Goal: Task Accomplishment & Management: Use online tool/utility

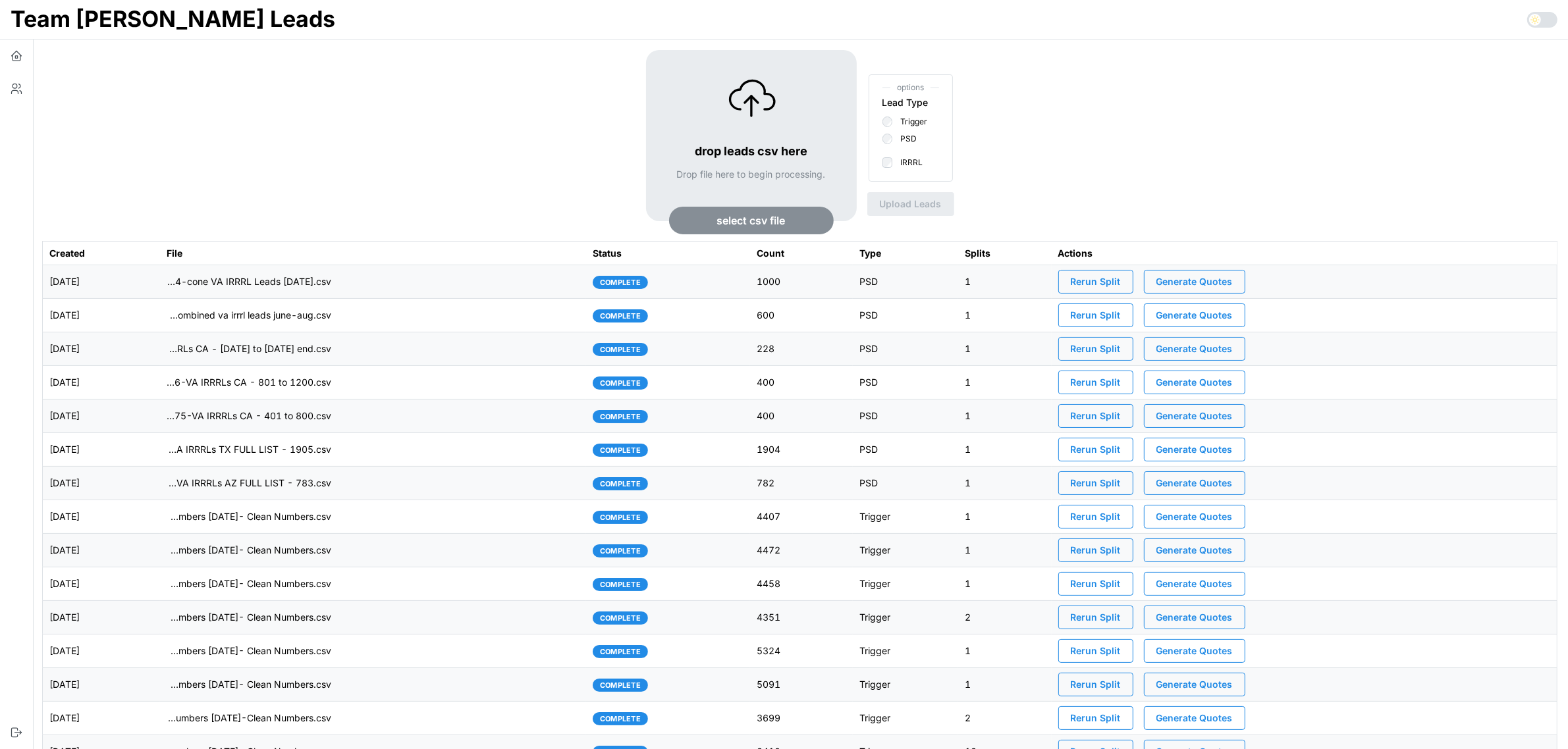
click at [717, 212] on span "select csv file" at bounding box center [751, 220] width 69 height 27
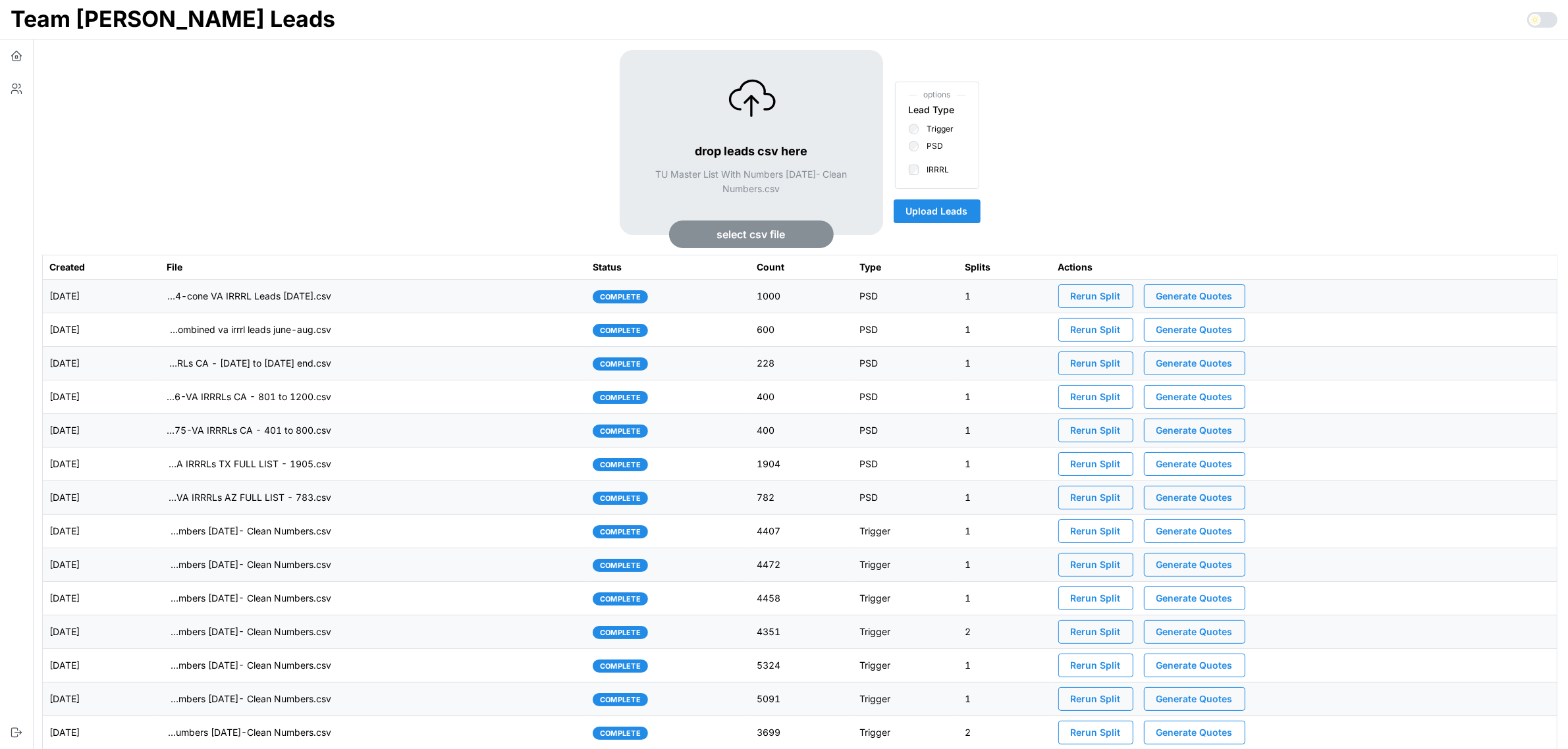
click at [942, 215] on span "Upload Leads" at bounding box center [937, 211] width 62 height 23
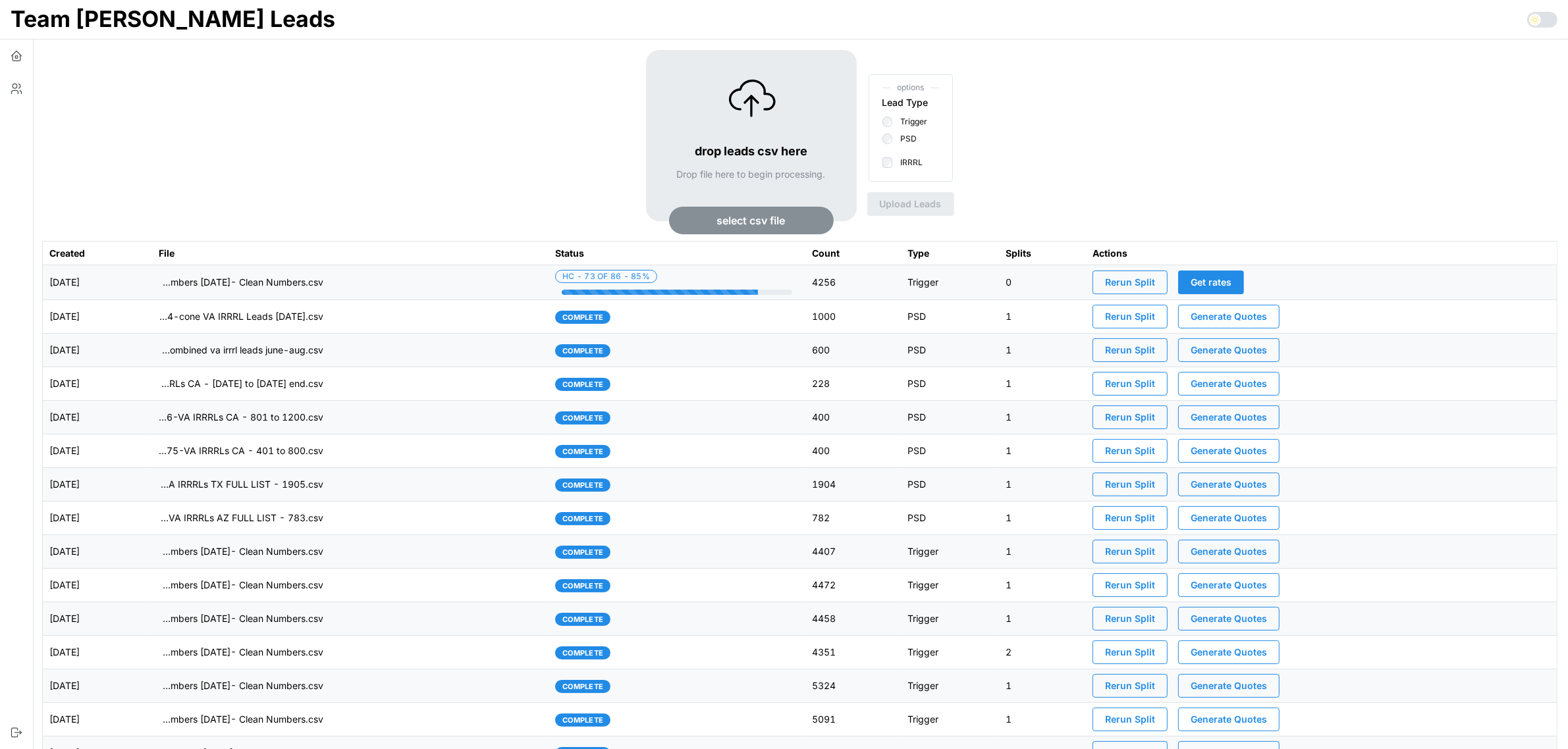
click at [442, 278] on td "imports/[PERSON_NAME]/1757598799438-TU Master List With Numbers [DATE]- Clean N…" at bounding box center [350, 282] width 396 height 34
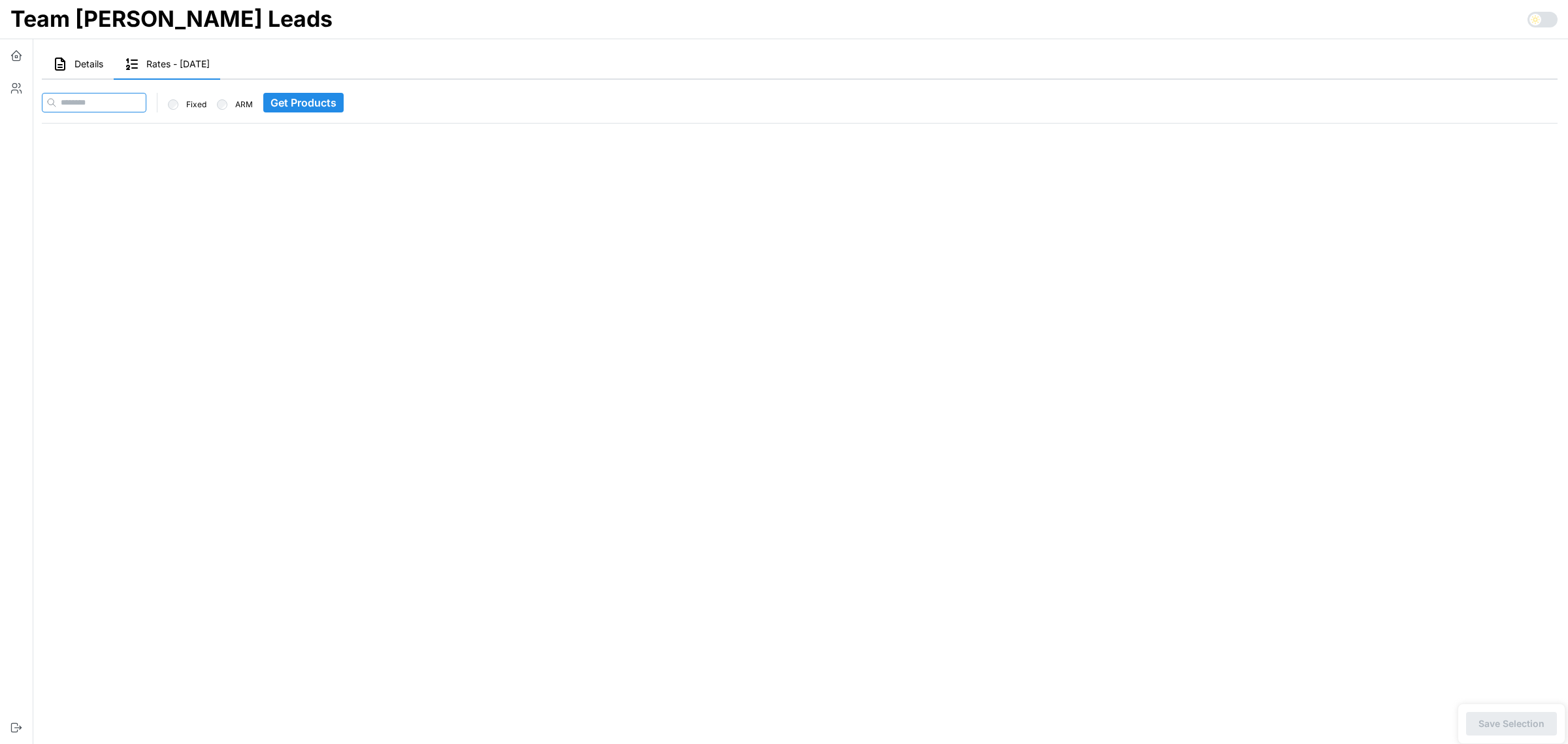
click at [116, 104] on input at bounding box center [94, 103] width 104 height 20
paste input "**********"
type input "**********"
click at [322, 108] on span "Get Products" at bounding box center [329, 103] width 66 height 19
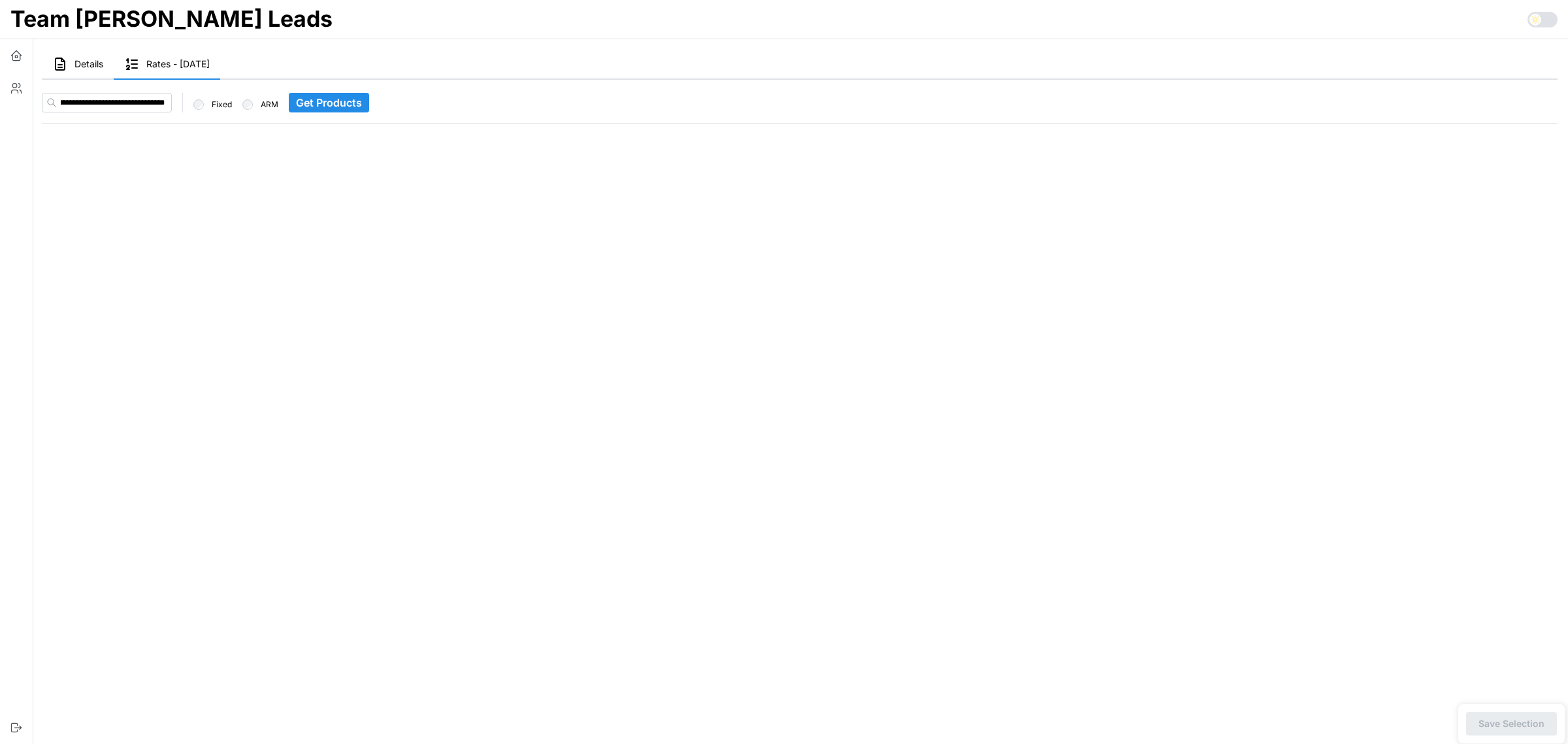
scroll to position [0, 0]
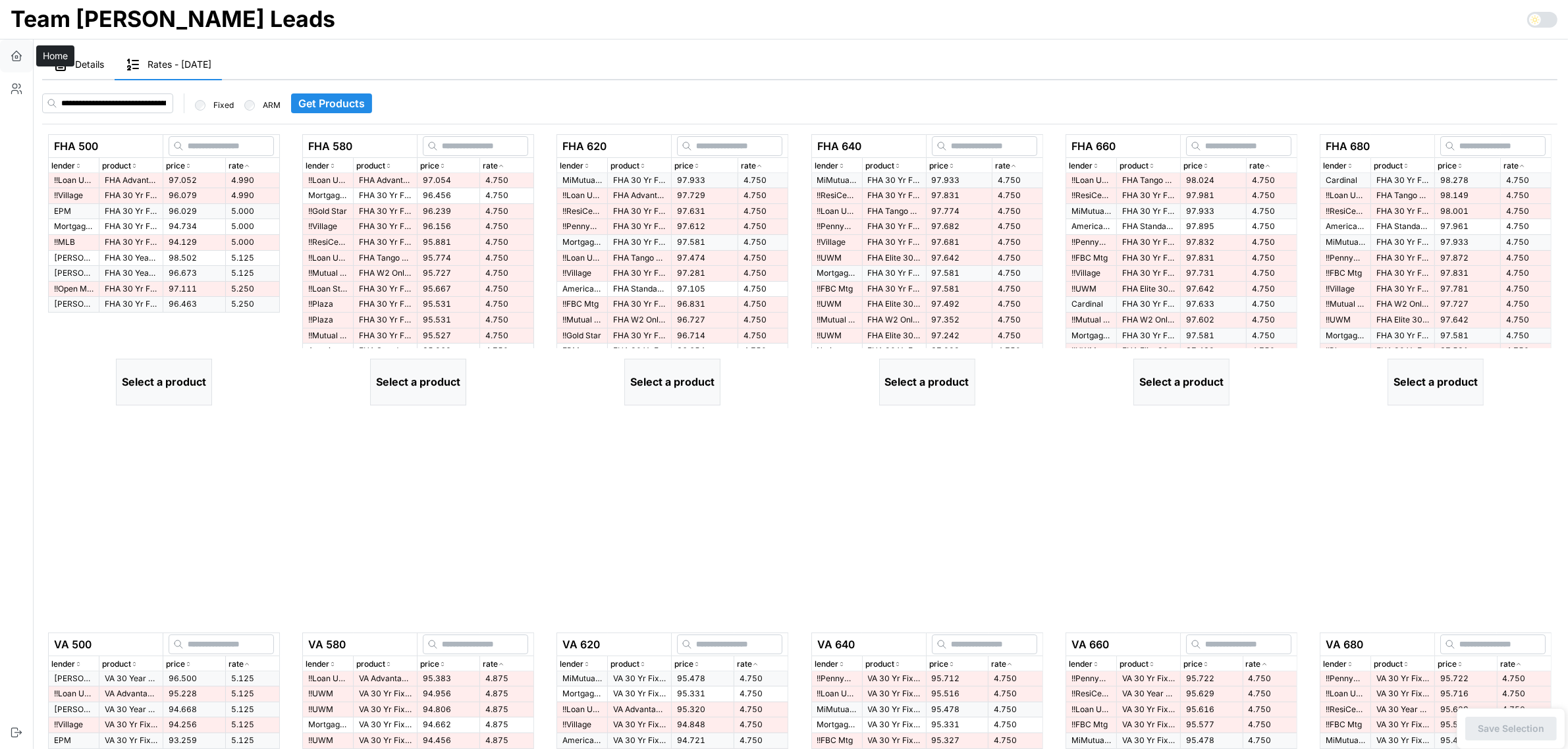
click at [19, 57] on icon "button" at bounding box center [16, 55] width 13 height 13
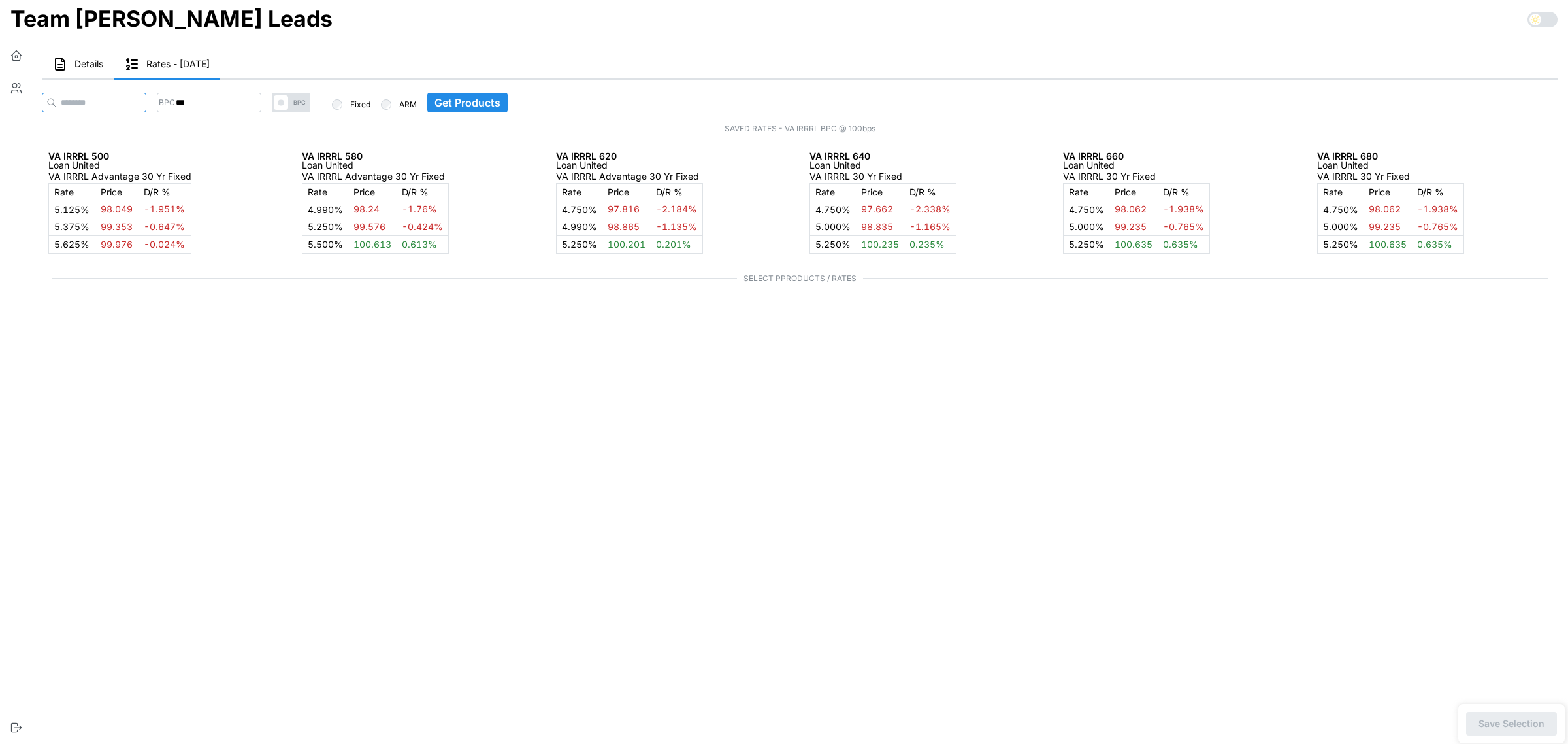
click at [125, 100] on input at bounding box center [94, 103] width 104 height 20
paste input "**********"
type input "**********"
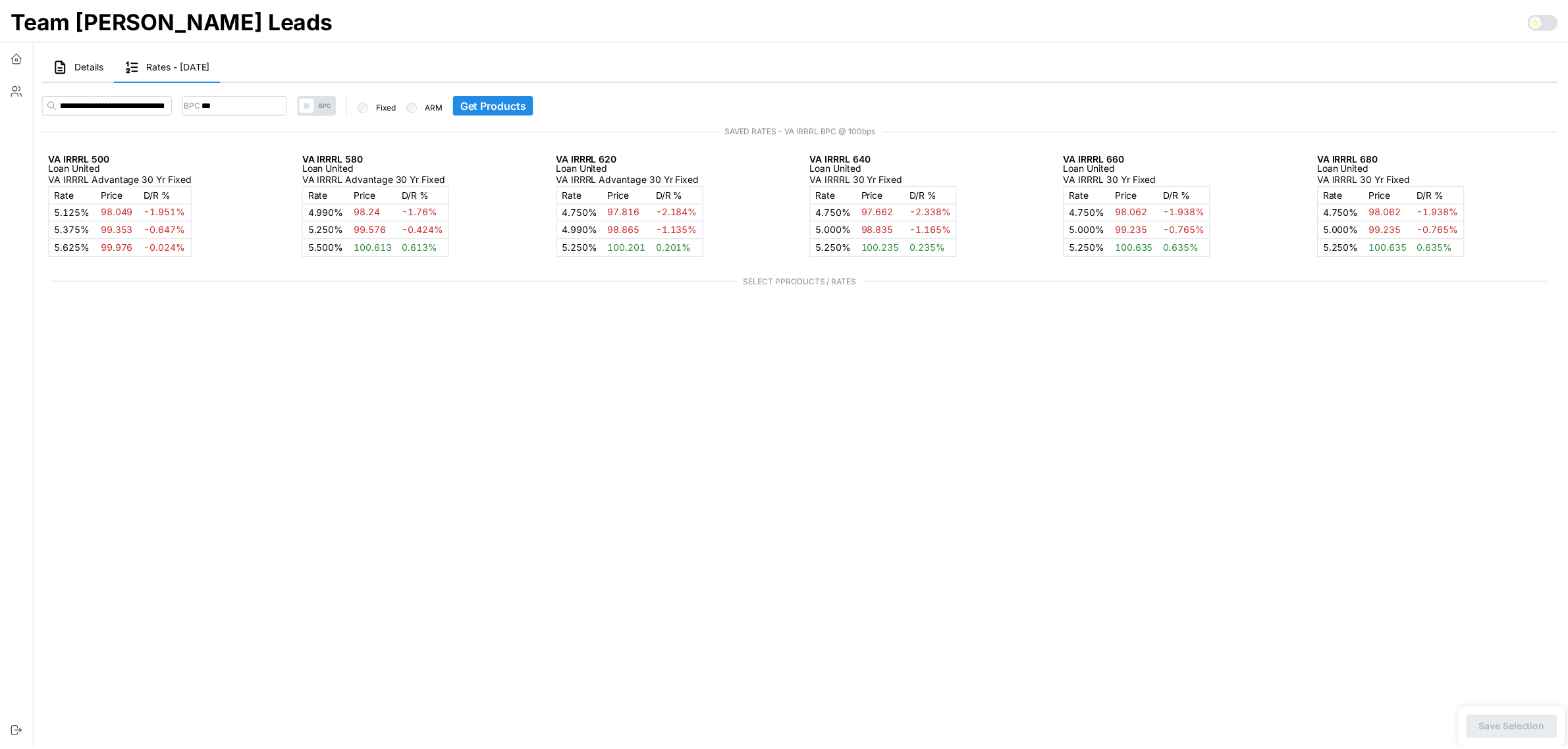
scroll to position [0, 0]
click at [199, 146] on div "VA IRRRL 500 Loan United VA IRRRL Advantage 30 Yr Fixed Rate Price D/R % 5.125 …" at bounding box center [124, 205] width 164 height 119
click at [530, 105] on span "Get Products" at bounding box center [497, 103] width 67 height 19
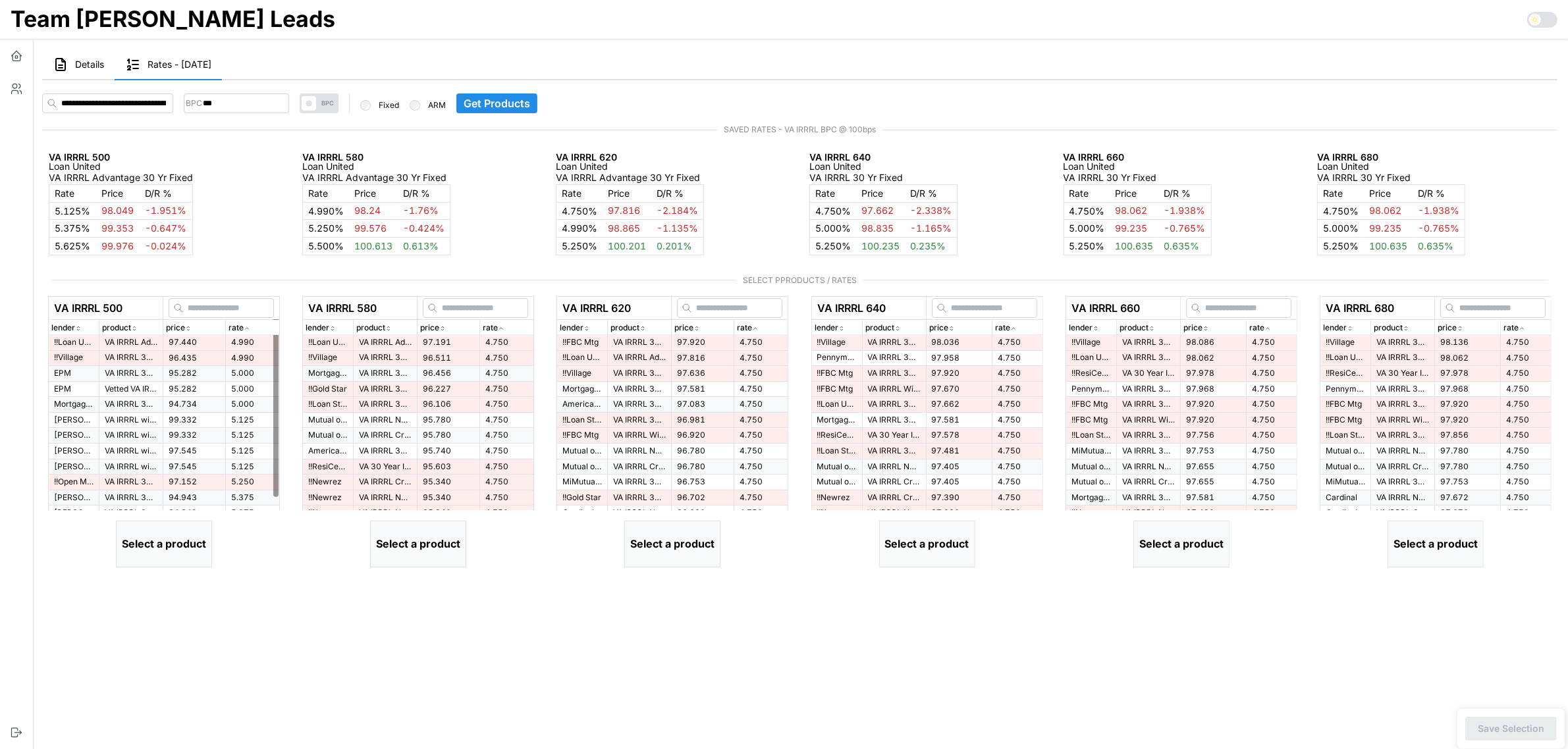
click at [253, 326] on div "rate" at bounding box center [252, 328] width 48 height 13
click at [172, 341] on span "97.440" at bounding box center [182, 342] width 29 height 10
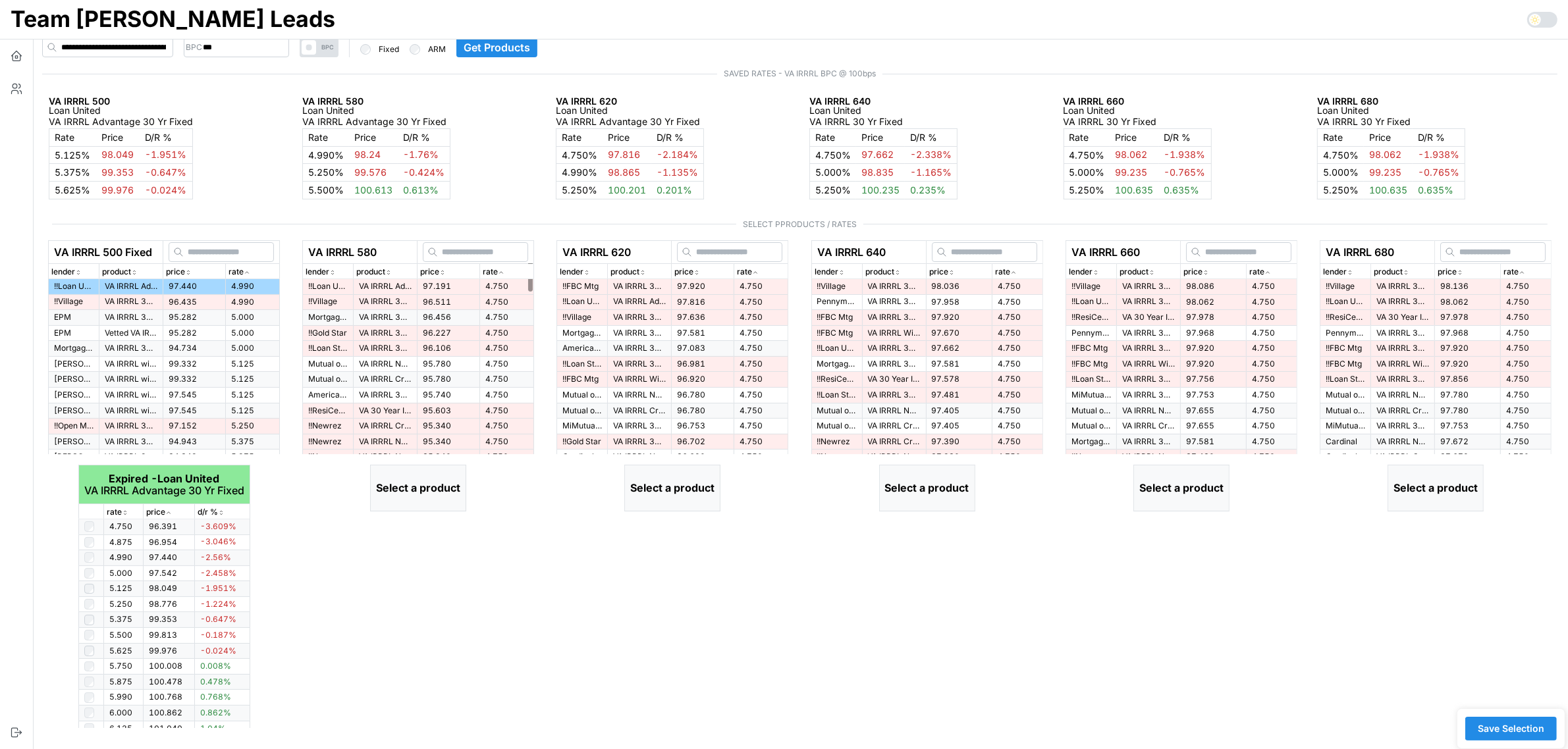
click at [501, 268] on icon "button" at bounding box center [500, 272] width 7 height 8
click at [504, 284] on span "4.750" at bounding box center [496, 286] width 23 height 10
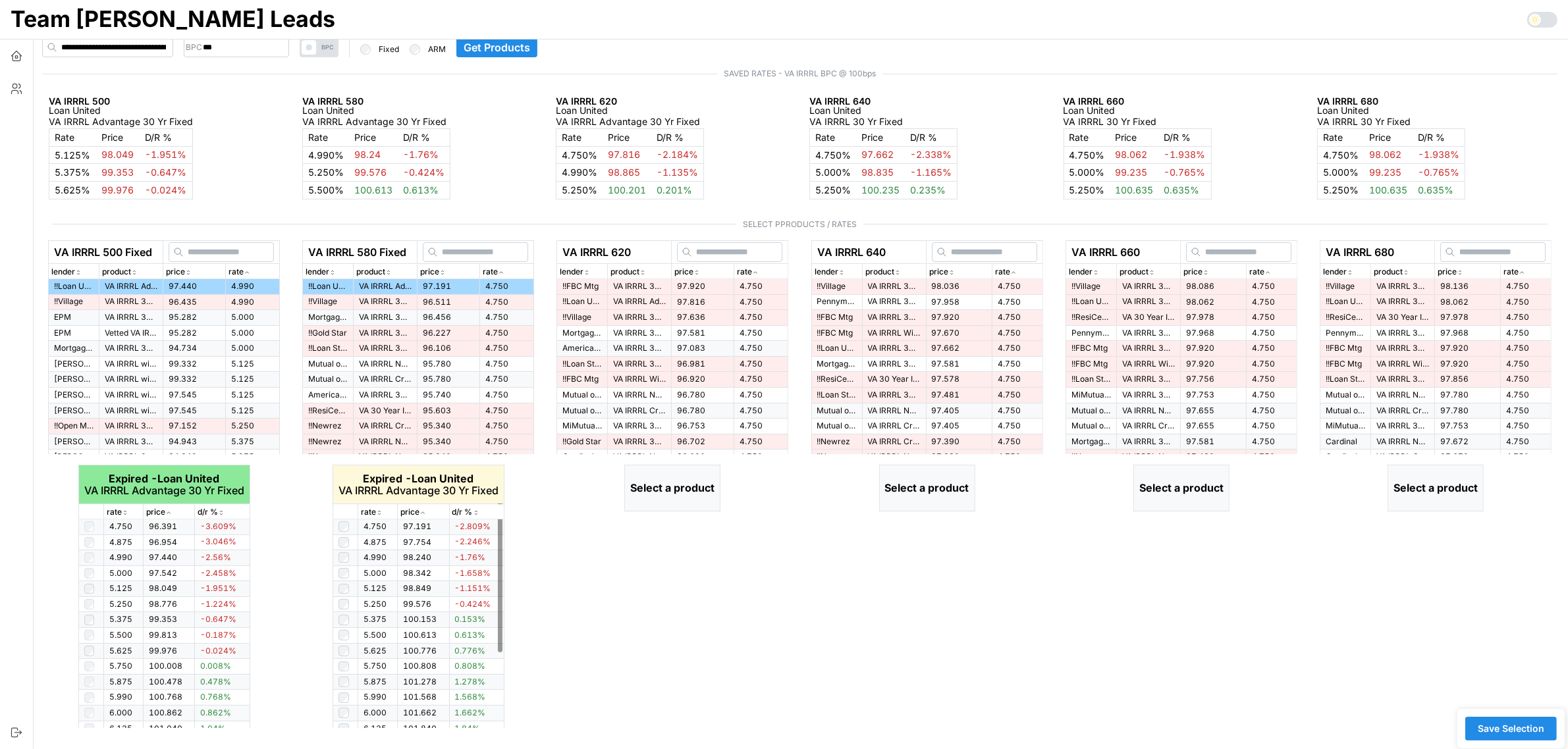
click at [377, 510] on icon "button" at bounding box center [378, 513] width 7 height 8
click at [379, 510] on icon "button" at bounding box center [378, 513] width 7 height 8
click at [755, 268] on icon "button" at bounding box center [755, 272] width 7 height 8
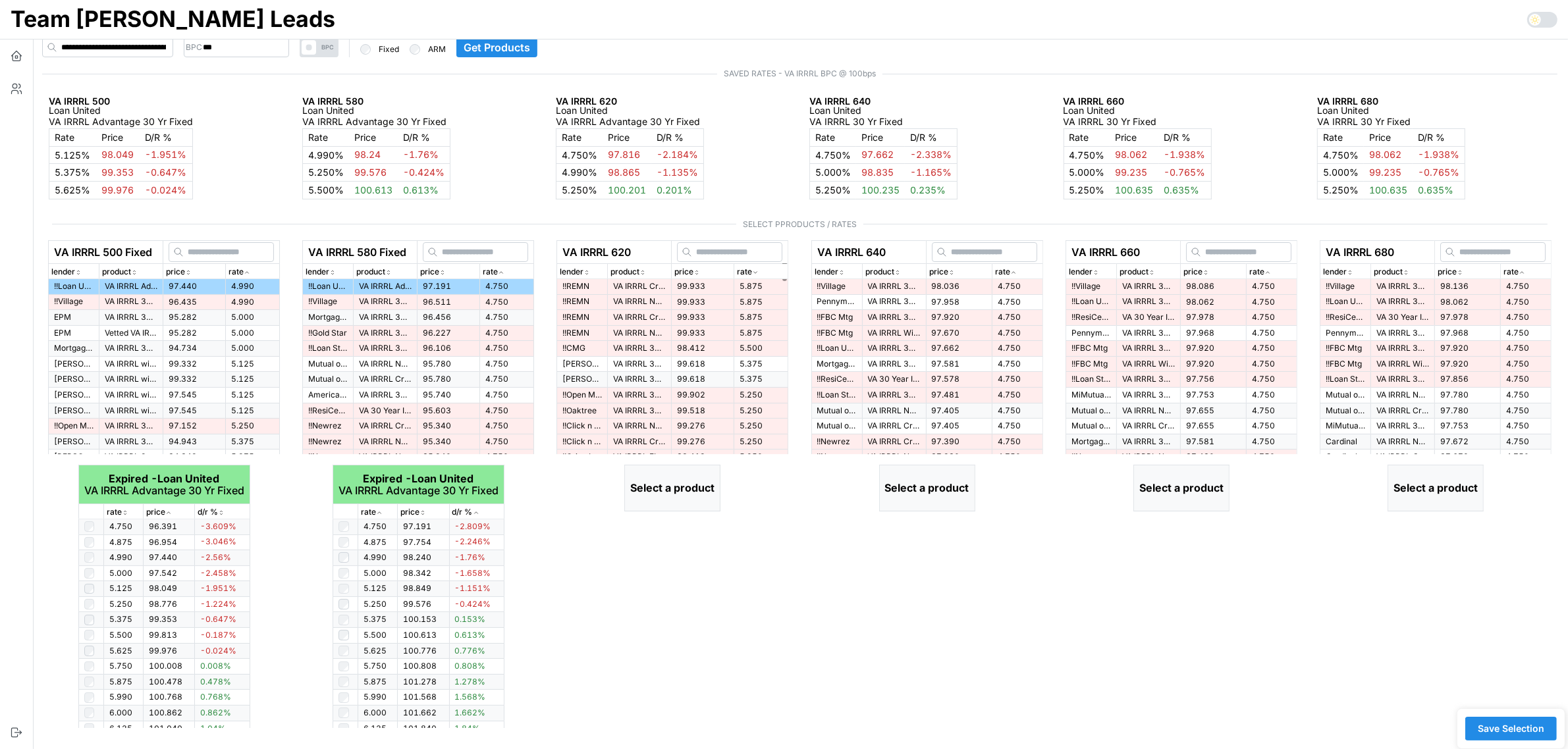
click at [755, 268] on icon "button" at bounding box center [755, 272] width 7 height 8
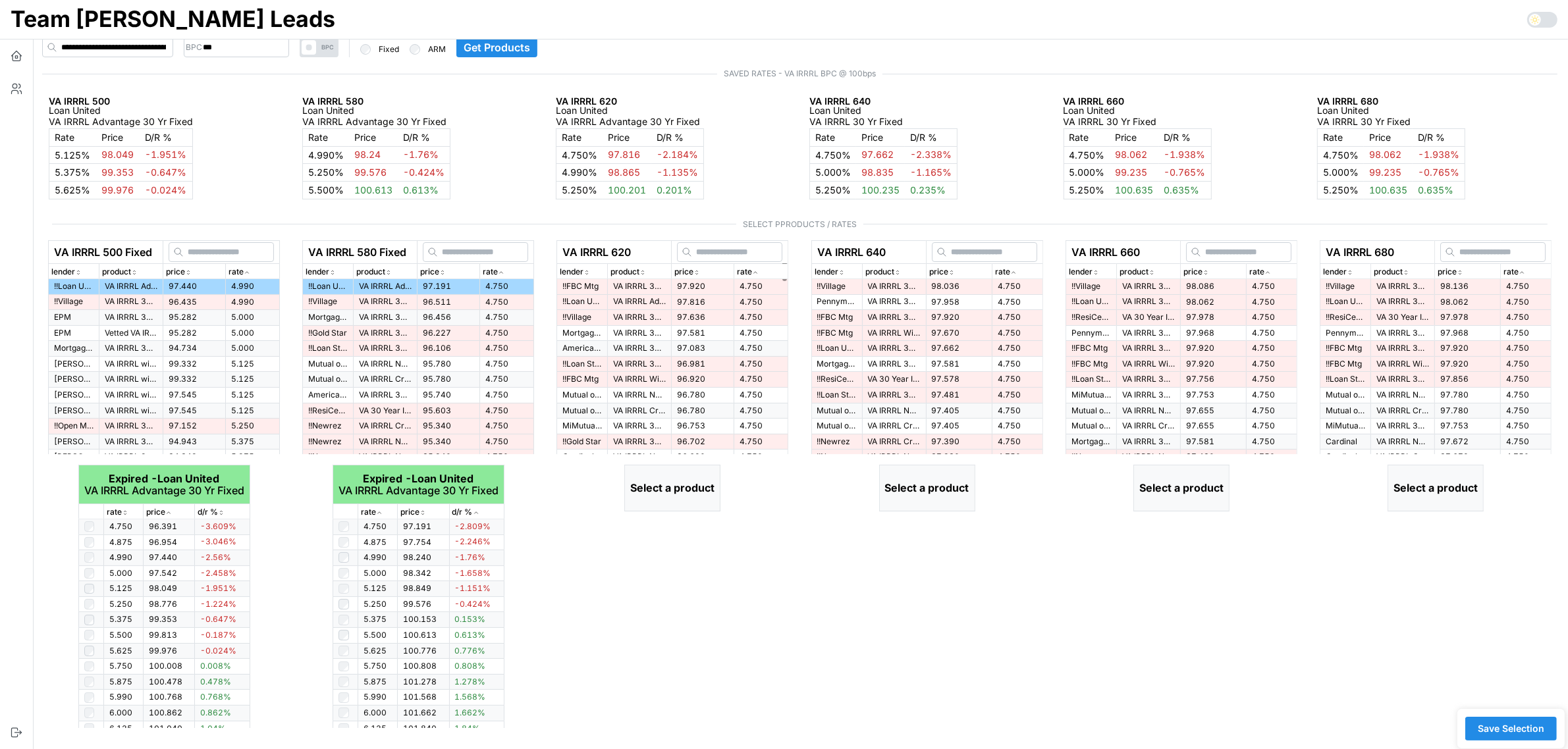
click at [671, 285] on td "97.920" at bounding box center [703, 286] width 63 height 15
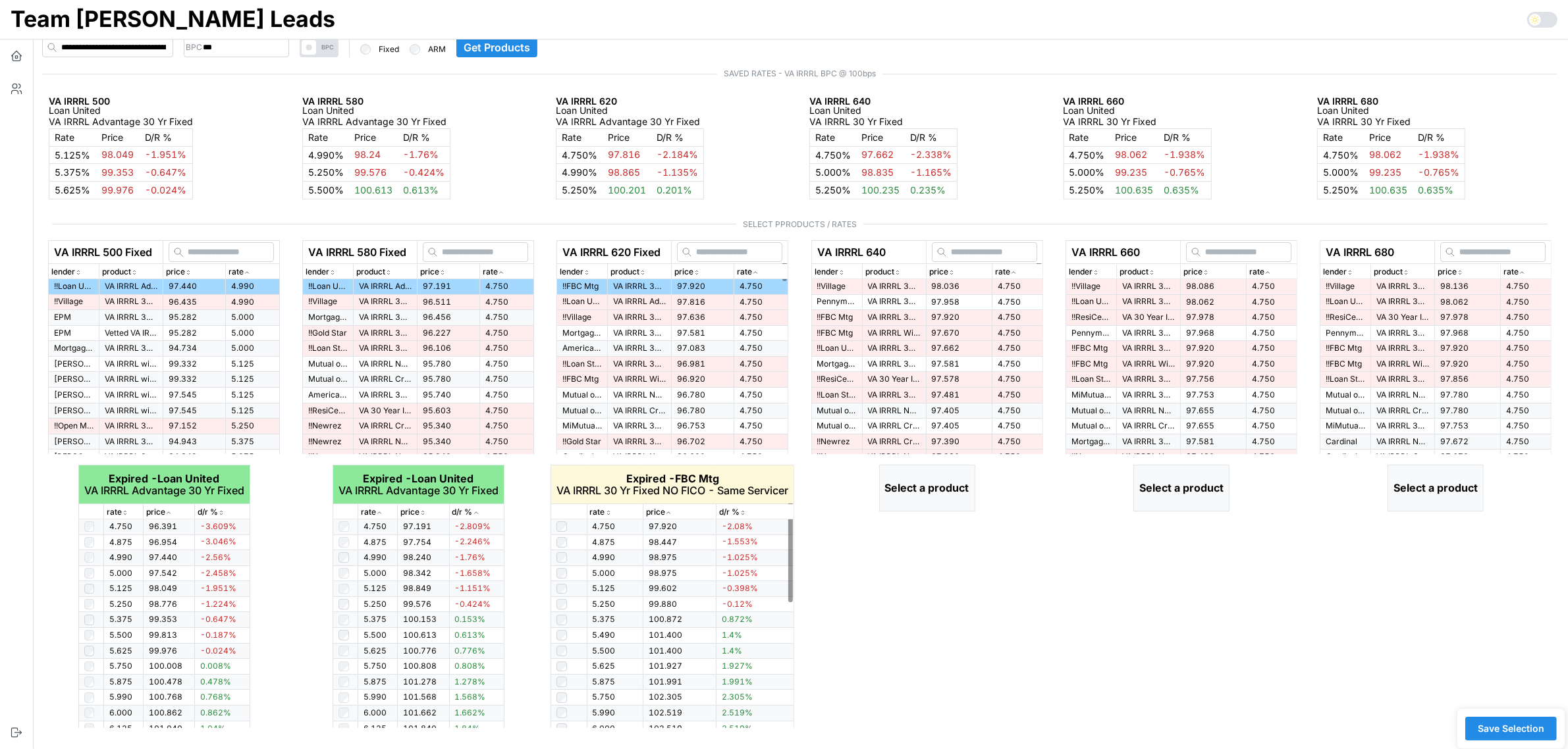
click at [608, 517] on icon "button" at bounding box center [609, 513] width 7 height 8
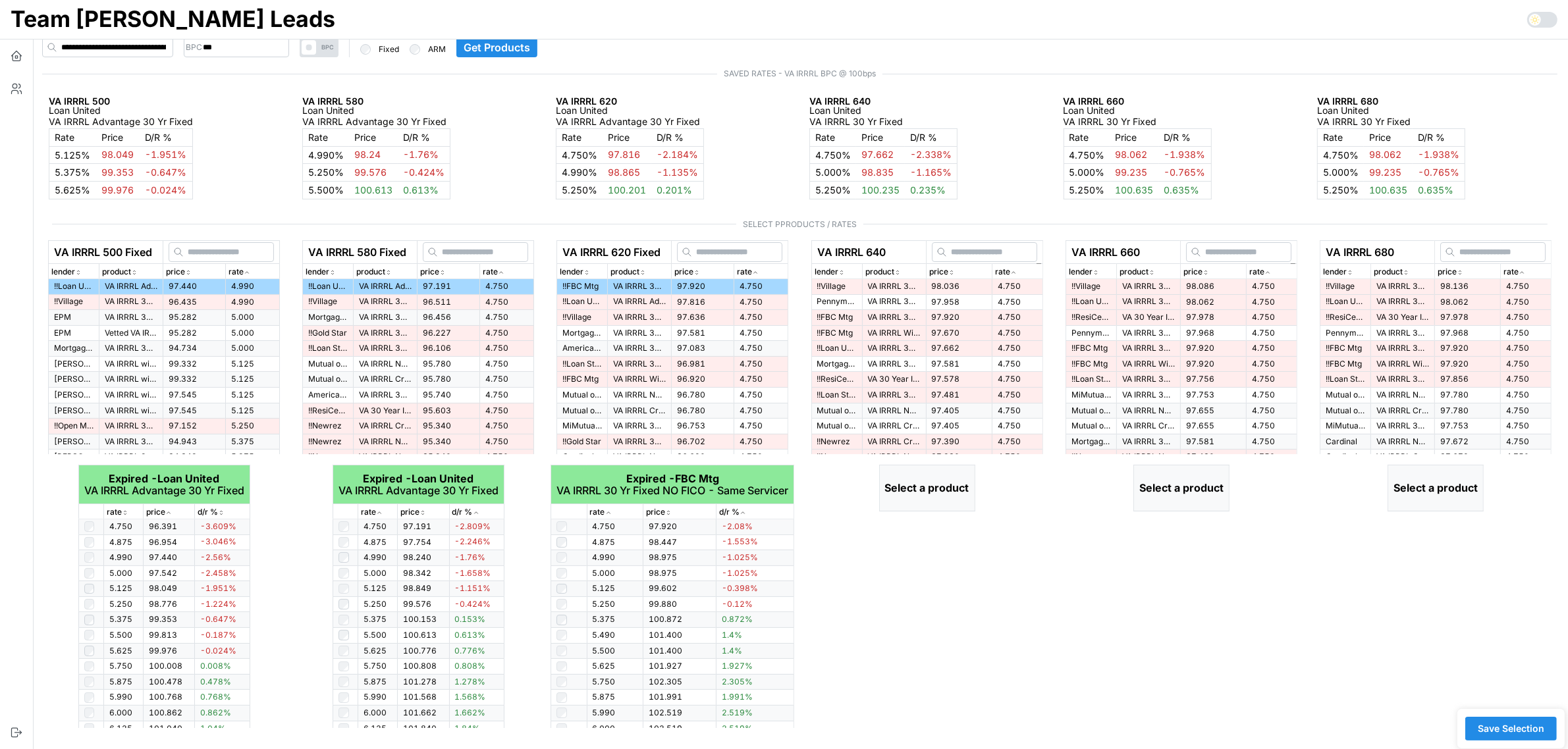
click at [1014, 270] on icon "button" at bounding box center [1013, 272] width 7 height 8
click at [918, 284] on td "VA IRRRL 30 Yr Fixed" at bounding box center [894, 286] width 64 height 15
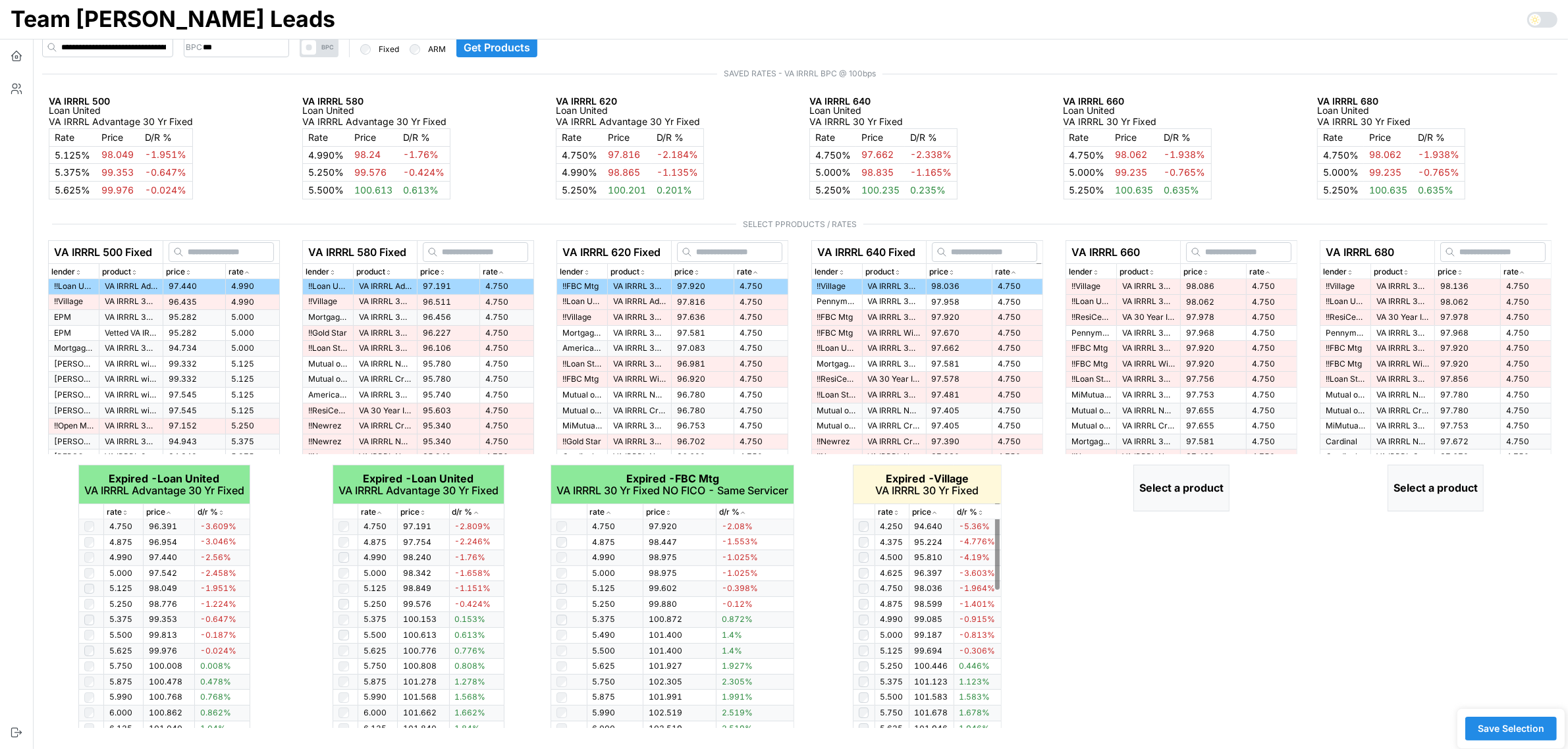
click at [896, 511] on icon "button" at bounding box center [896, 511] width 2 height 1
click at [896, 511] on icon "button" at bounding box center [896, 513] width 7 height 8
click at [1277, 270] on div "rate" at bounding box center [1272, 272] width 45 height 13
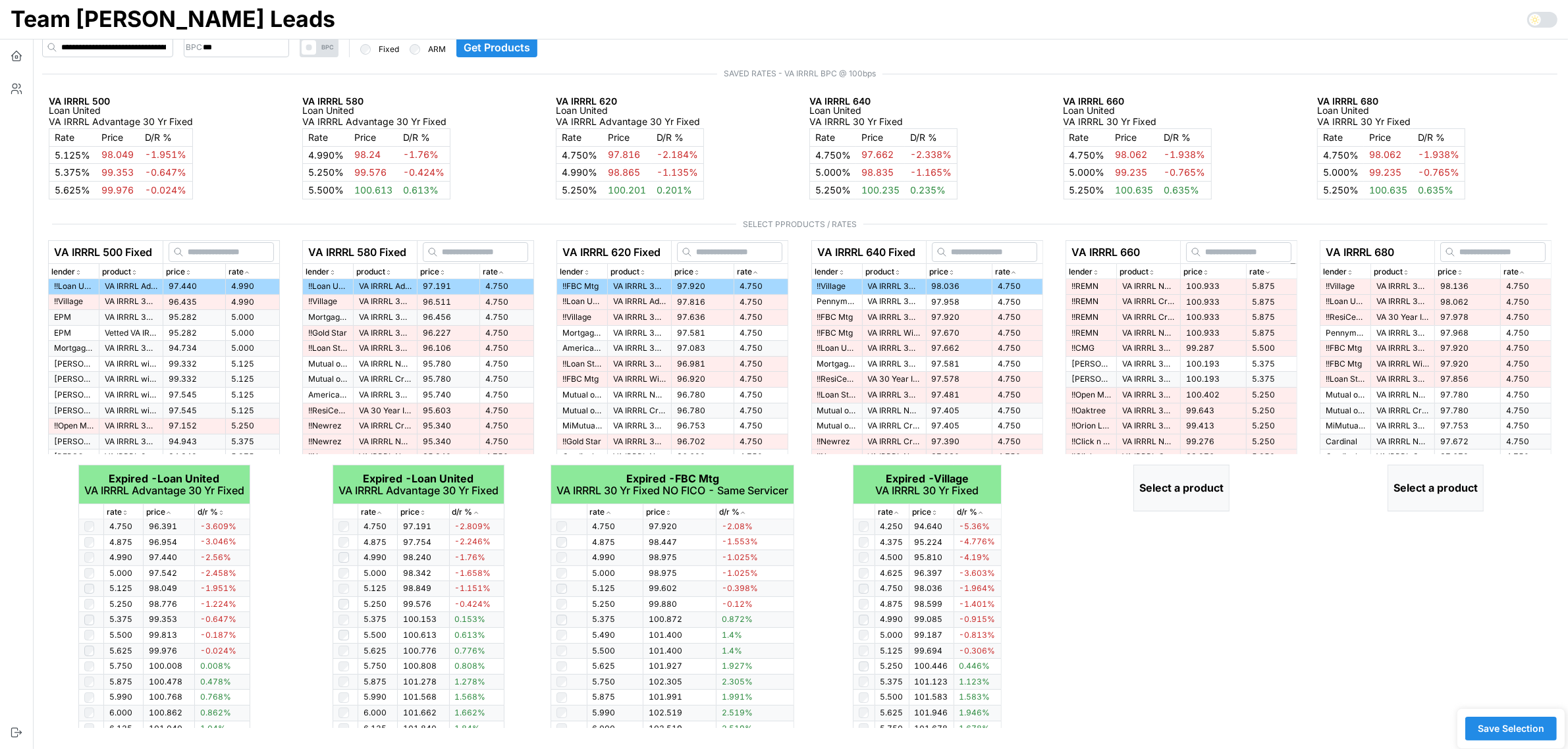
click at [1277, 270] on div "rate" at bounding box center [1272, 272] width 45 height 13
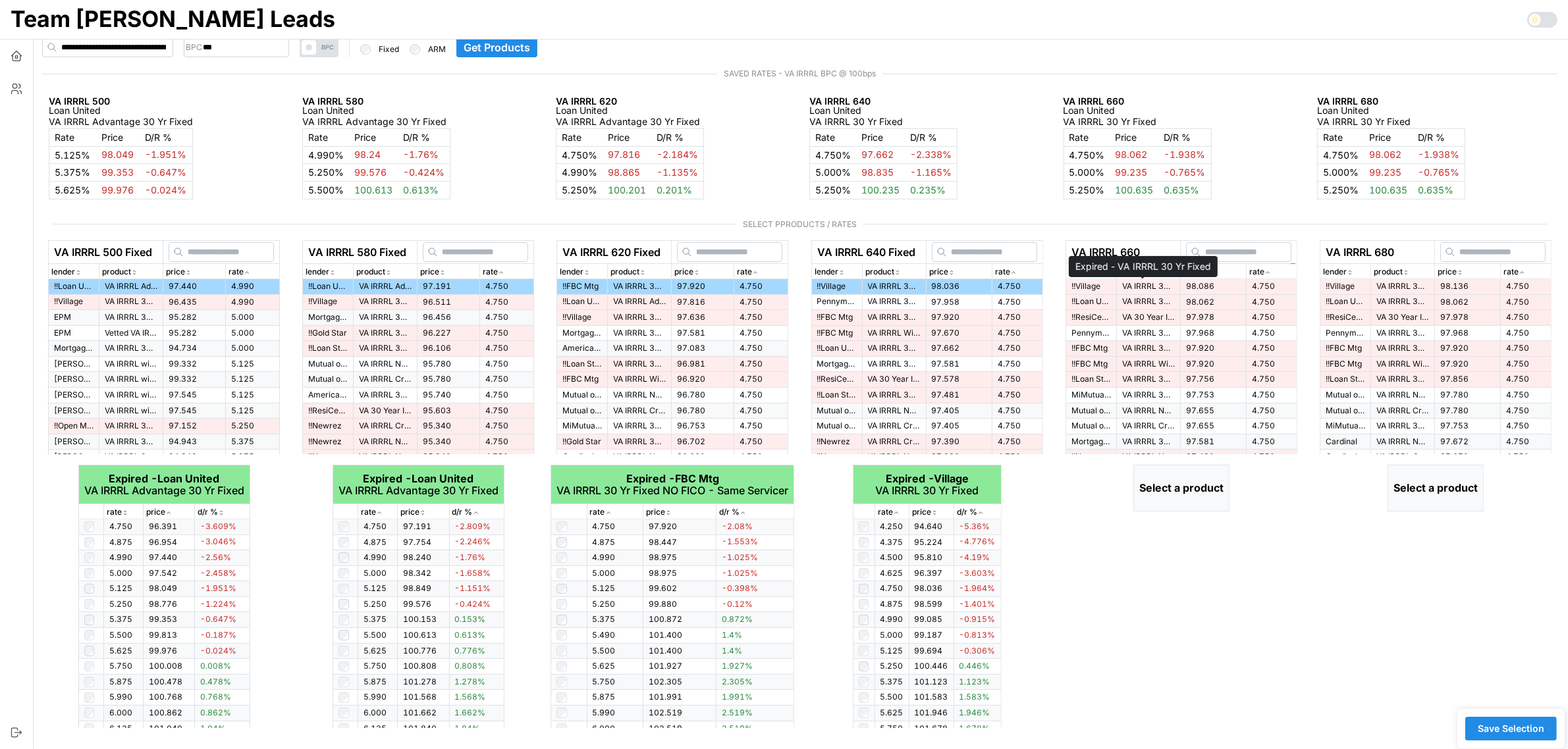
click at [1143, 292] on p "VA IRRRL 30 Yr Fixed" at bounding box center [1148, 286] width 53 height 11
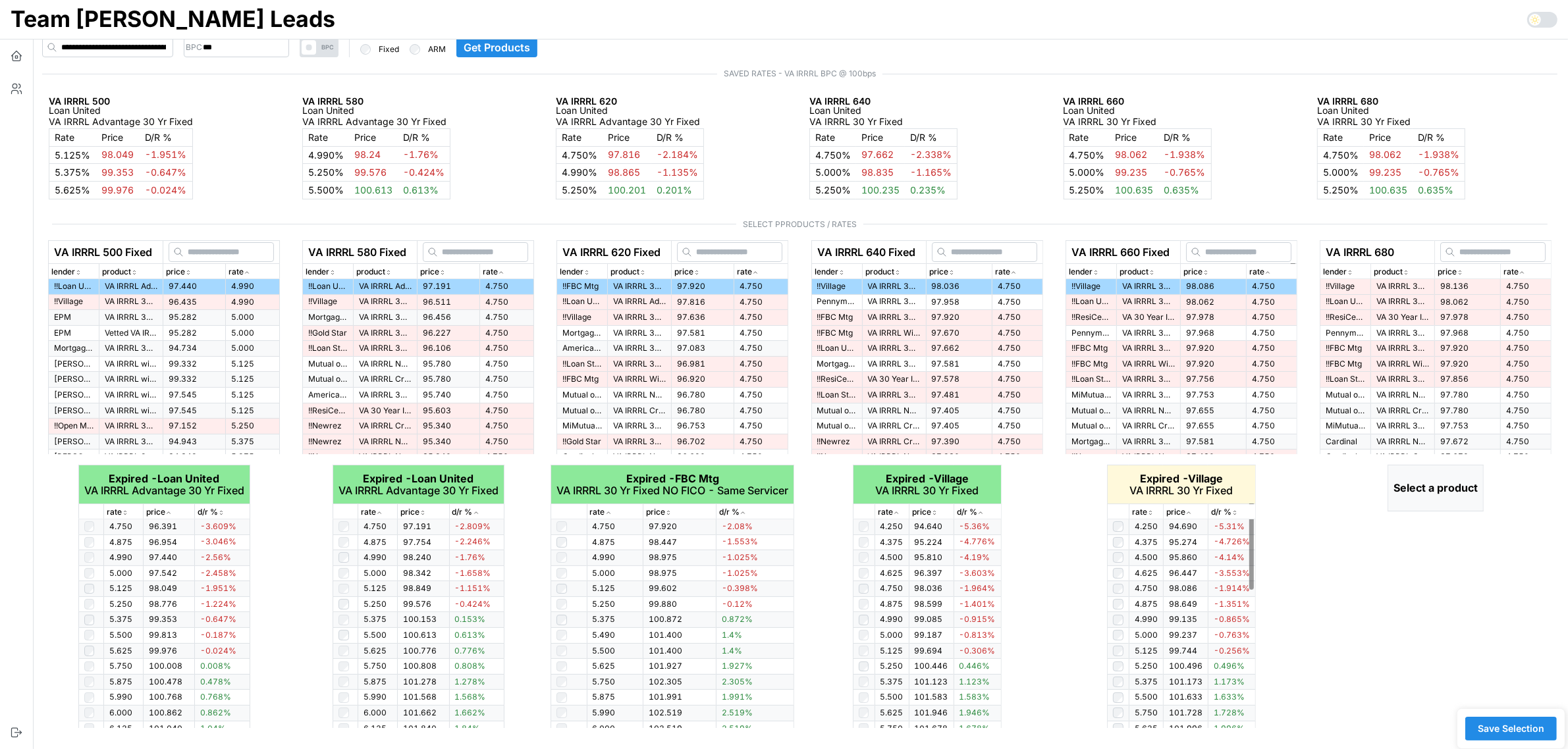
click at [1149, 517] on div "rate" at bounding box center [1145, 512] width 29 height 13
click at [1522, 270] on icon "button" at bounding box center [1521, 272] width 7 height 8
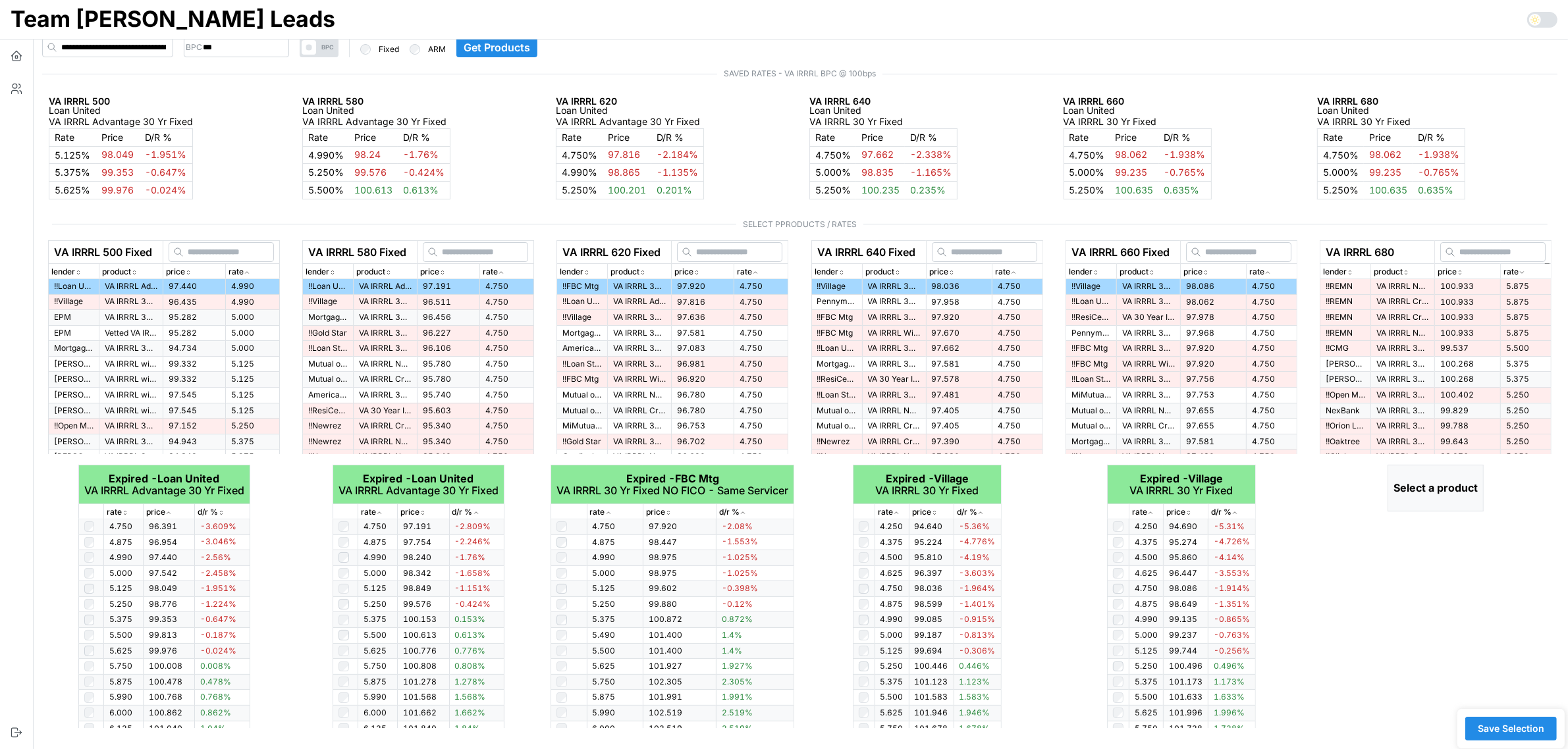
click at [1522, 270] on icon "button" at bounding box center [1521, 272] width 7 height 8
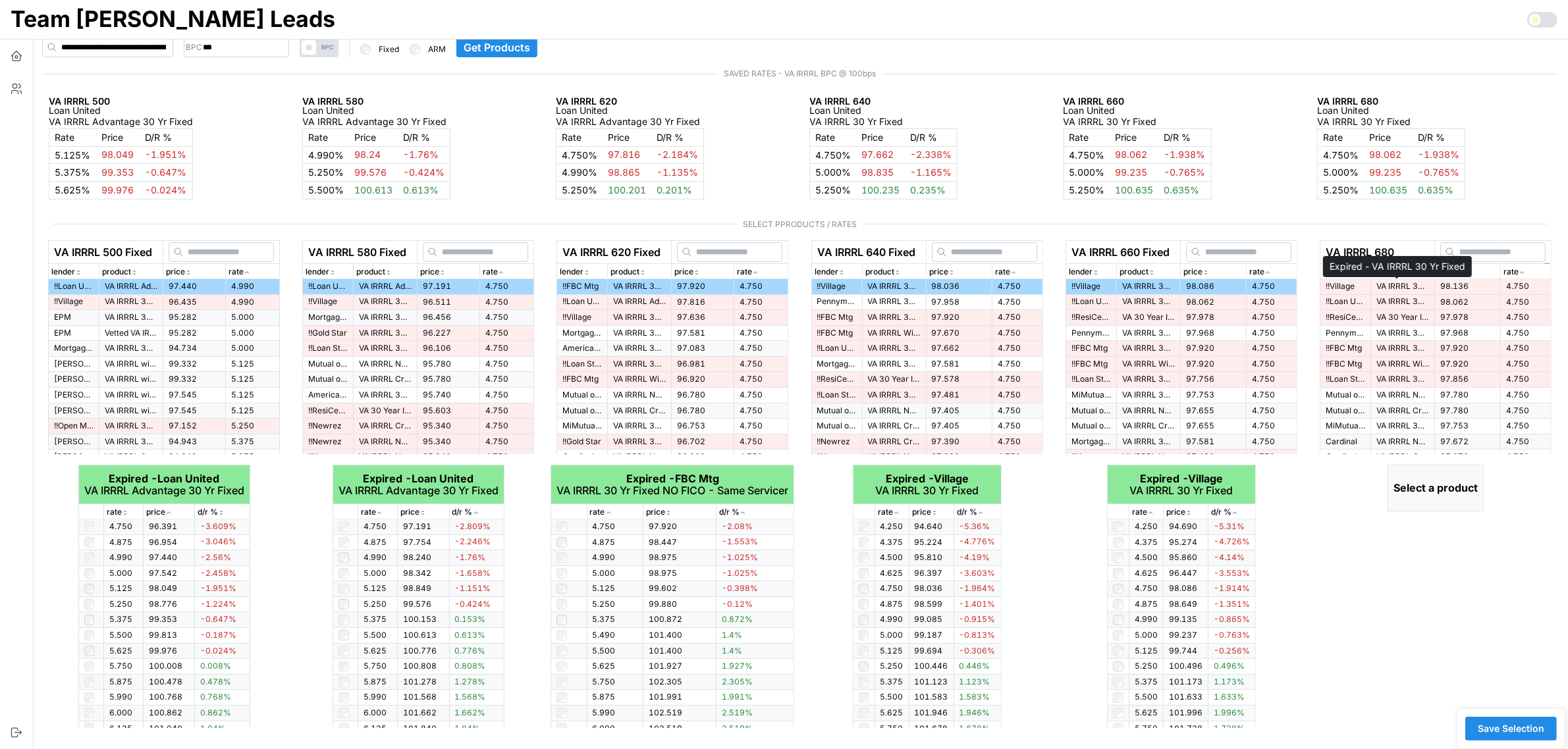
click at [1376, 282] on p "VA IRRRL 30 Yr Fixed" at bounding box center [1403, 286] width 53 height 11
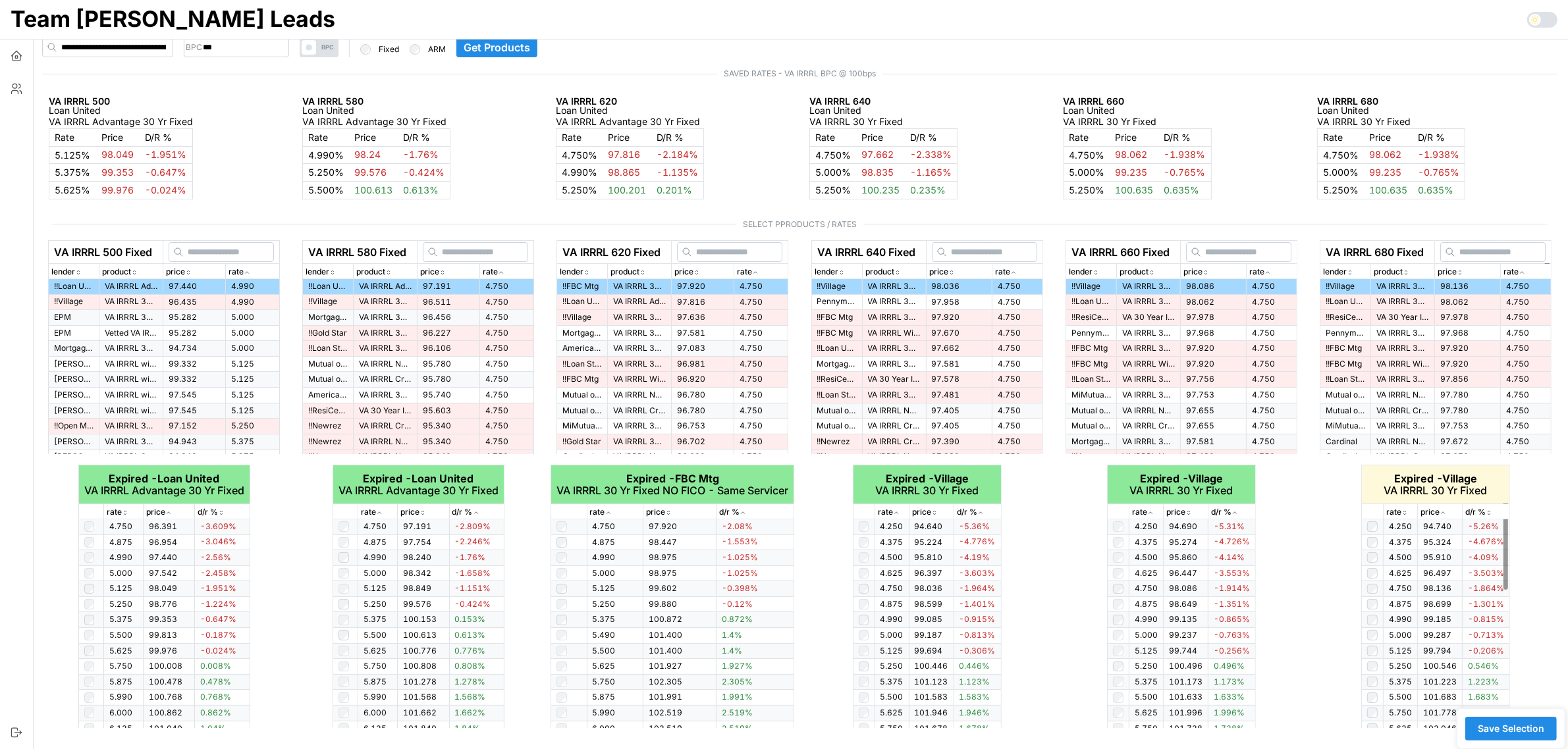
click at [1403, 513] on icon "button" at bounding box center [1404, 513] width 7 height 8
click at [1403, 512] on icon "button" at bounding box center [1404, 513] width 7 height 8
click at [1530, 727] on span "Save Selection" at bounding box center [1511, 728] width 67 height 23
click at [1500, 725] on span "Save Selection" at bounding box center [1511, 728] width 67 height 23
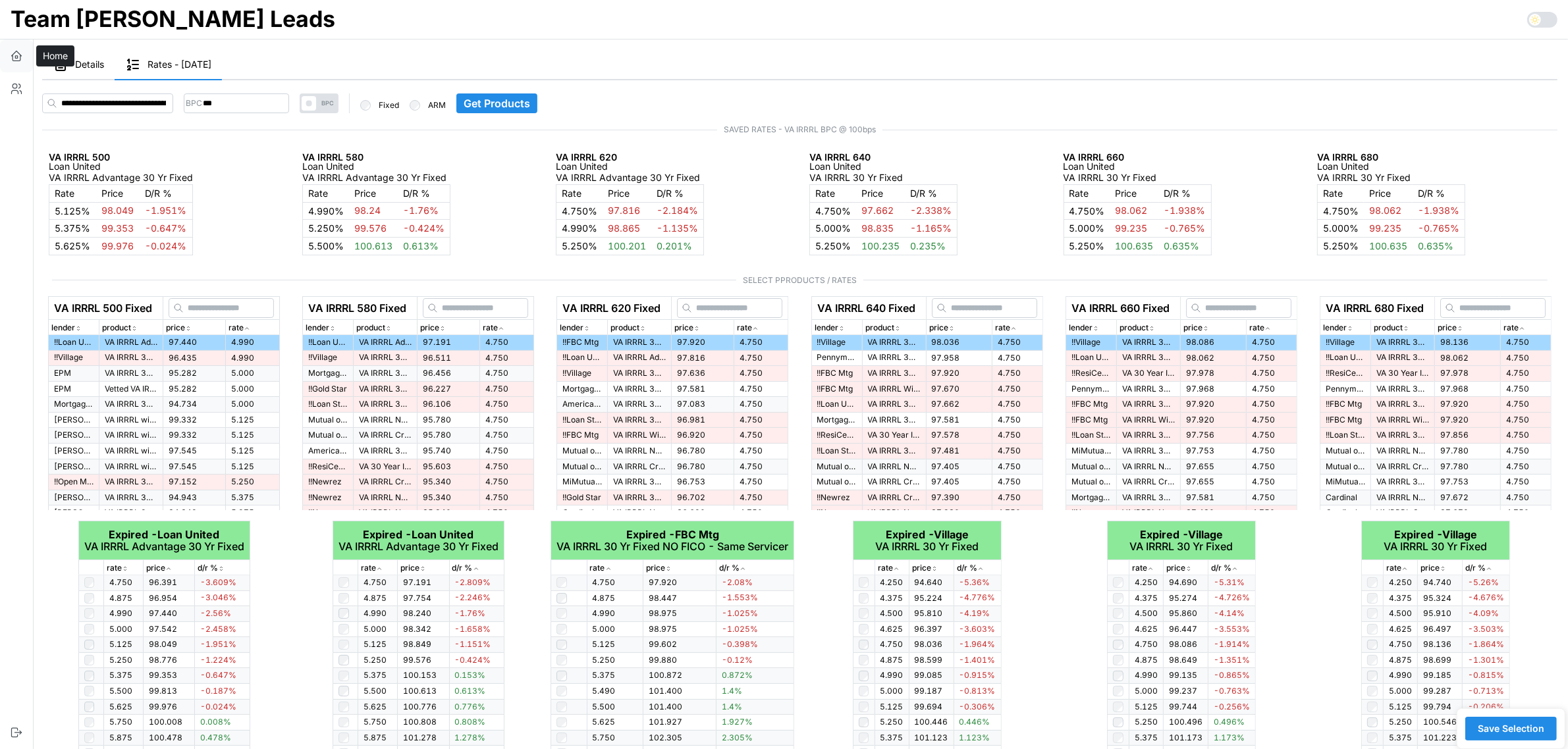
click at [20, 55] on icon "button" at bounding box center [16, 55] width 13 height 13
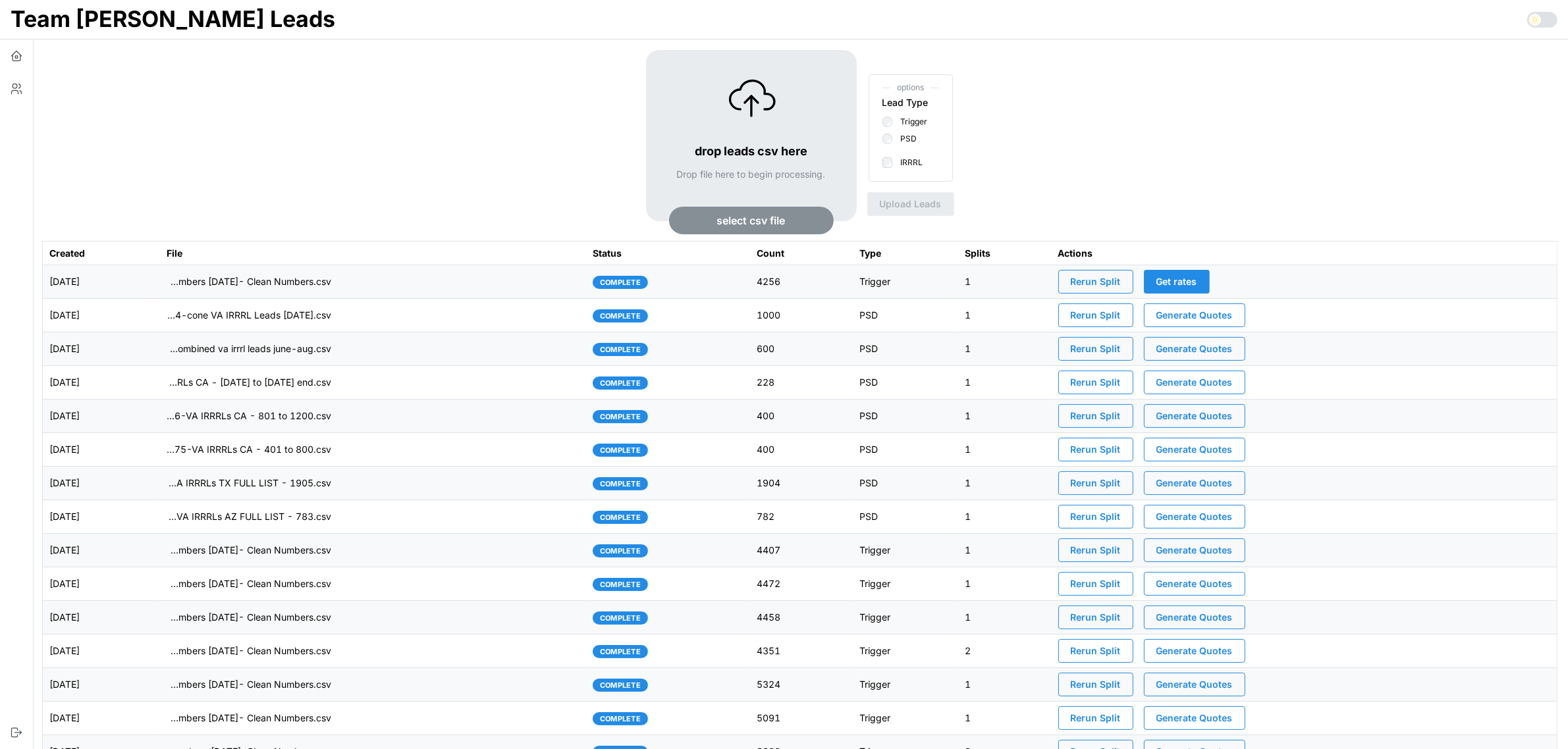
click at [1233, 317] on span "Generate Quotes" at bounding box center [1194, 315] width 77 height 23
click at [436, 282] on td "imports/[PERSON_NAME]/1757598799438-TU Master List With Numbers [DATE]- Clean N…" at bounding box center [373, 282] width 426 height 33
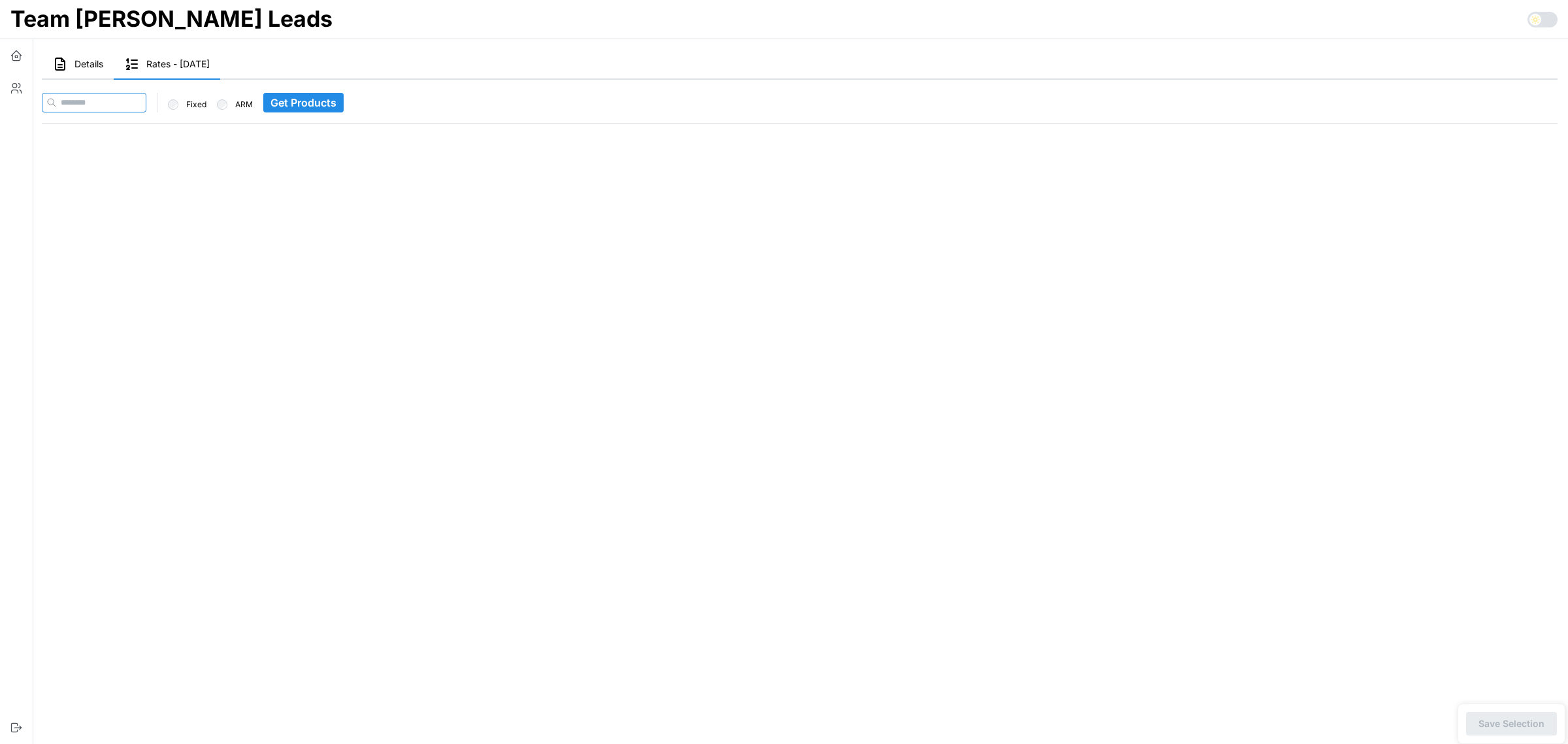
click at [138, 105] on input at bounding box center [94, 103] width 104 height 20
paste input "**********"
type input "**********"
click at [328, 100] on span "Get Products" at bounding box center [329, 103] width 66 height 19
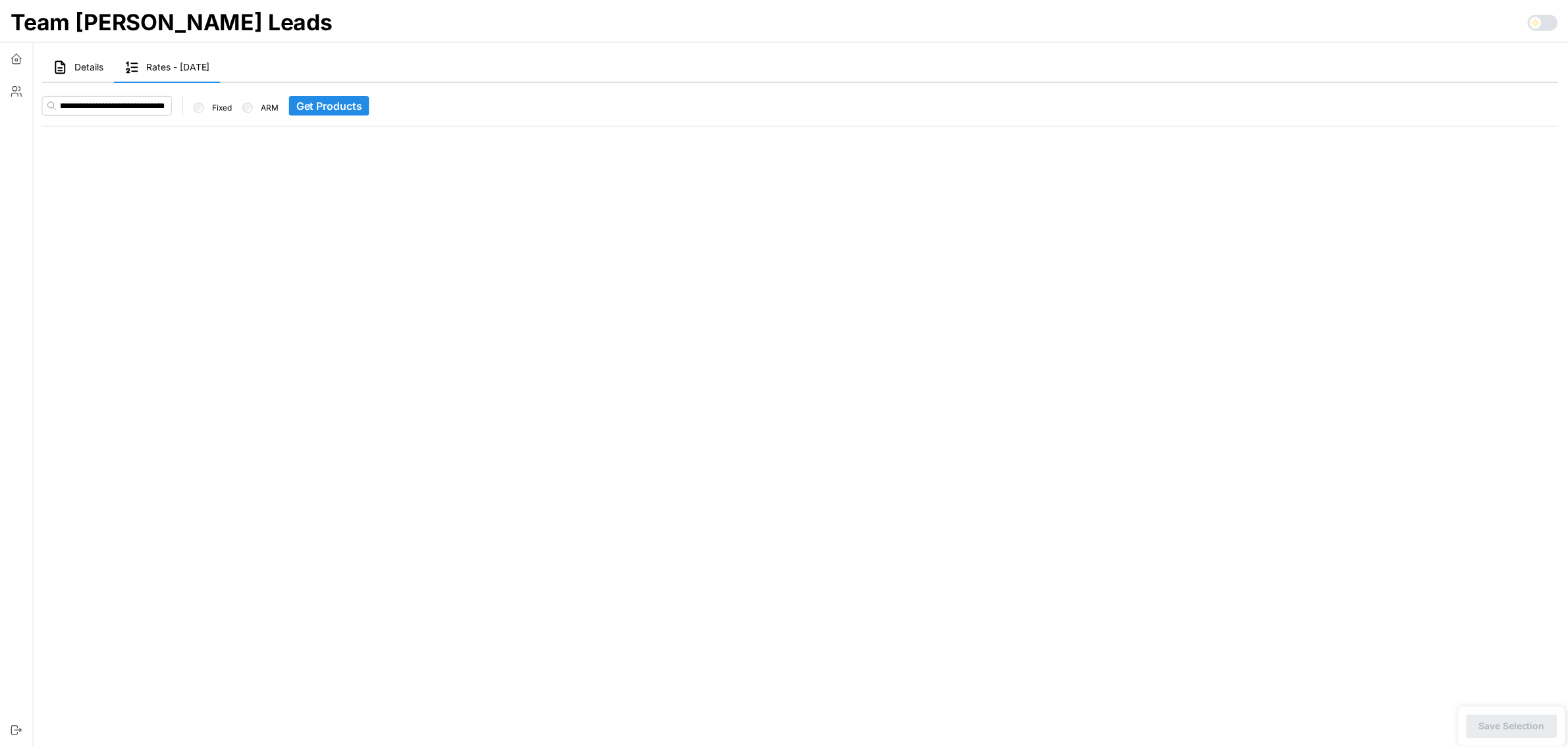
scroll to position [0, 0]
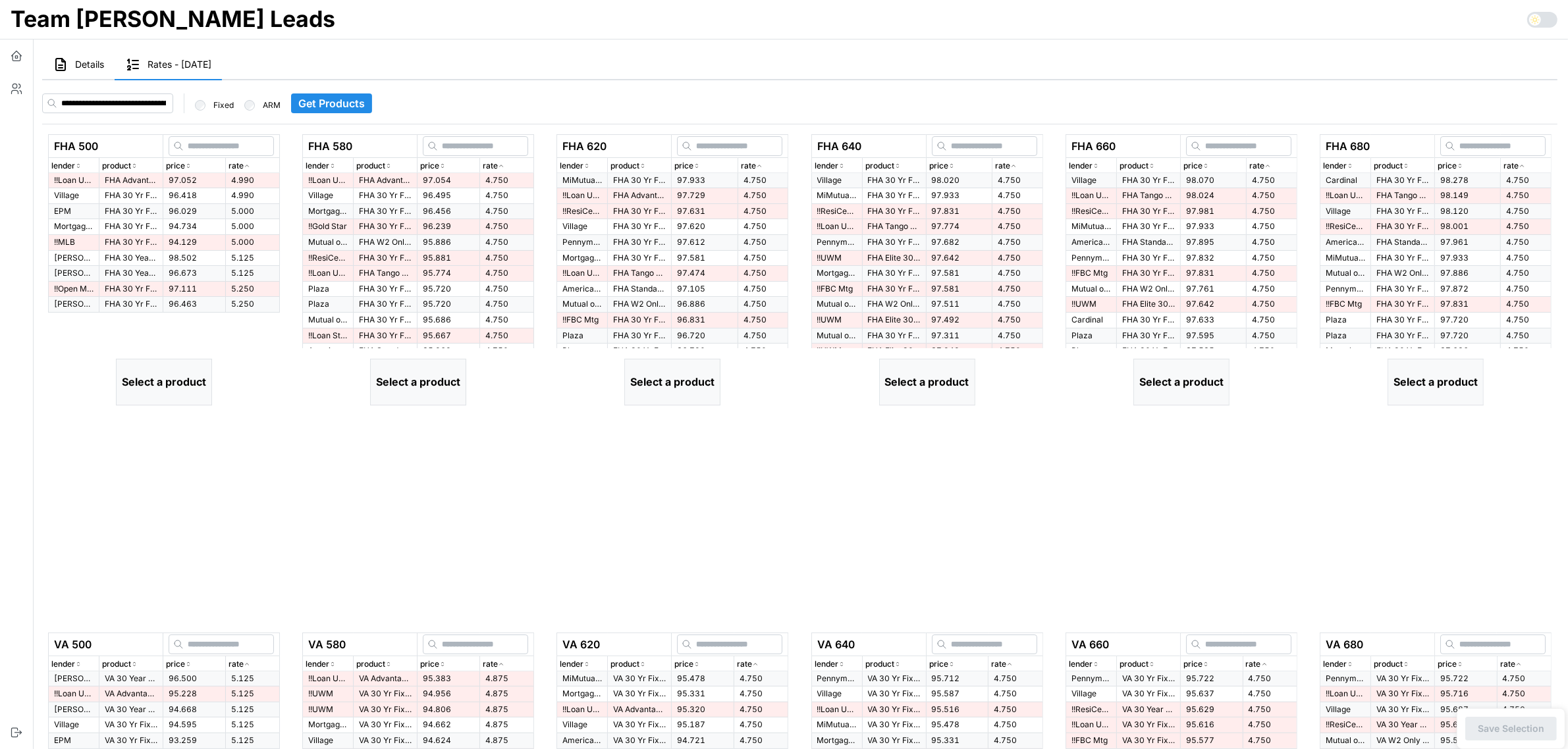
click at [197, 187] on td "97.052" at bounding box center [195, 180] width 63 height 15
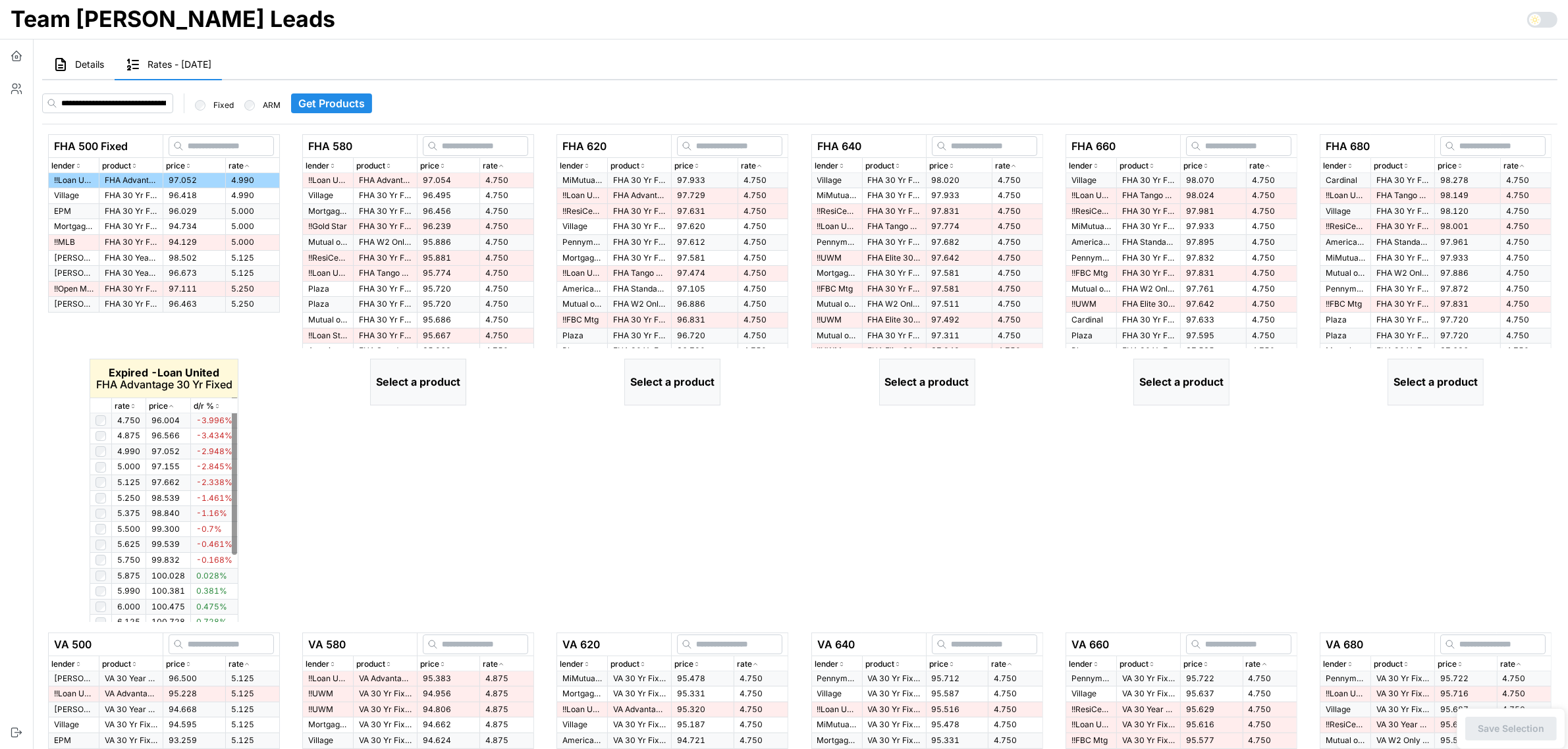
click at [135, 402] on icon "button" at bounding box center [133, 406] width 7 height 8
click at [505, 164] on div "rate" at bounding box center [506, 166] width 48 height 13
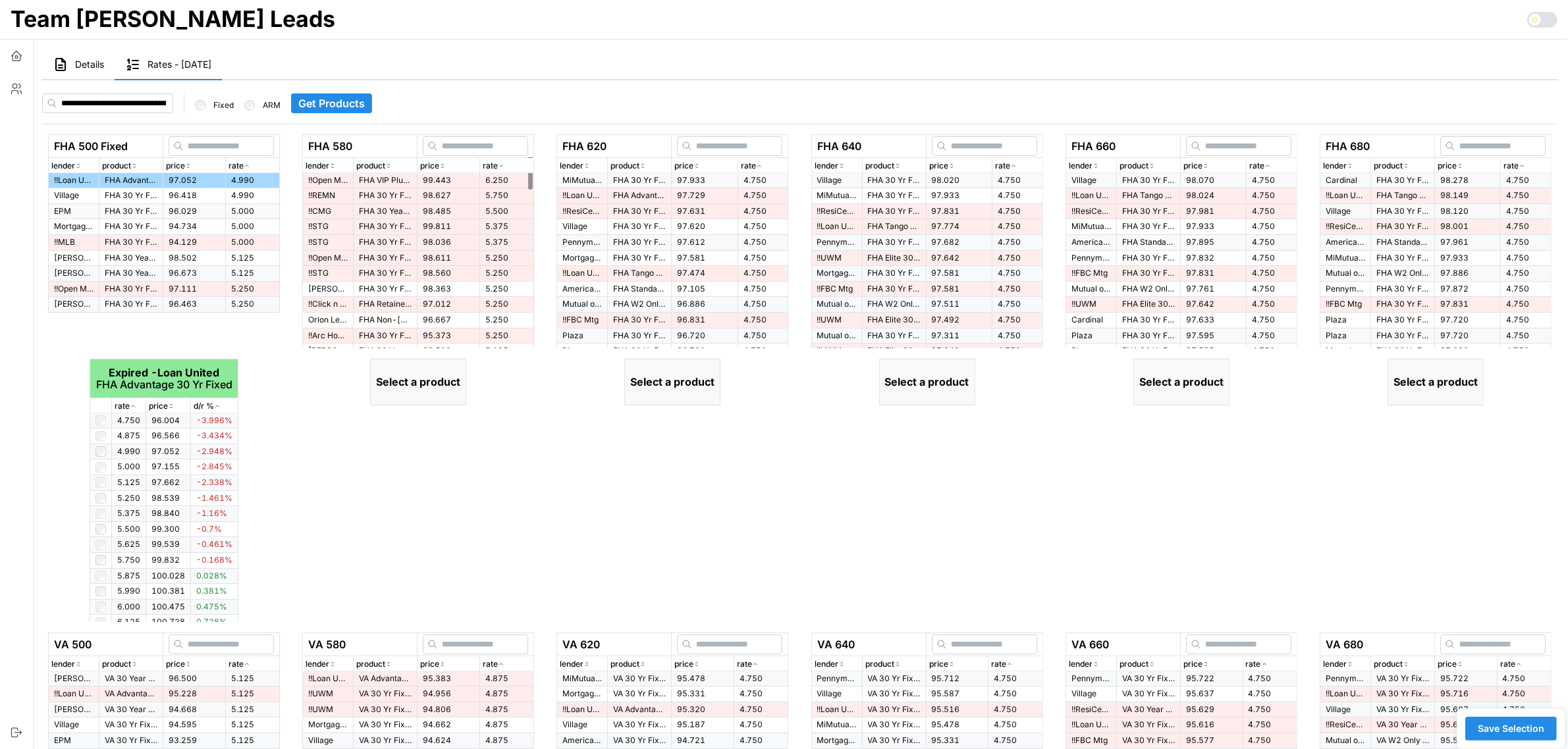
click at [505, 164] on div "rate" at bounding box center [506, 166] width 48 height 13
click at [393, 178] on p "FHA Advantage 30 Yr Fixed" at bounding box center [385, 180] width 53 height 11
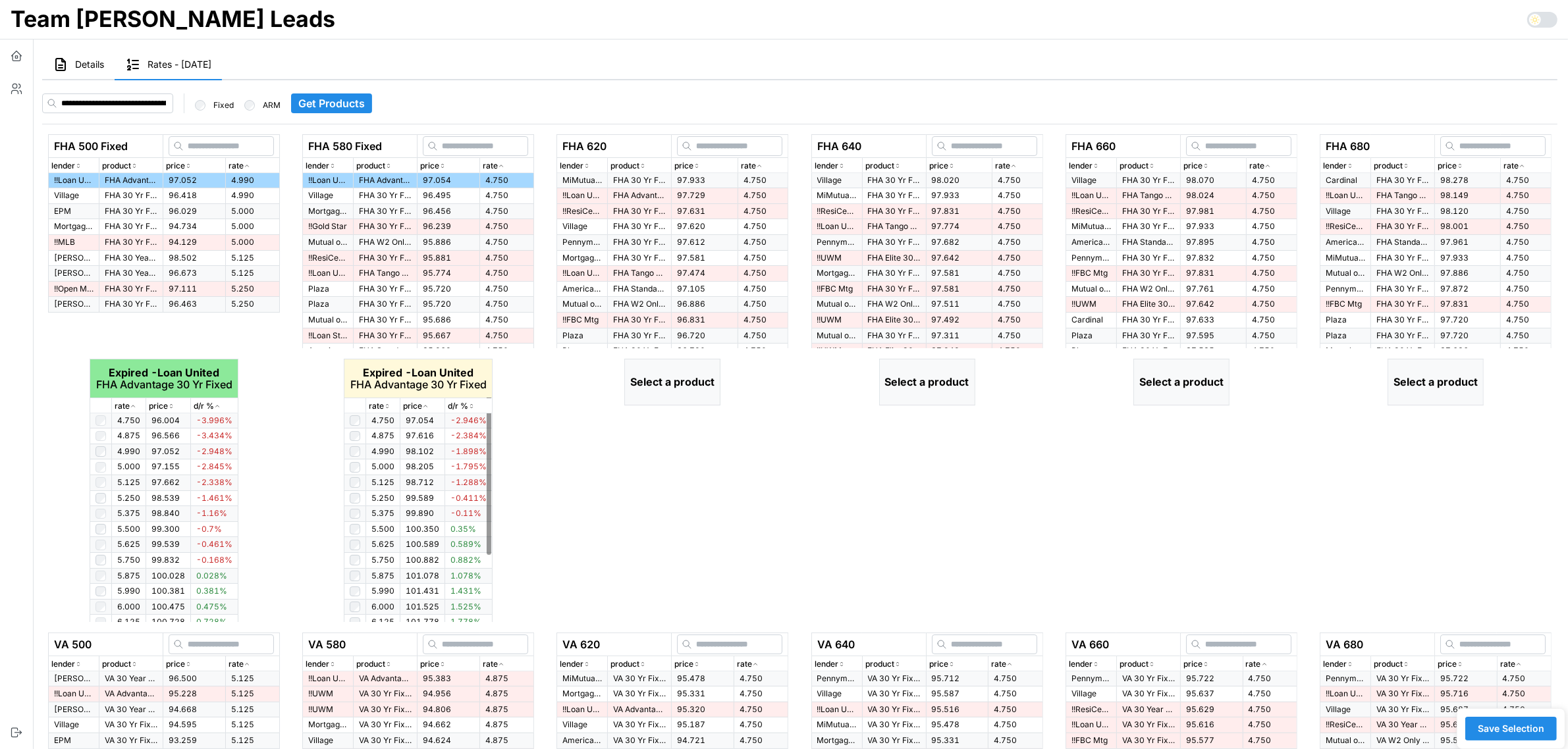
click at [388, 405] on icon "button" at bounding box center [386, 406] width 7 height 8
click at [715, 183] on td "97.933" at bounding box center [704, 180] width 66 height 15
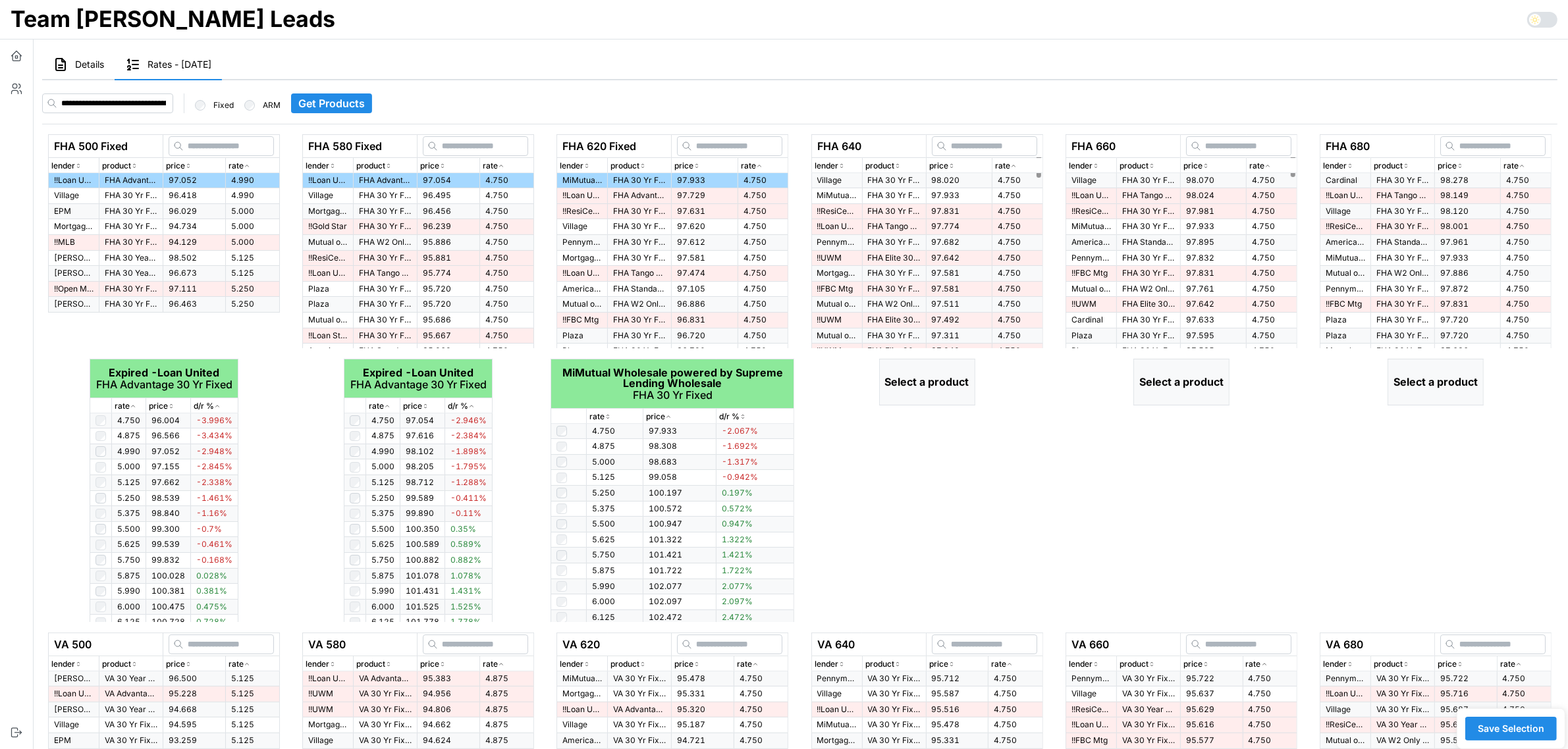
click at [1016, 164] on icon "button" at bounding box center [1013, 166] width 7 height 8
click at [947, 176] on span "98.020" at bounding box center [946, 180] width 29 height 10
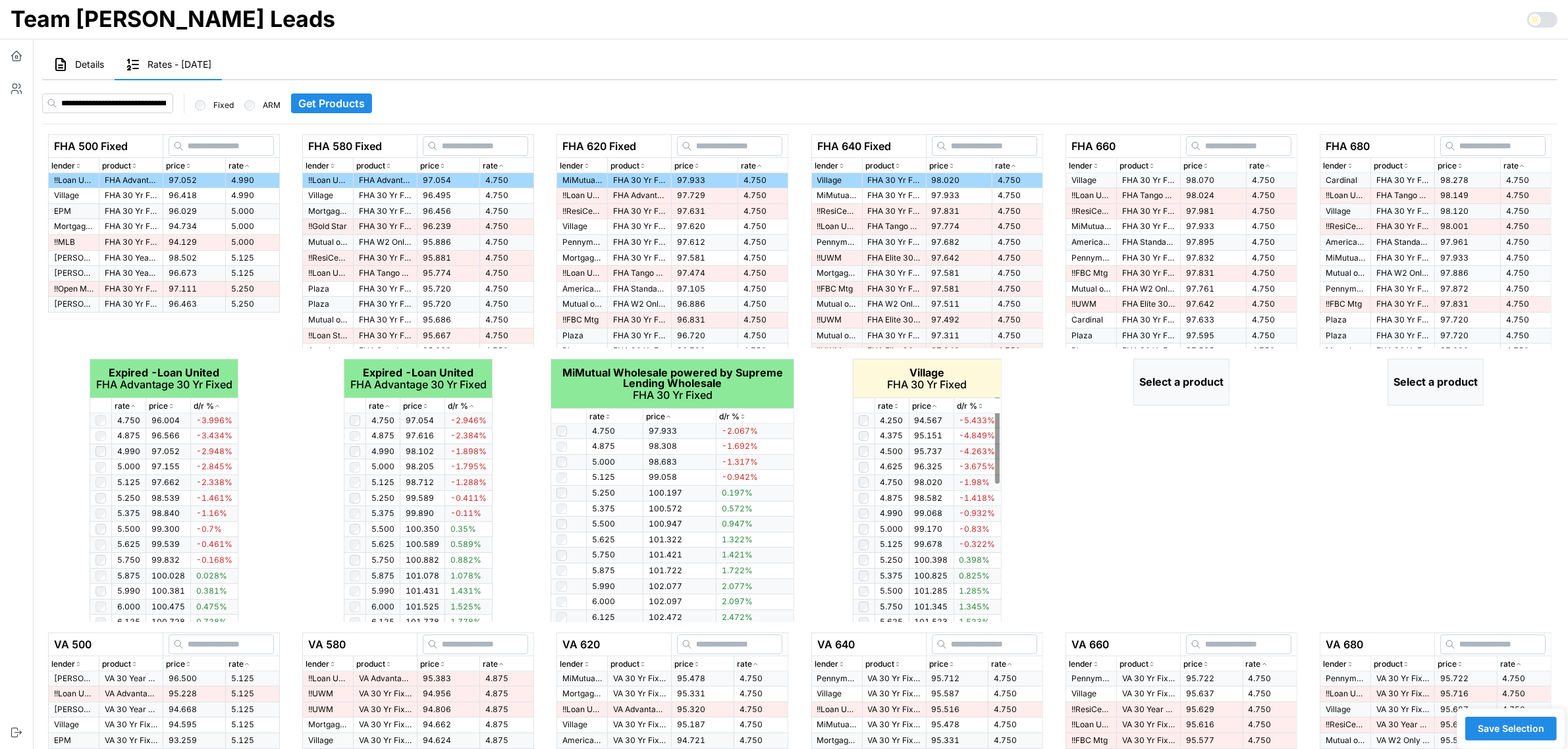
click at [900, 404] on div "rate" at bounding box center [892, 406] width 29 height 13
click at [1266, 160] on div "rate" at bounding box center [1272, 166] width 45 height 13
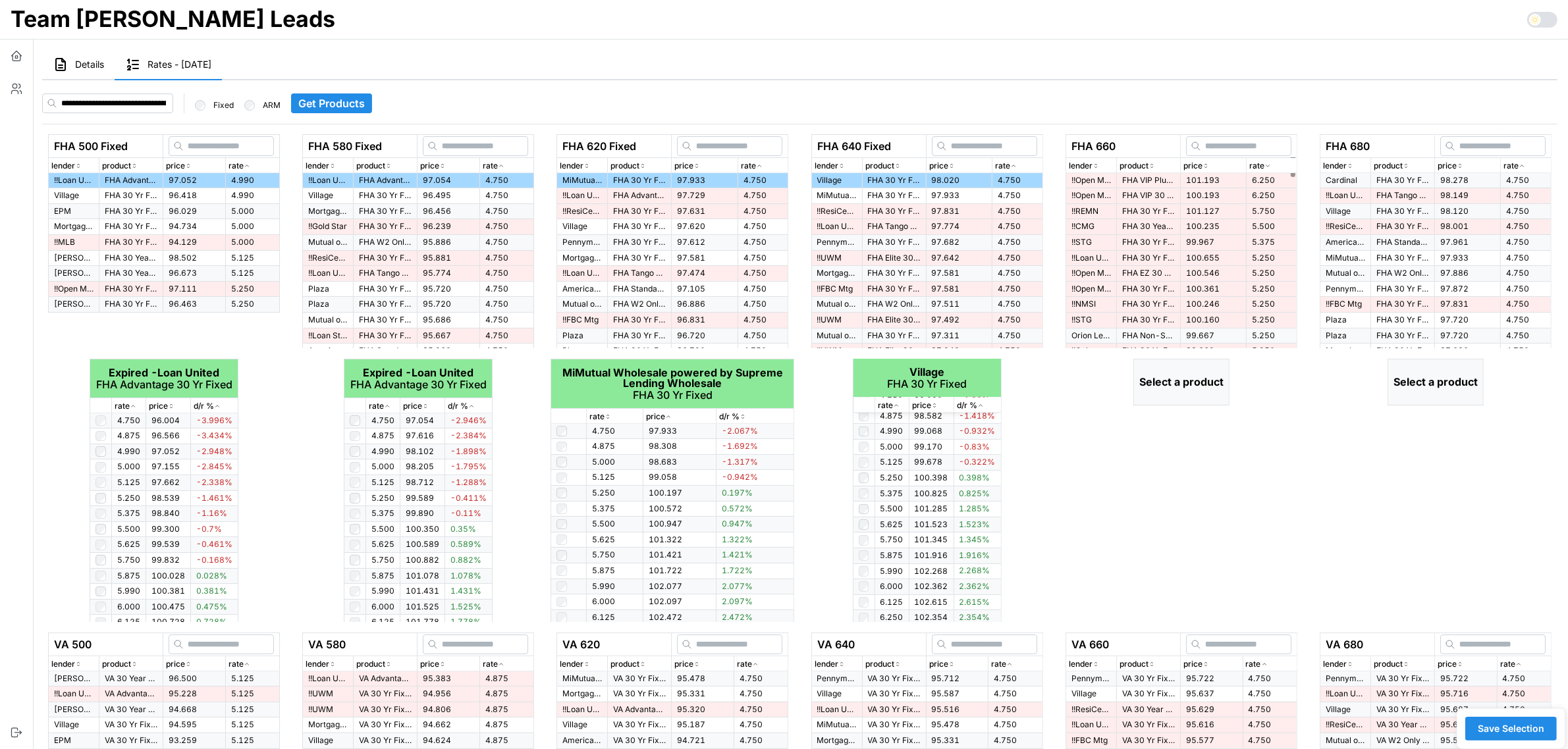
click at [1266, 160] on div "rate" at bounding box center [1272, 166] width 45 height 13
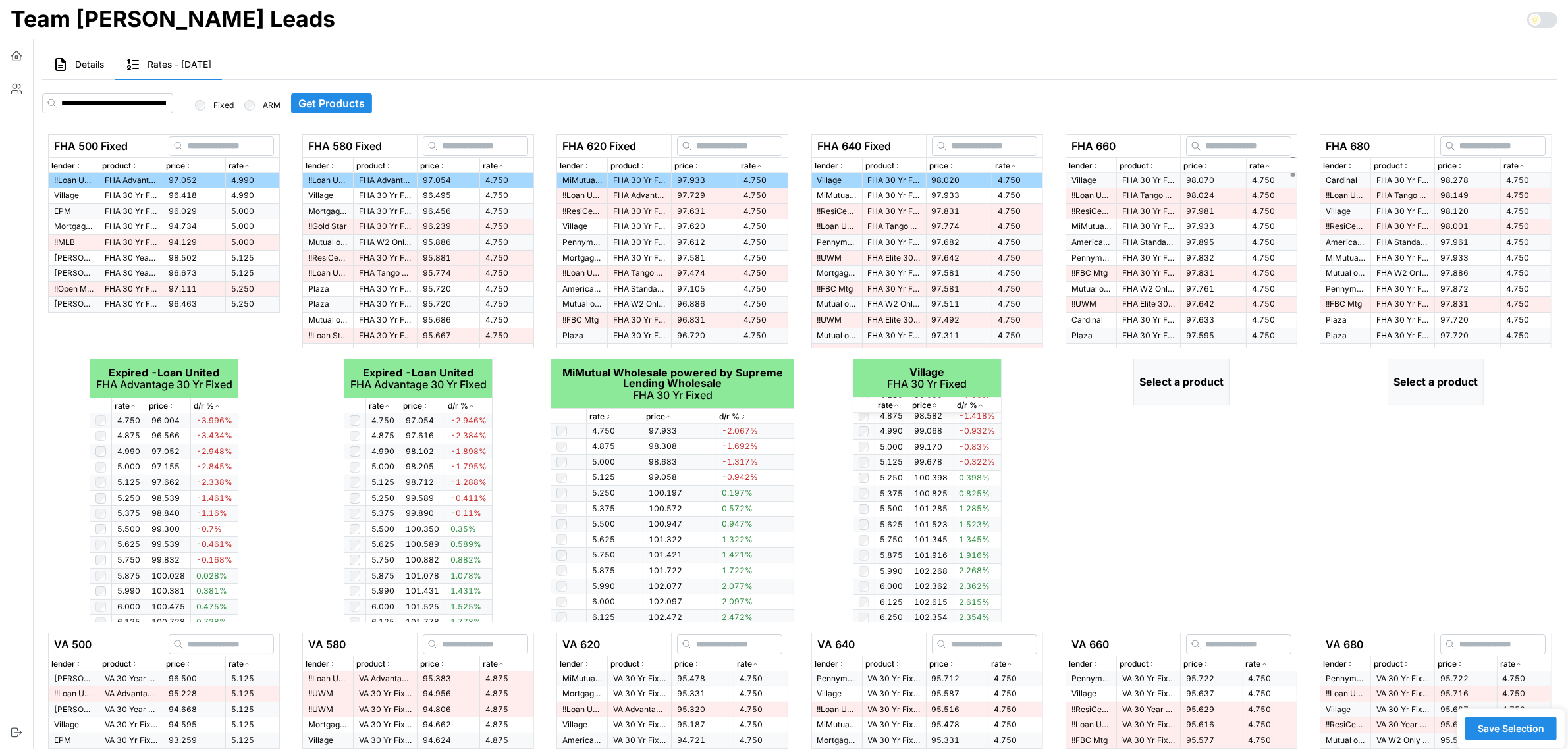
click at [1188, 181] on span "98.070" at bounding box center [1199, 180] width 29 height 10
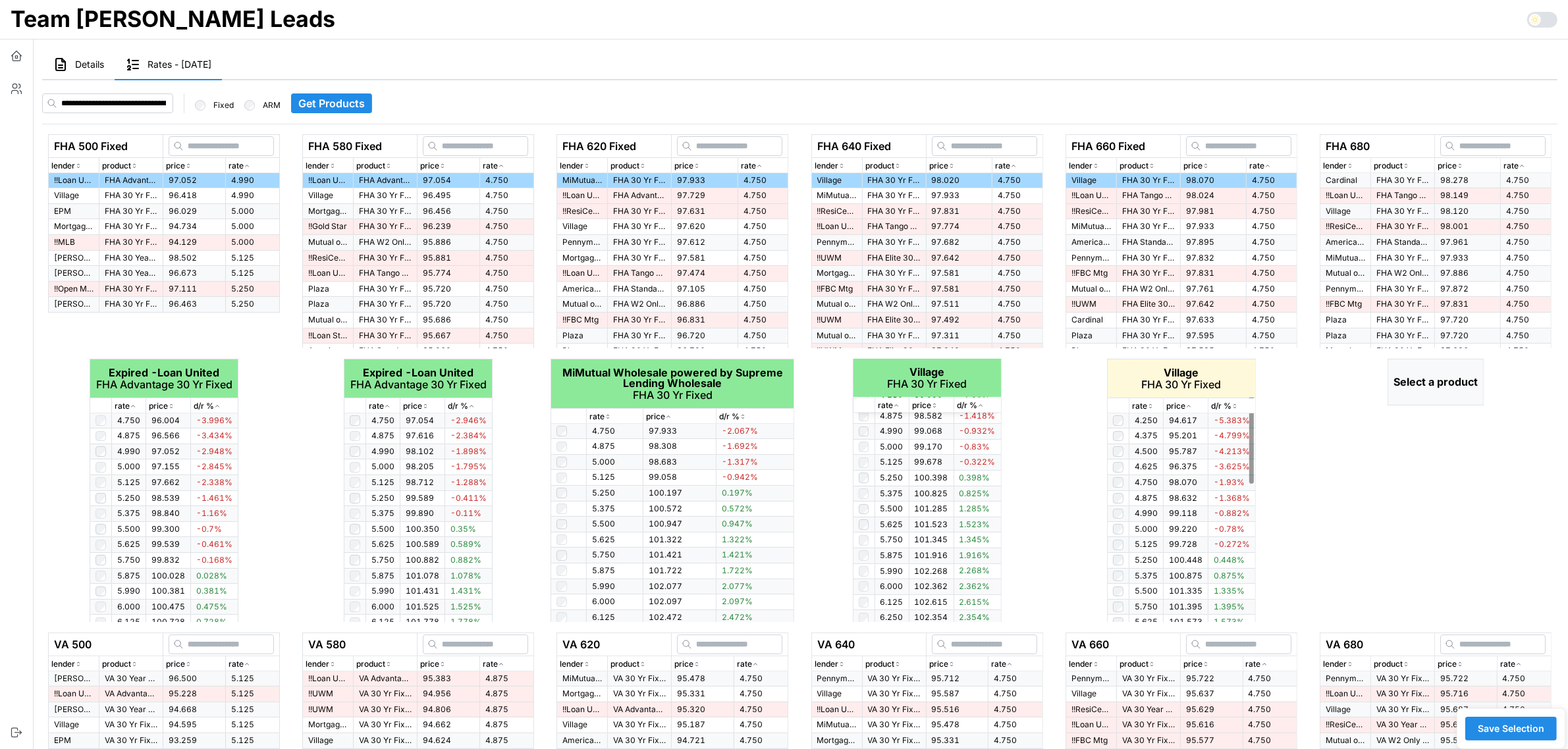
click at [1147, 403] on icon "button" at bounding box center [1150, 406] width 7 height 8
click at [1150, 403] on icon "button" at bounding box center [1150, 406] width 7 height 8
click at [1529, 165] on div "rate" at bounding box center [1526, 166] width 45 height 13
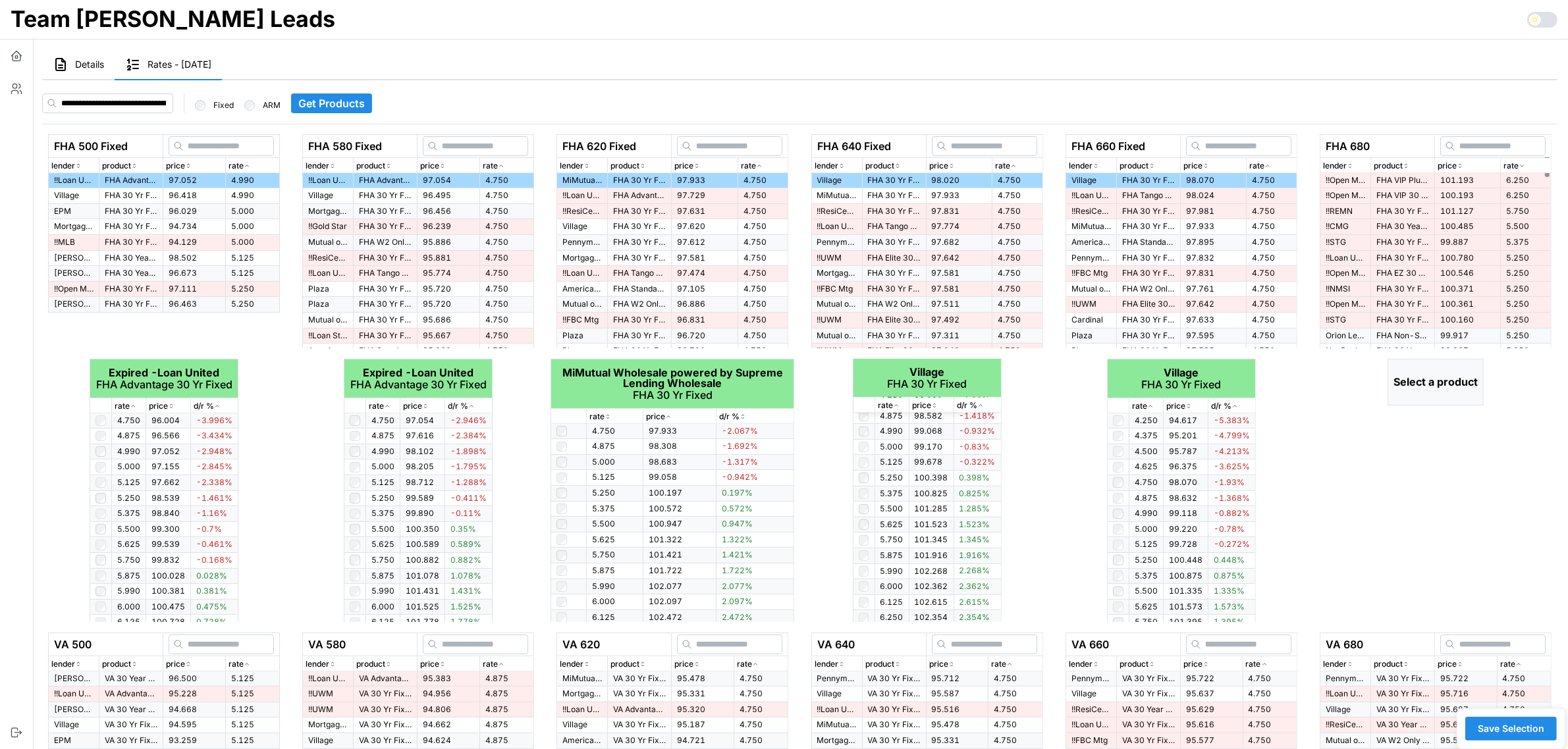
click at [1529, 165] on div "rate" at bounding box center [1526, 166] width 45 height 13
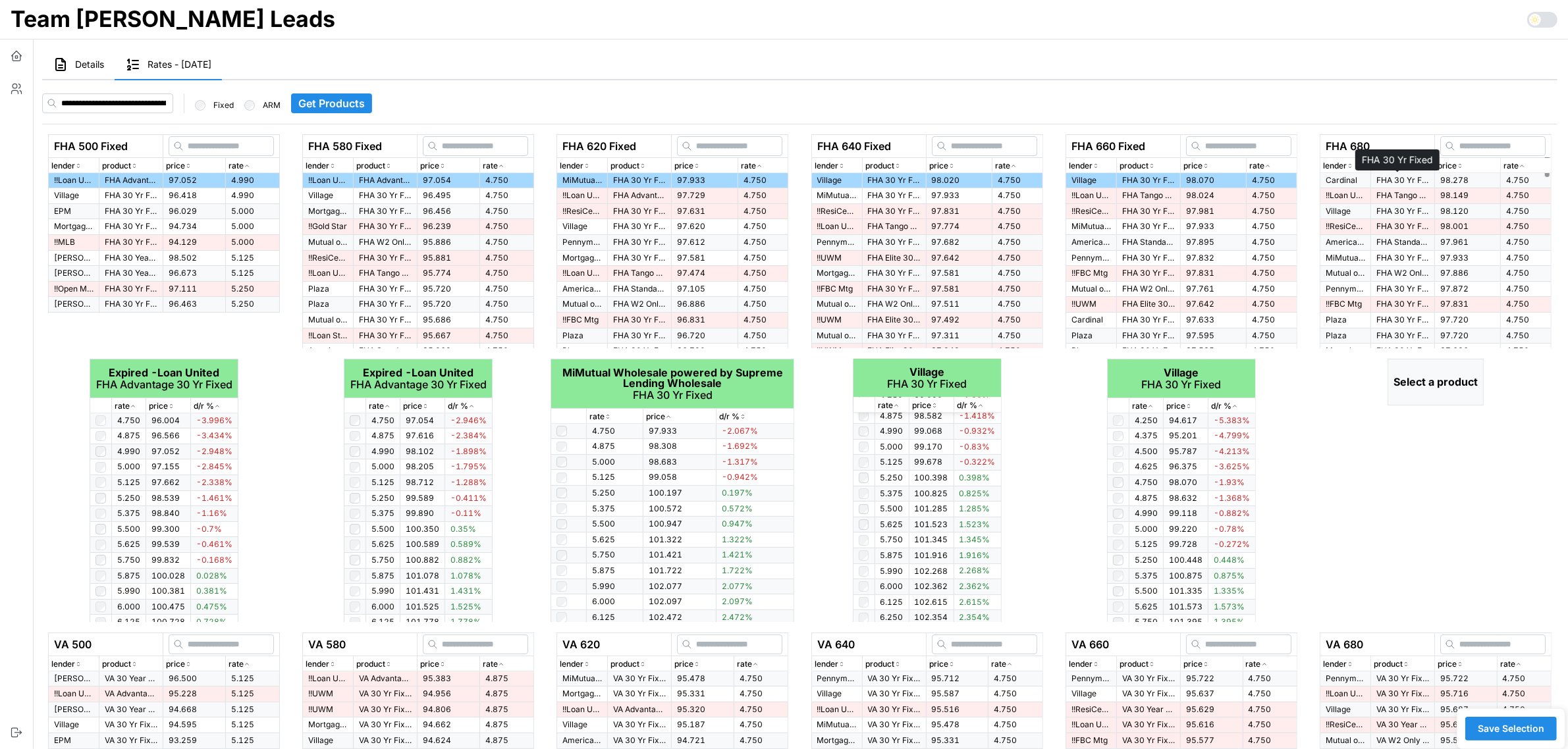
click at [1414, 178] on p "FHA 30 Yr Fixed" at bounding box center [1403, 180] width 53 height 11
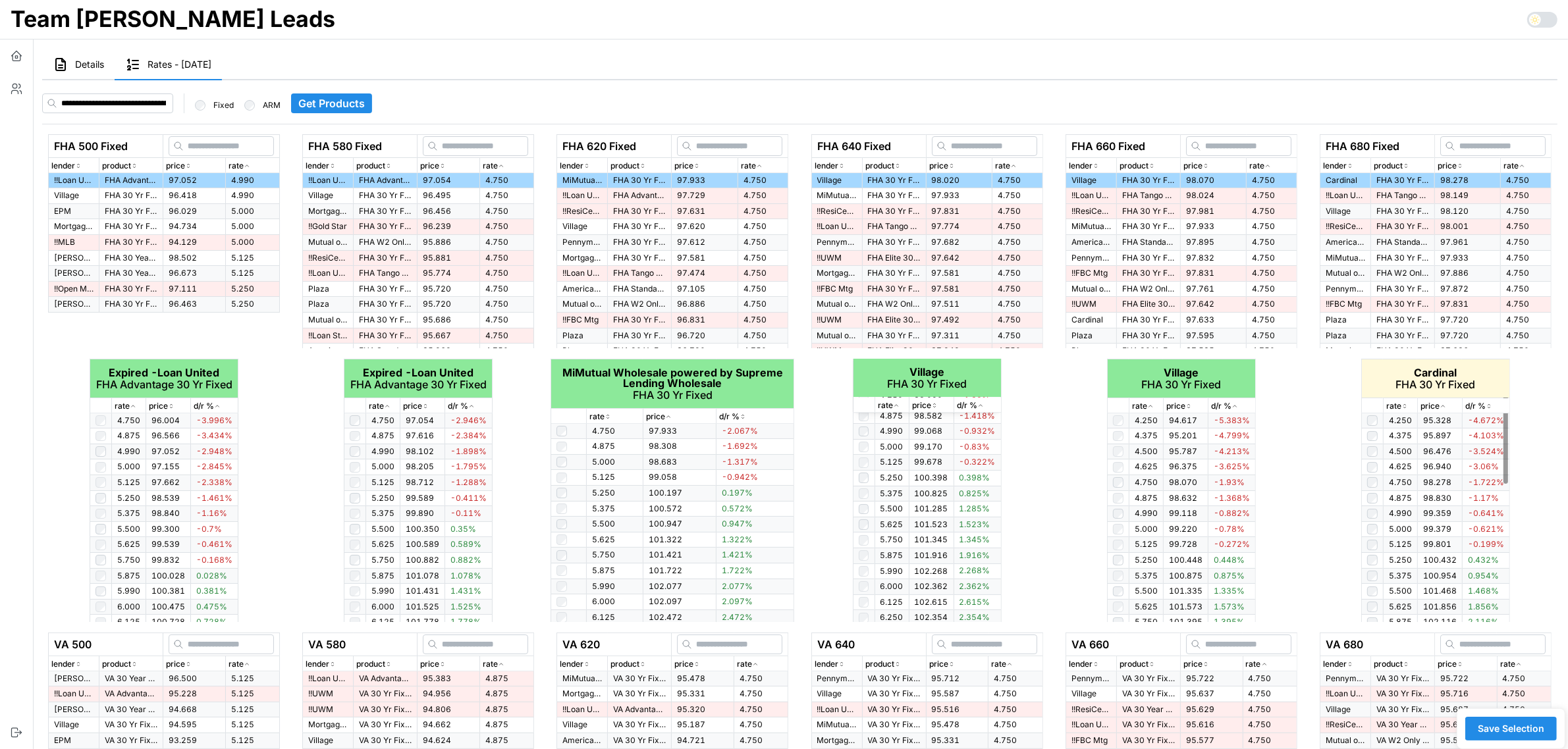
click at [1407, 410] on div "rate" at bounding box center [1400, 406] width 29 height 13
click at [1407, 406] on icon "button" at bounding box center [1404, 406] width 7 height 8
click at [1282, 519] on div "FHA 660 Fixed lender product price rate Village FHA 30 Yr Fixed 98.070 4.750 !!…" at bounding box center [1182, 378] width 244 height 488
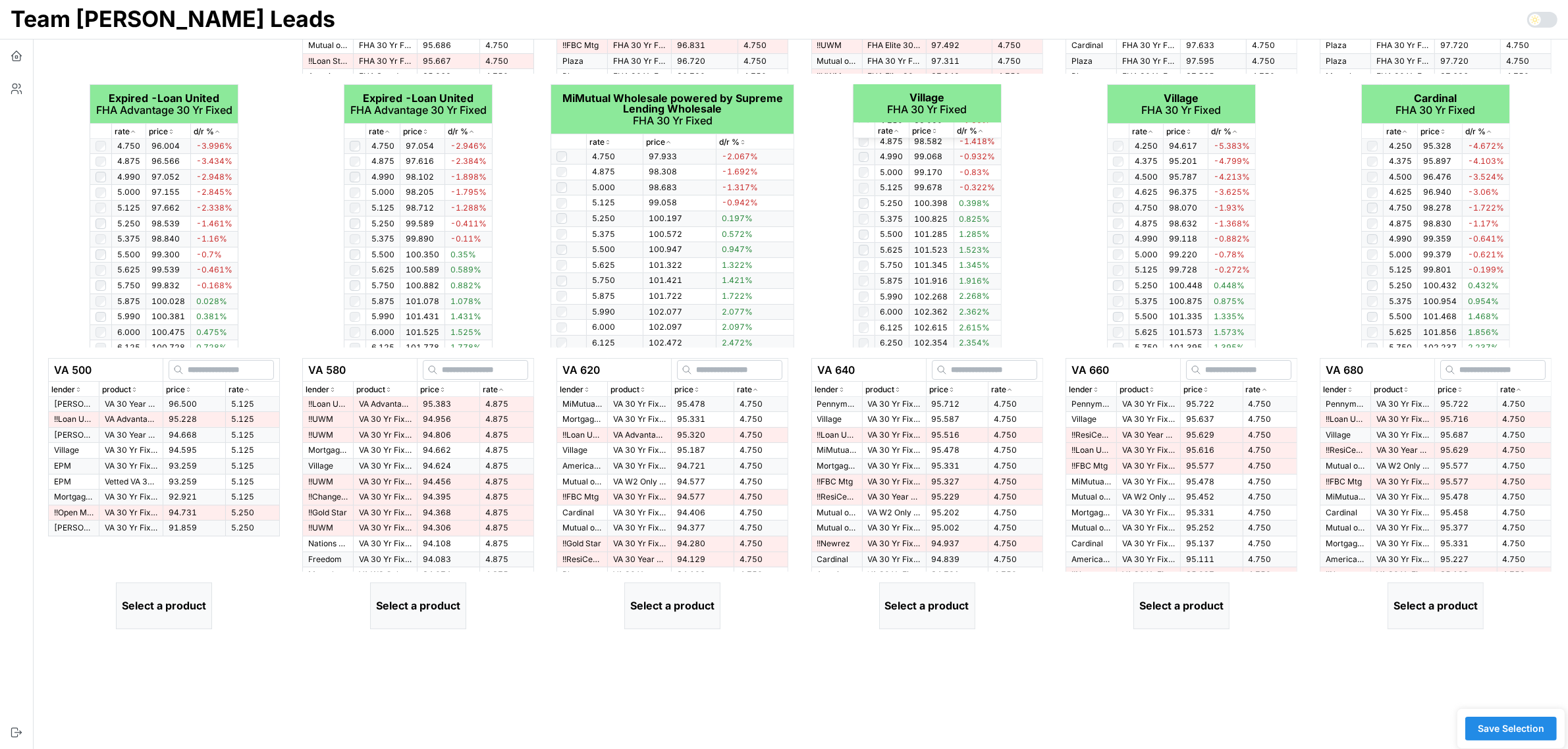
scroll to position [329, 0]
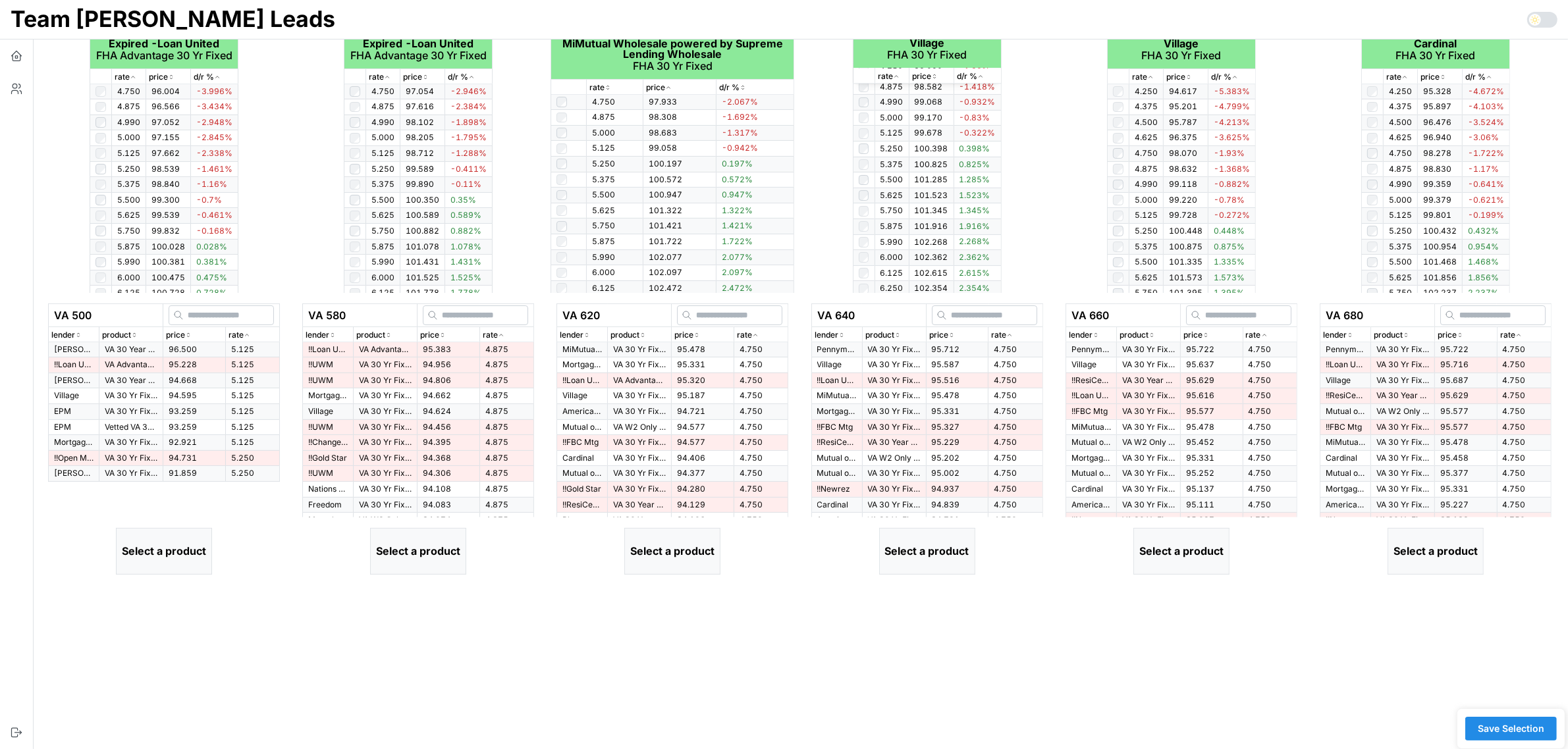
click at [241, 333] on p "rate" at bounding box center [235, 335] width 15 height 13
click at [245, 331] on icon "button" at bounding box center [247, 335] width 7 height 8
click at [247, 331] on icon "button" at bounding box center [247, 335] width 7 height 8
click at [119, 362] on p "VA Advantage 30 Yr Fixed" at bounding box center [131, 365] width 53 height 11
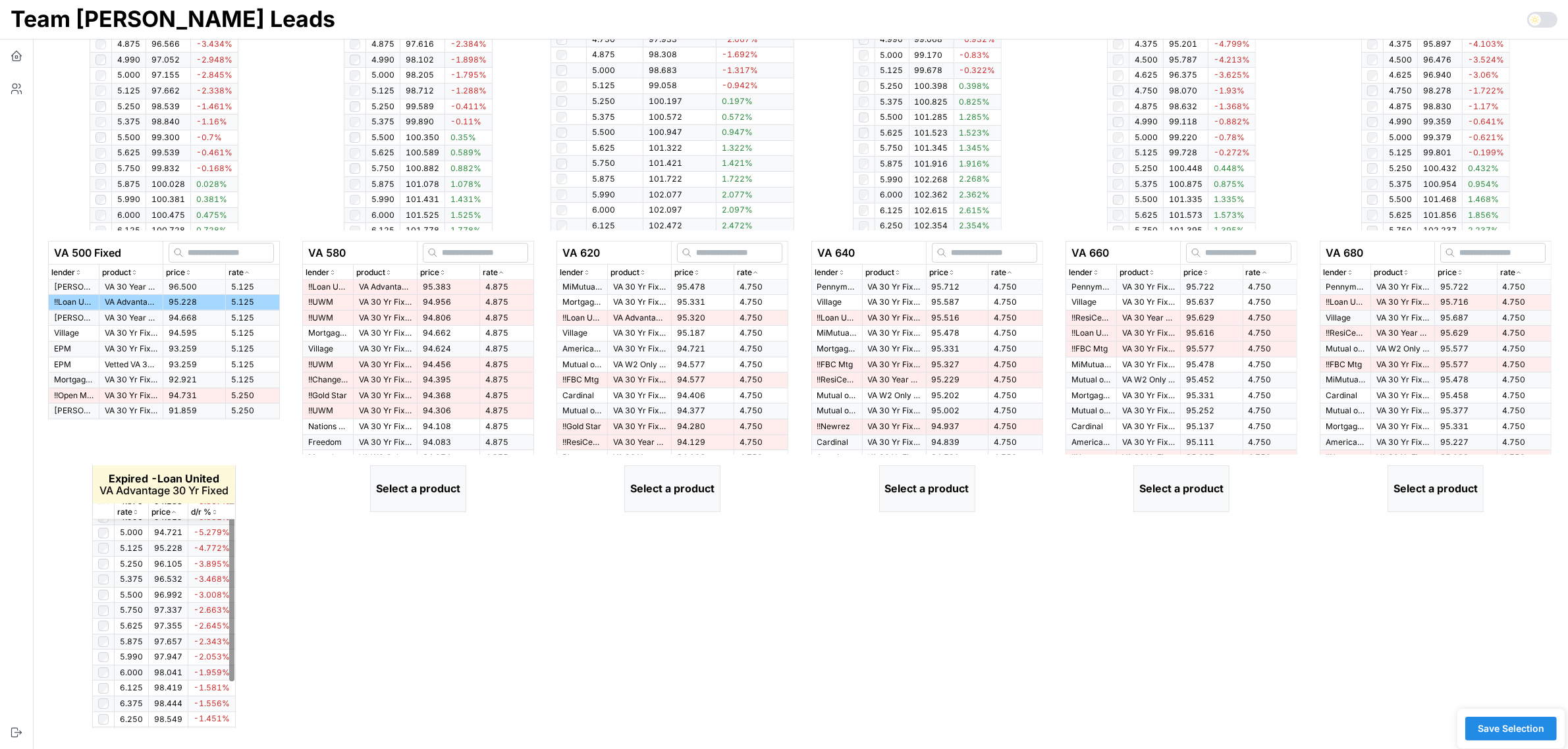
scroll to position [0, 0]
click at [136, 510] on icon "button" at bounding box center [136, 513] width 7 height 8
click at [136, 509] on icon "button" at bounding box center [136, 513] width 7 height 8
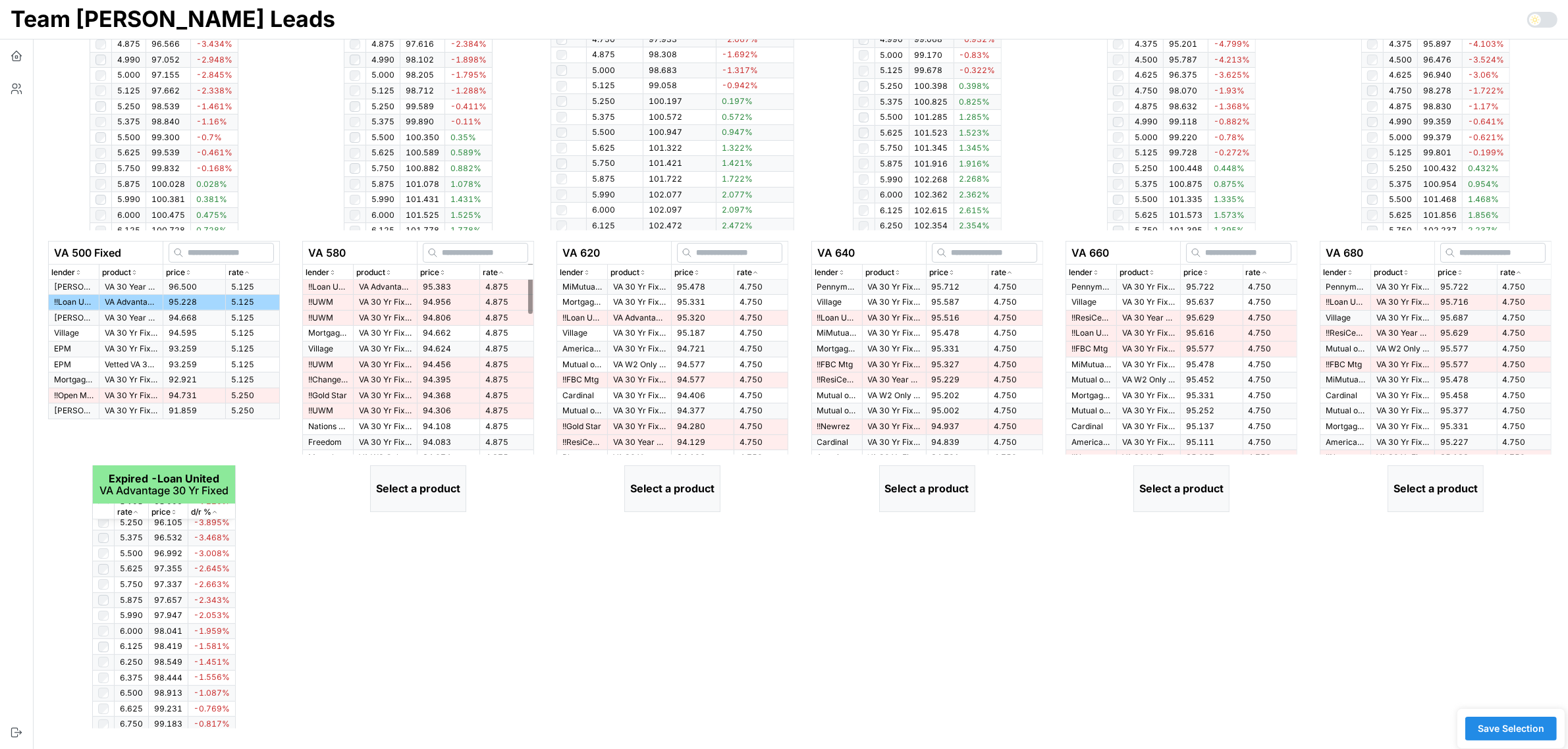
click at [504, 273] on icon "button" at bounding box center [500, 272] width 7 height 8
click at [407, 284] on td "VA Advantage 30 Yr Fixed" at bounding box center [385, 287] width 64 height 15
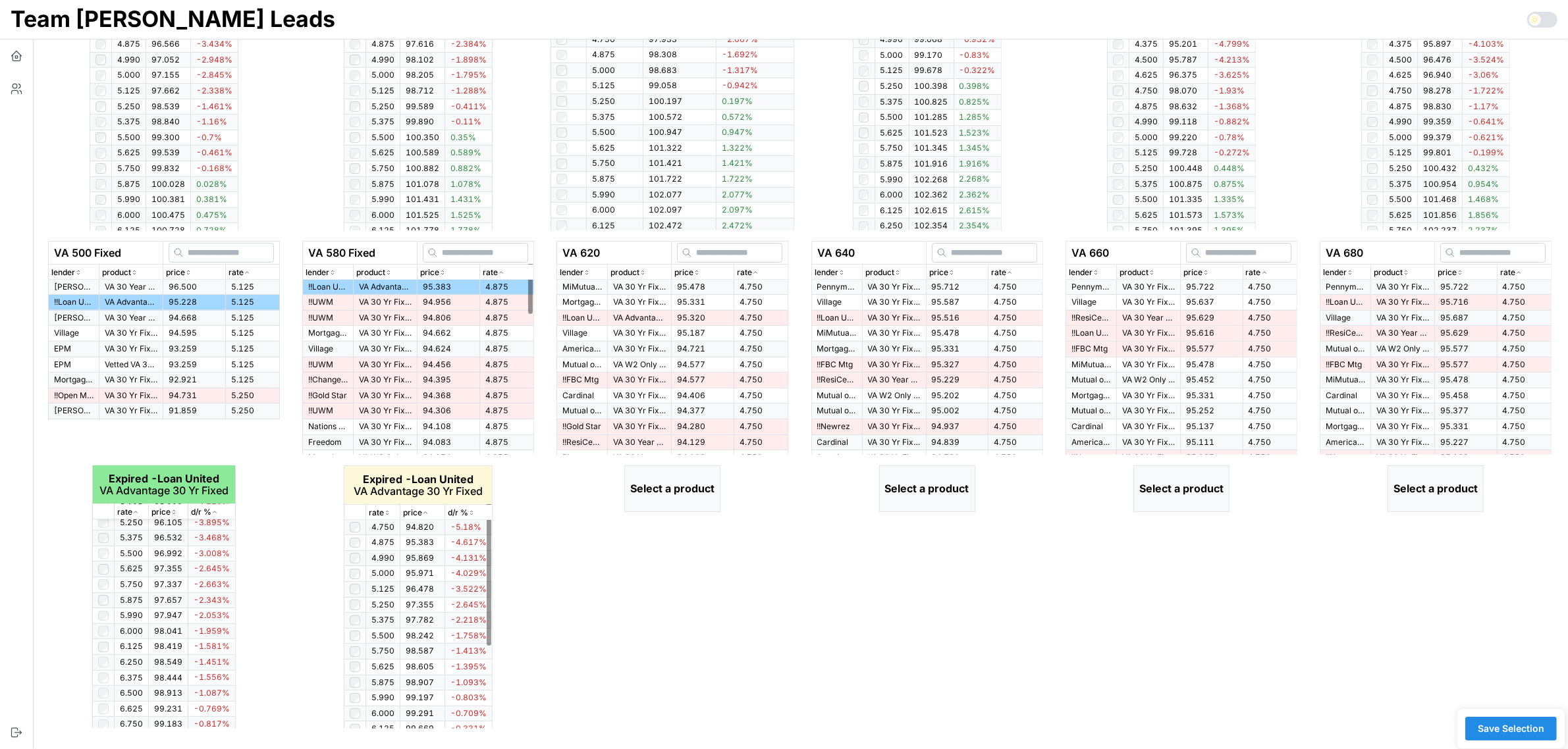
click at [388, 509] on icon "button" at bounding box center [386, 513] width 7 height 8
click at [755, 267] on div "rate" at bounding box center [760, 272] width 48 height 13
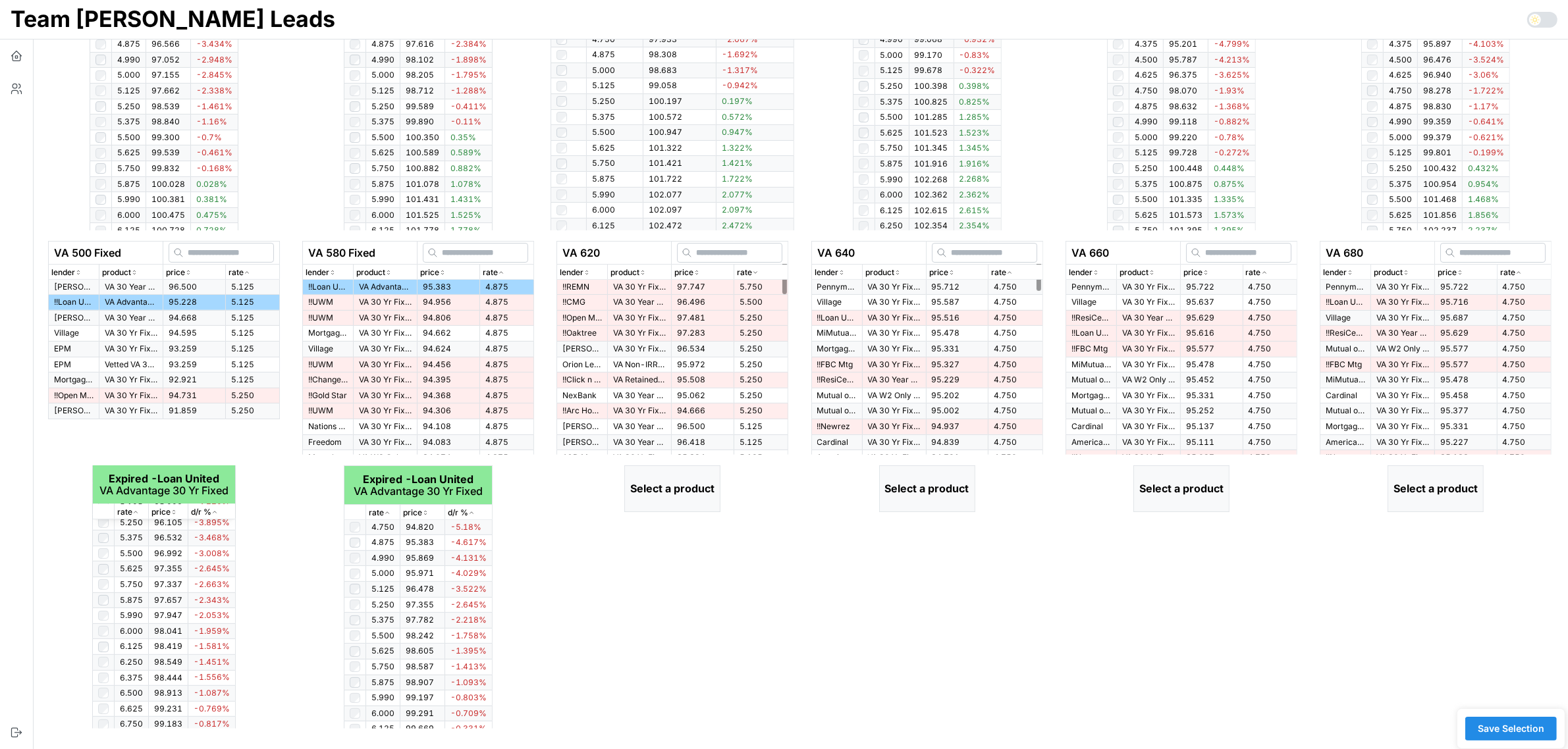
click at [754, 268] on div "rate" at bounding box center [760, 272] width 48 height 13
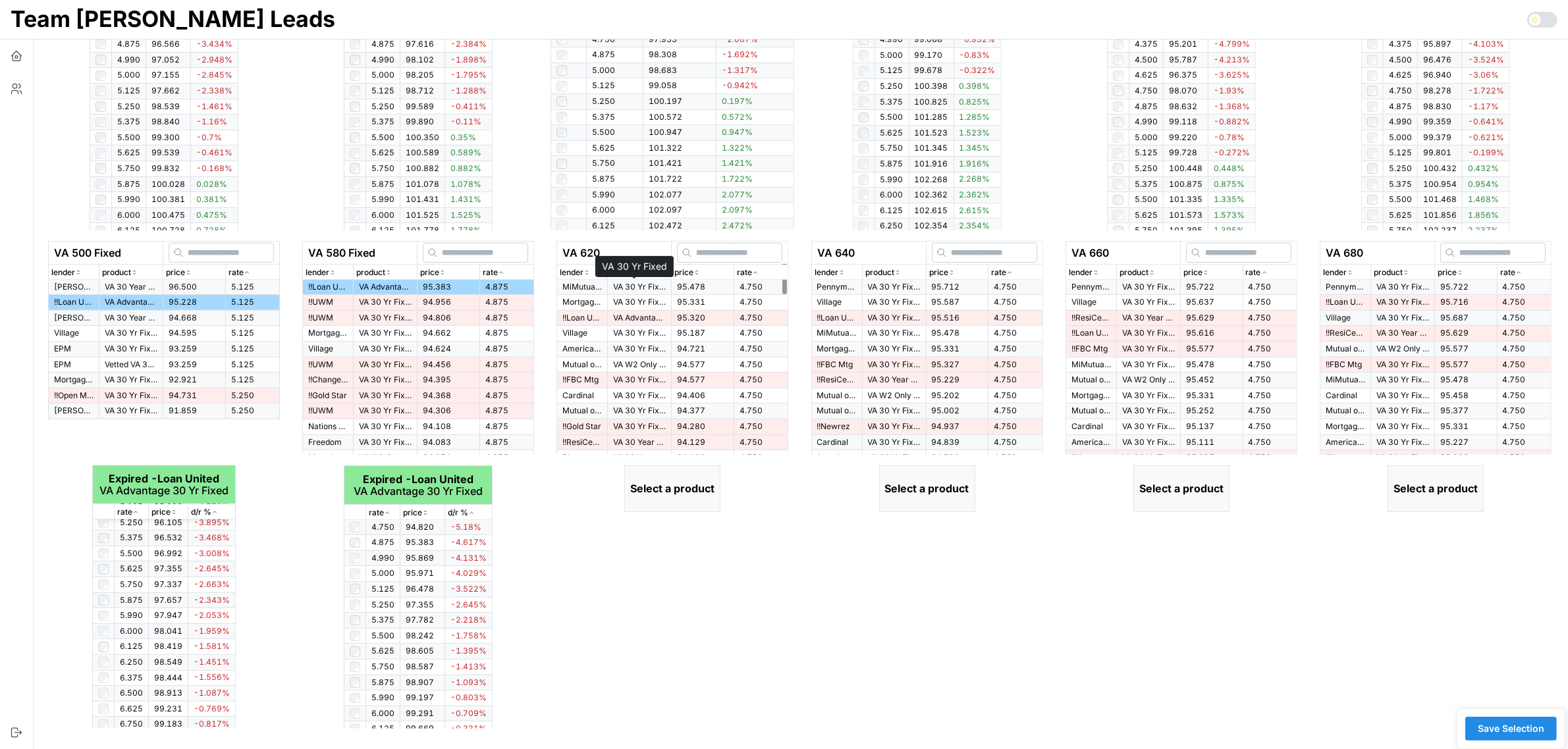
click at [629, 290] on p "VA 30 Yr Fixed" at bounding box center [640, 287] width 53 height 11
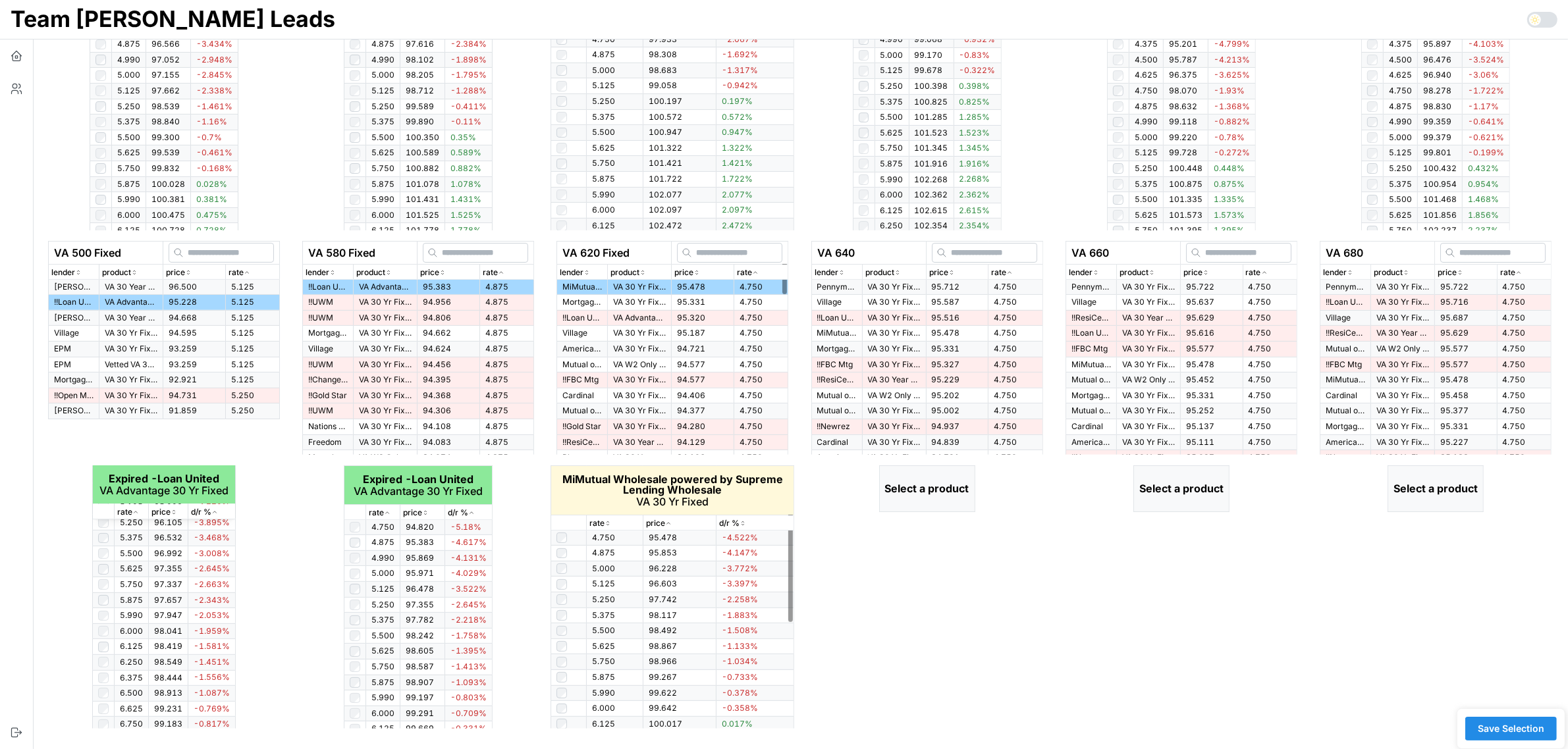
click at [613, 524] on div "rate" at bounding box center [613, 523] width 50 height 13
click at [610, 521] on icon "button" at bounding box center [608, 523] width 7 height 8
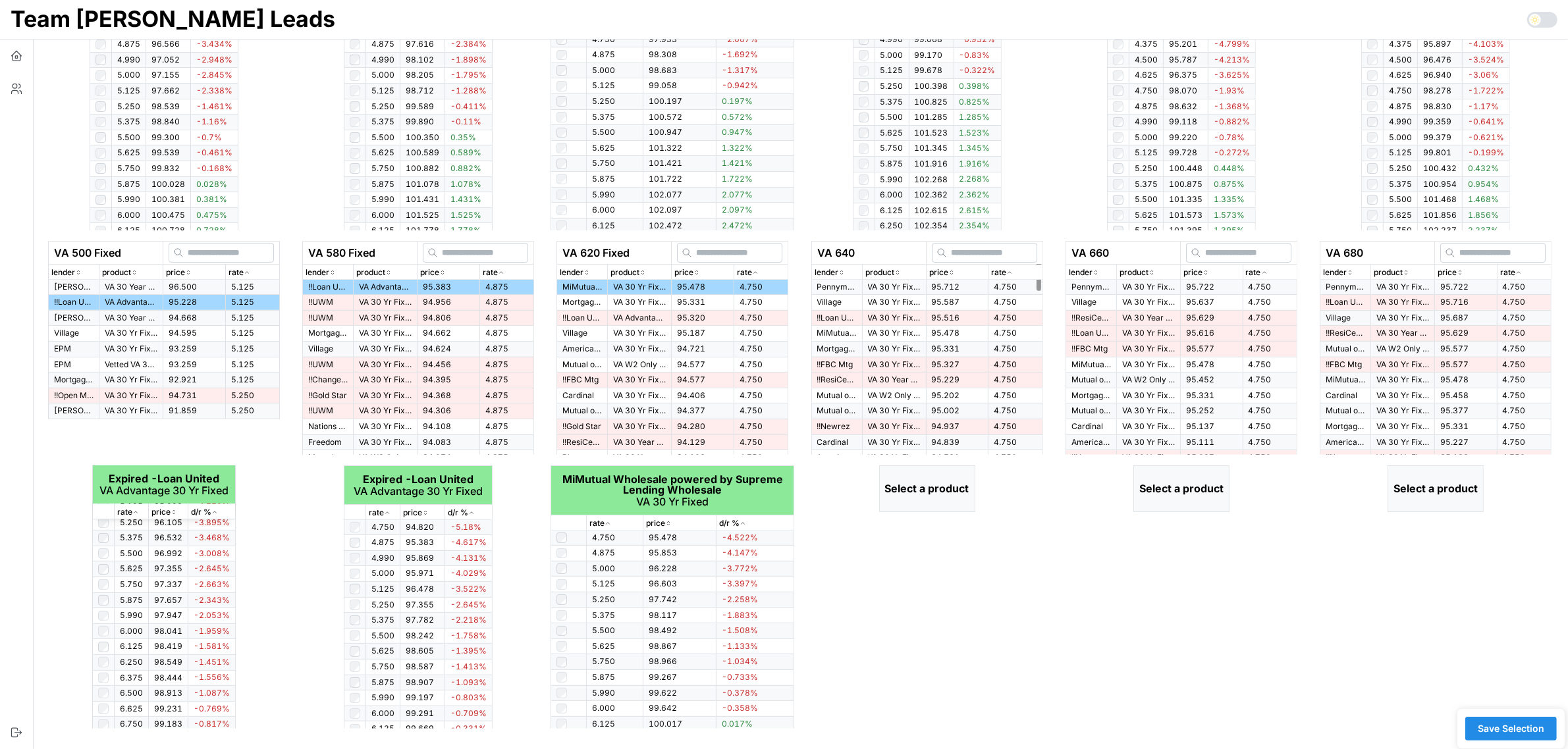
click at [1013, 272] on icon "button" at bounding box center [1009, 272] width 7 height 8
click at [912, 287] on p "VA 30 Yr Fixed > $300k" at bounding box center [895, 287] width 53 height 11
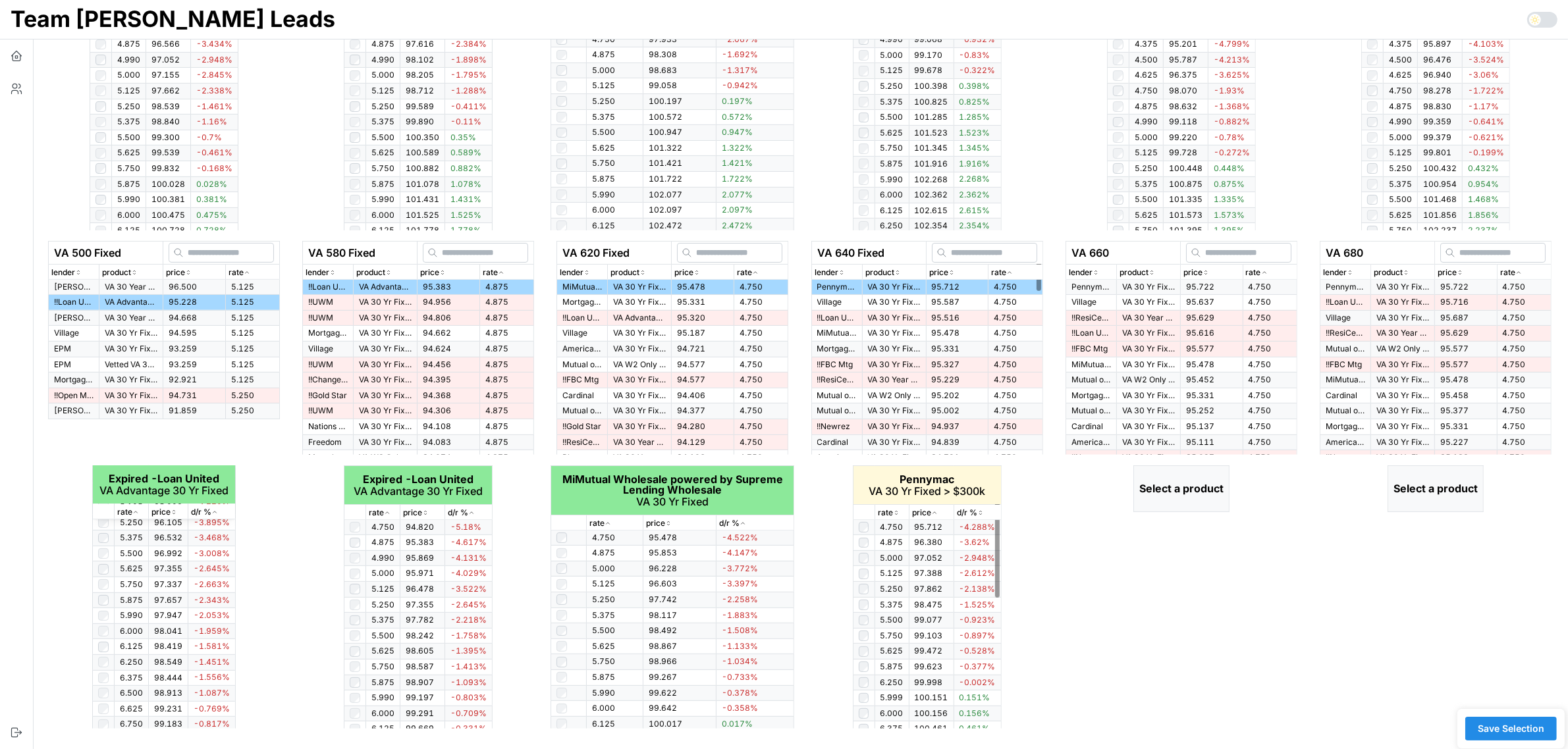
click at [893, 509] on icon "button" at bounding box center [896, 513] width 7 height 8
click at [1259, 271] on p "rate" at bounding box center [1252, 272] width 15 height 13
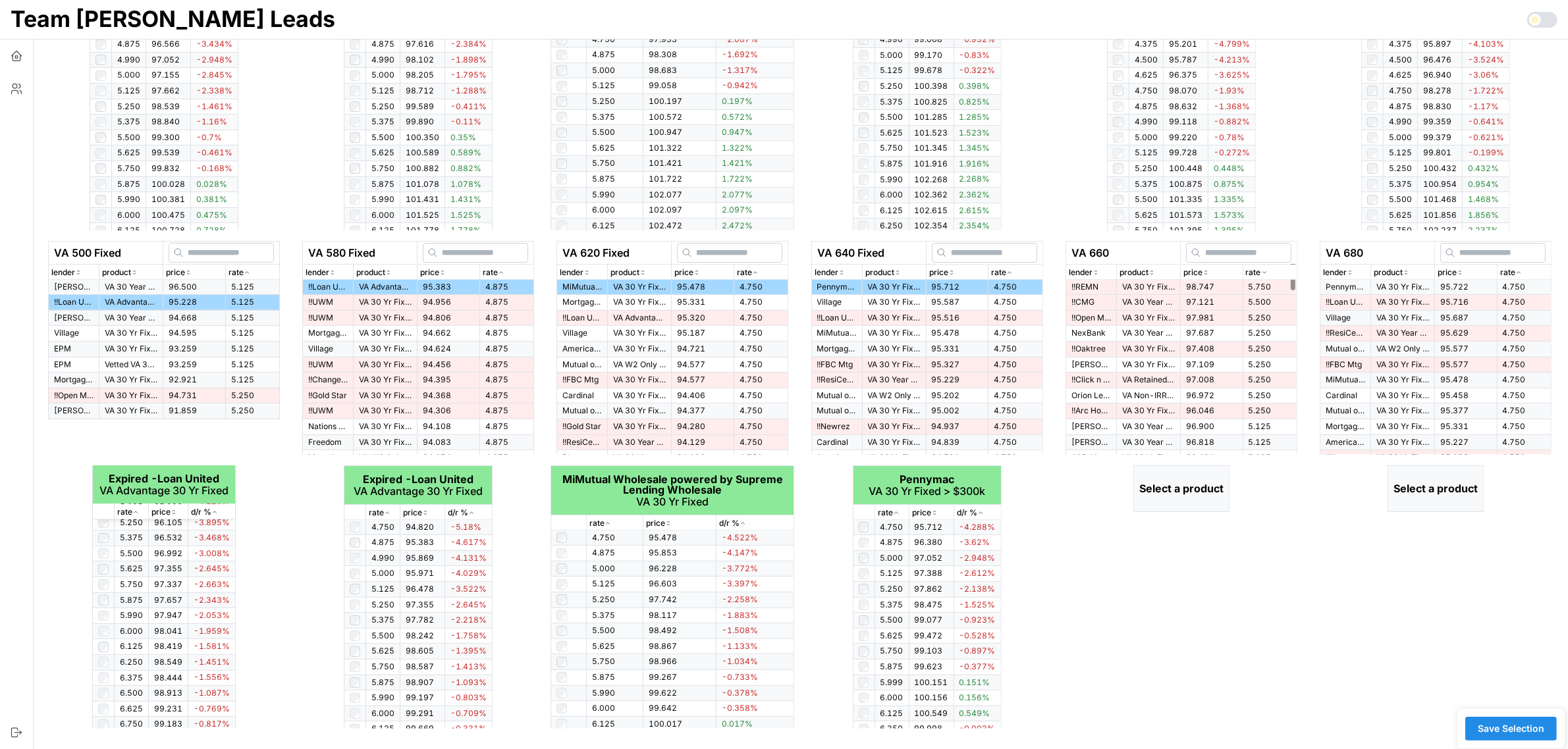
click at [1259, 271] on p "rate" at bounding box center [1252, 272] width 15 height 13
click at [1203, 287] on span "95.722" at bounding box center [1199, 287] width 29 height 10
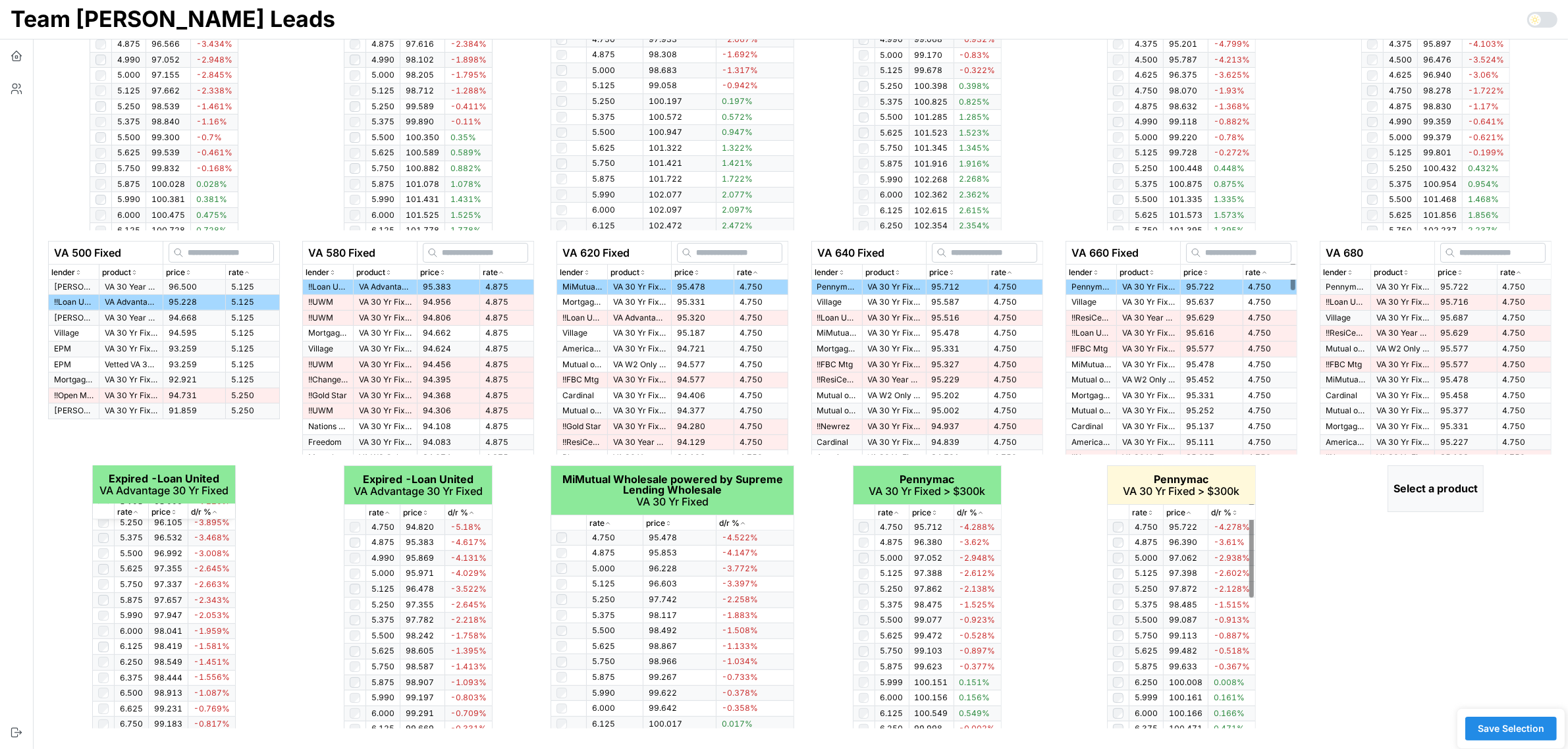
click at [1150, 505] on th "rate" at bounding box center [1145, 512] width 34 height 15
click at [1154, 511] on div "rate" at bounding box center [1145, 513] width 29 height 13
click at [1518, 268] on icon "button" at bounding box center [1518, 272] width 7 height 8
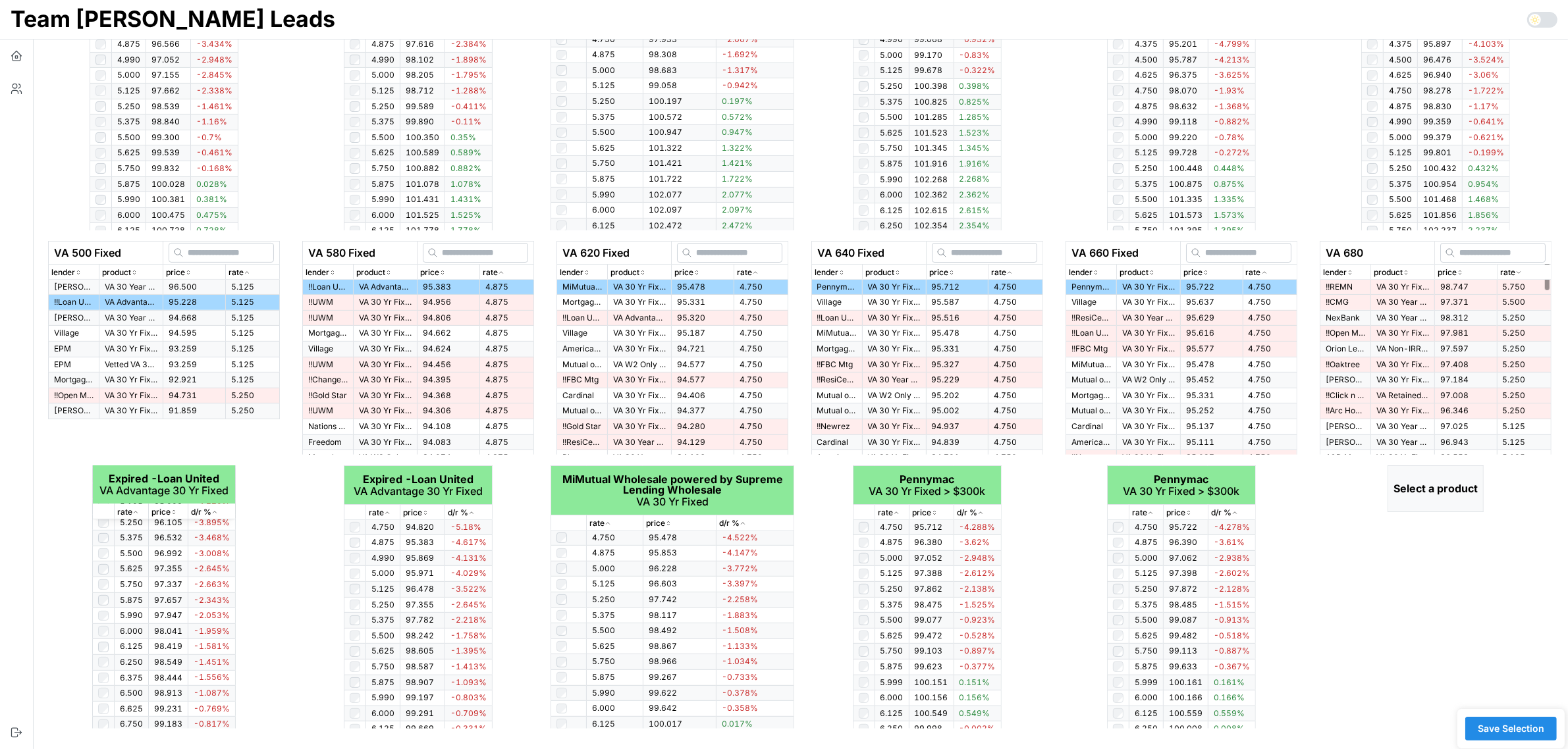
click at [1518, 268] on icon "button" at bounding box center [1518, 272] width 7 height 8
click at [1459, 285] on span "95.722" at bounding box center [1454, 287] width 29 height 10
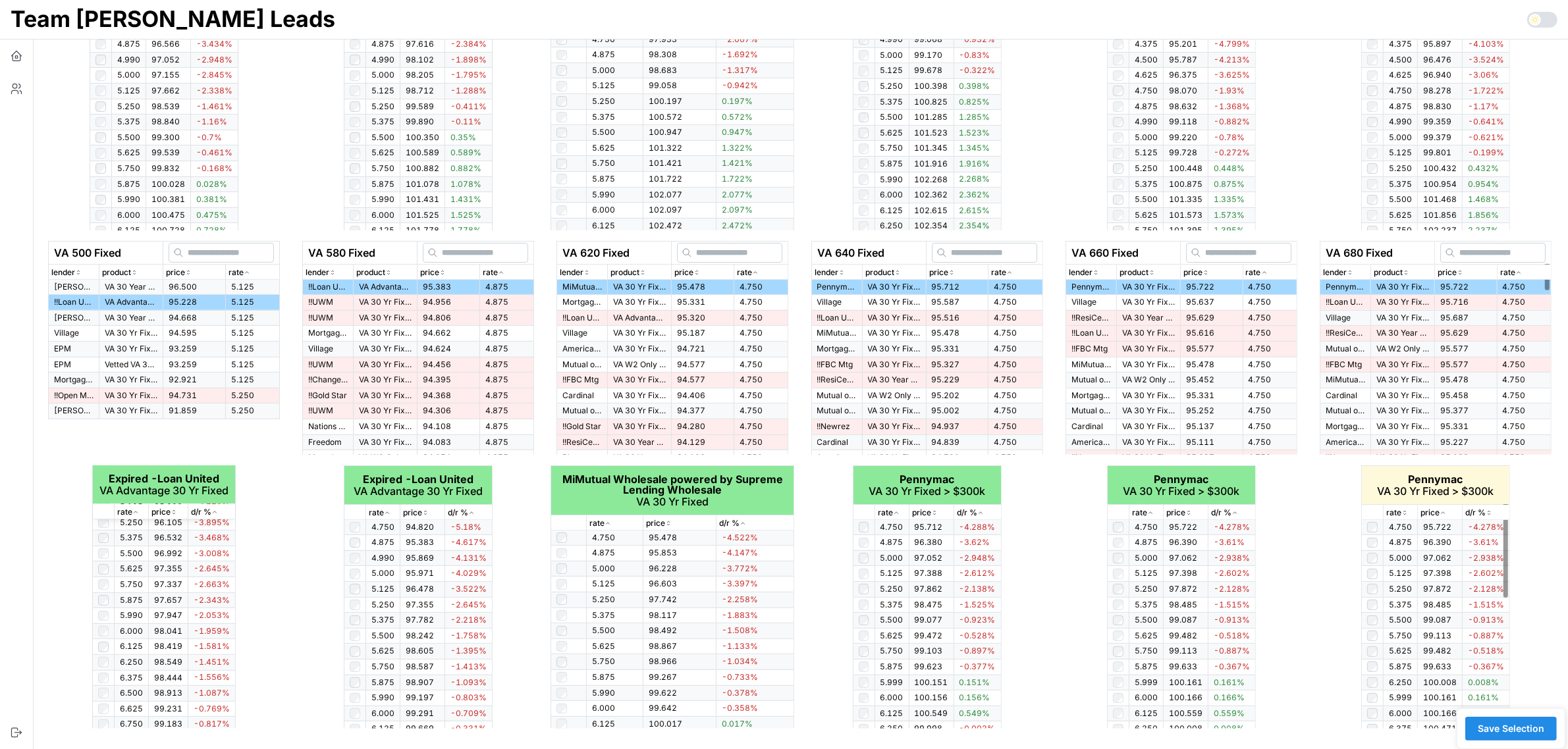
click at [1406, 513] on icon "button" at bounding box center [1404, 513] width 7 height 8
click at [1518, 735] on span "Save Selection" at bounding box center [1511, 728] width 67 height 23
click at [1508, 724] on span "Save Selection" at bounding box center [1511, 728] width 67 height 23
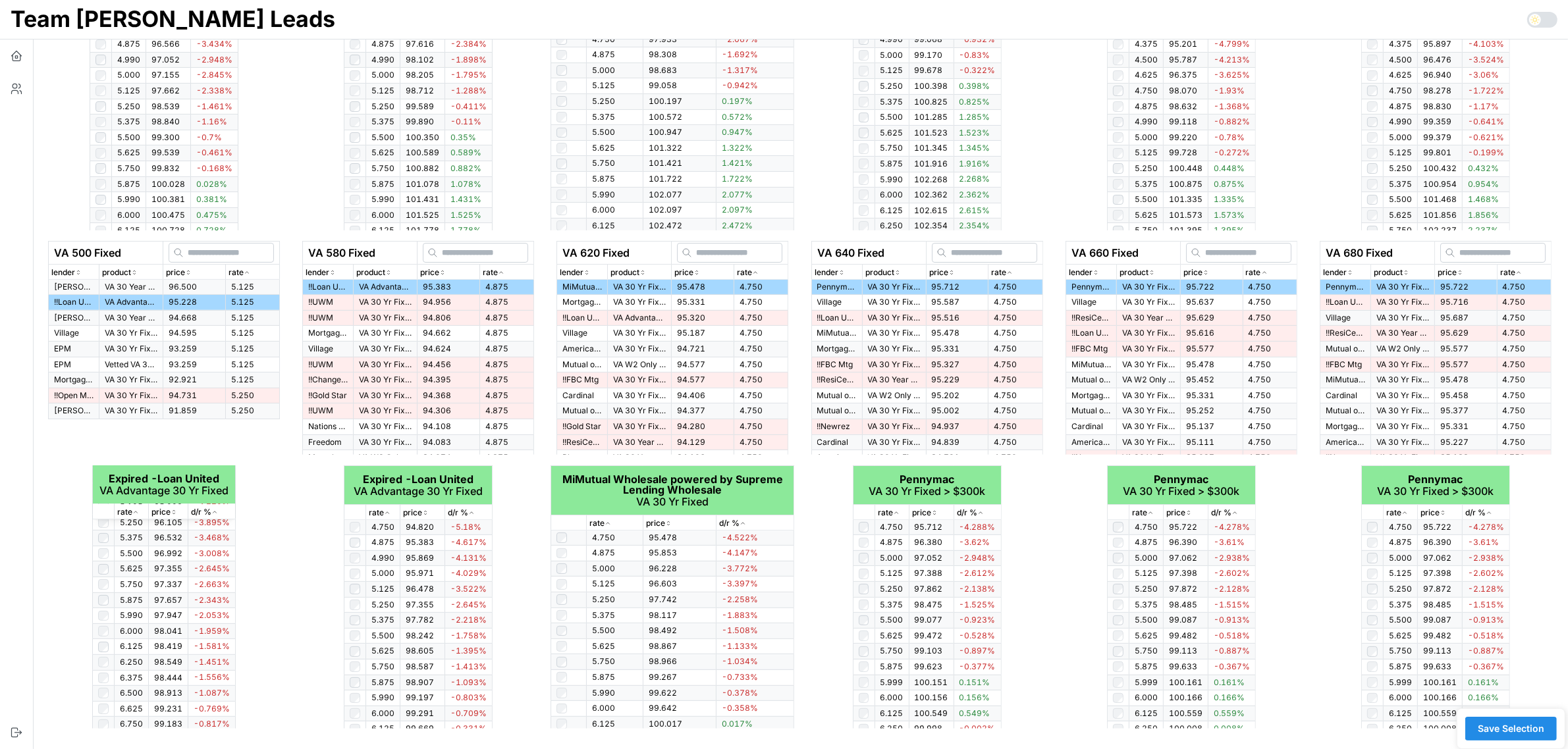
click at [1508, 724] on span "Save Selection" at bounding box center [1511, 728] width 67 height 23
click at [17, 51] on icon "button" at bounding box center [17, 53] width 10 height 5
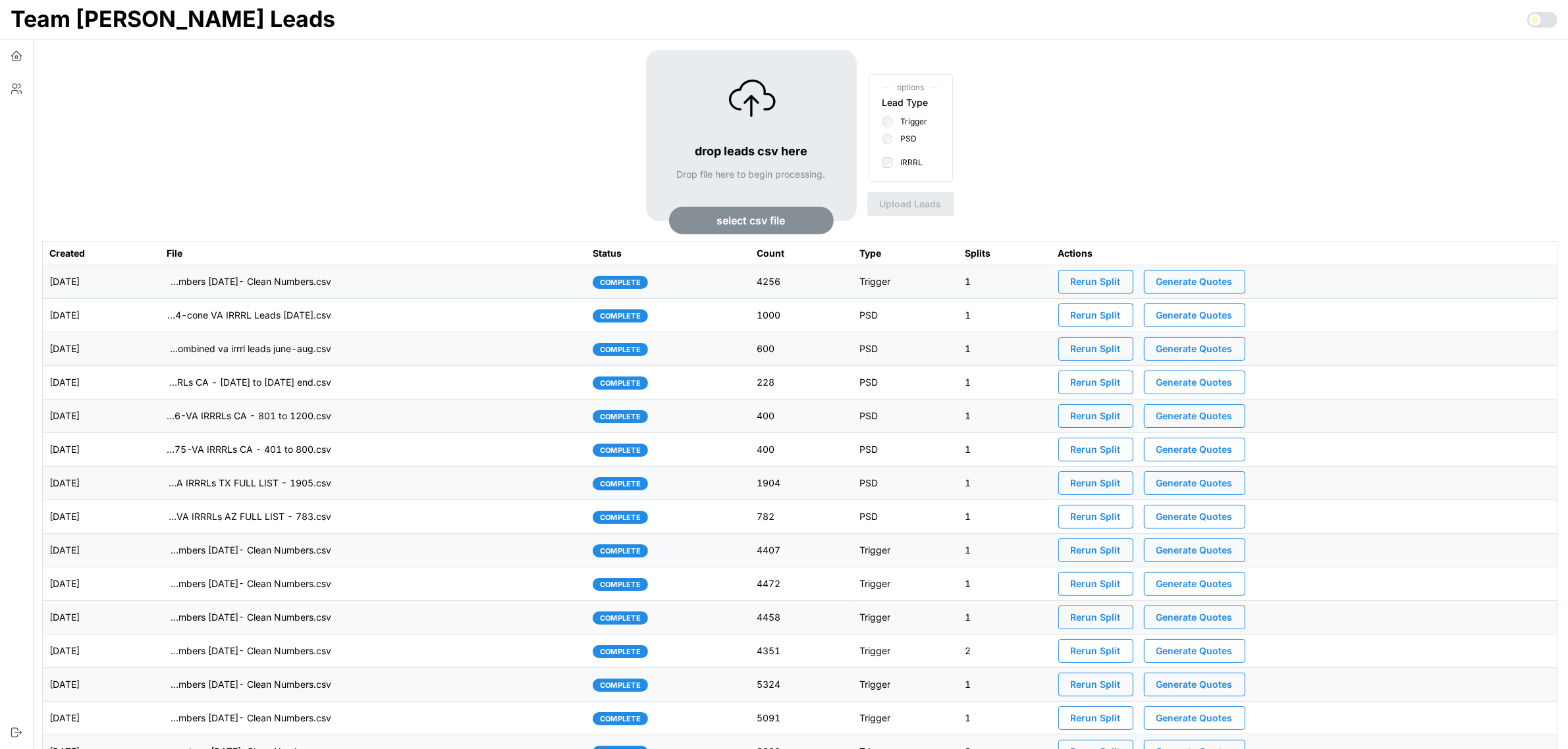
click at [1205, 281] on span "Generate Quotes" at bounding box center [1194, 281] width 77 height 23
click at [153, 274] on td "2025-09-11" at bounding box center [101, 282] width 117 height 33
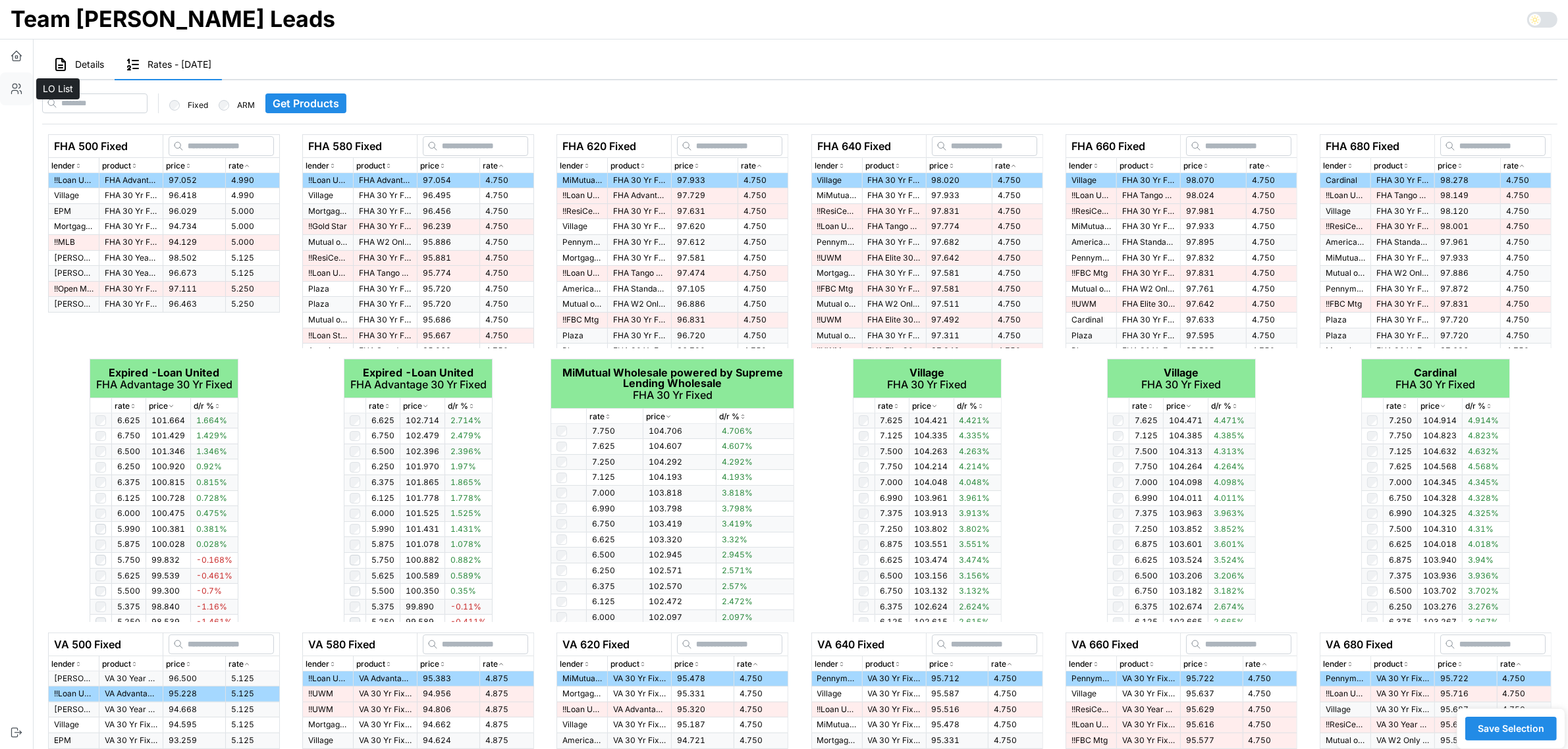
click at [24, 87] on button "button" at bounding box center [16, 88] width 32 height 32
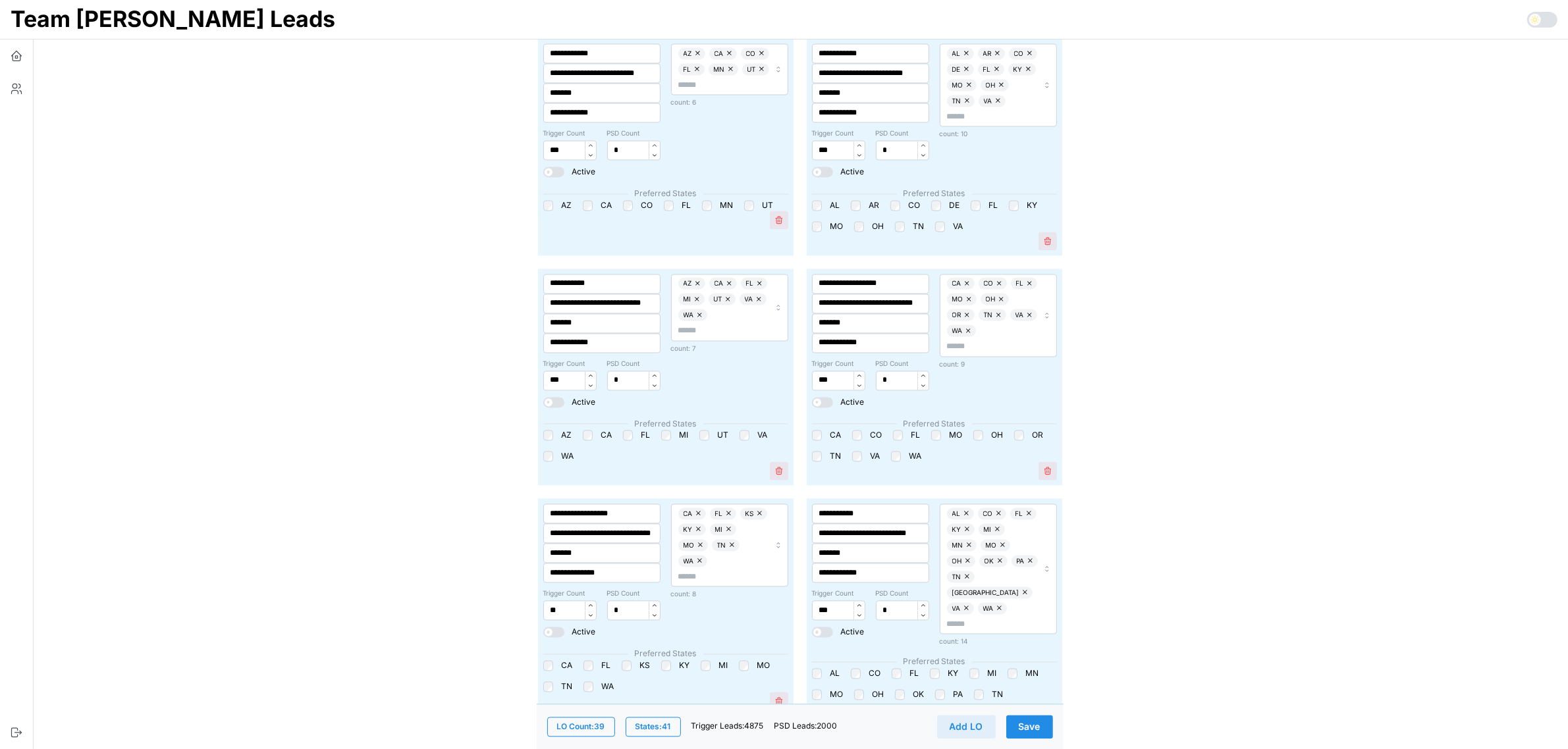
scroll to position [3209, 0]
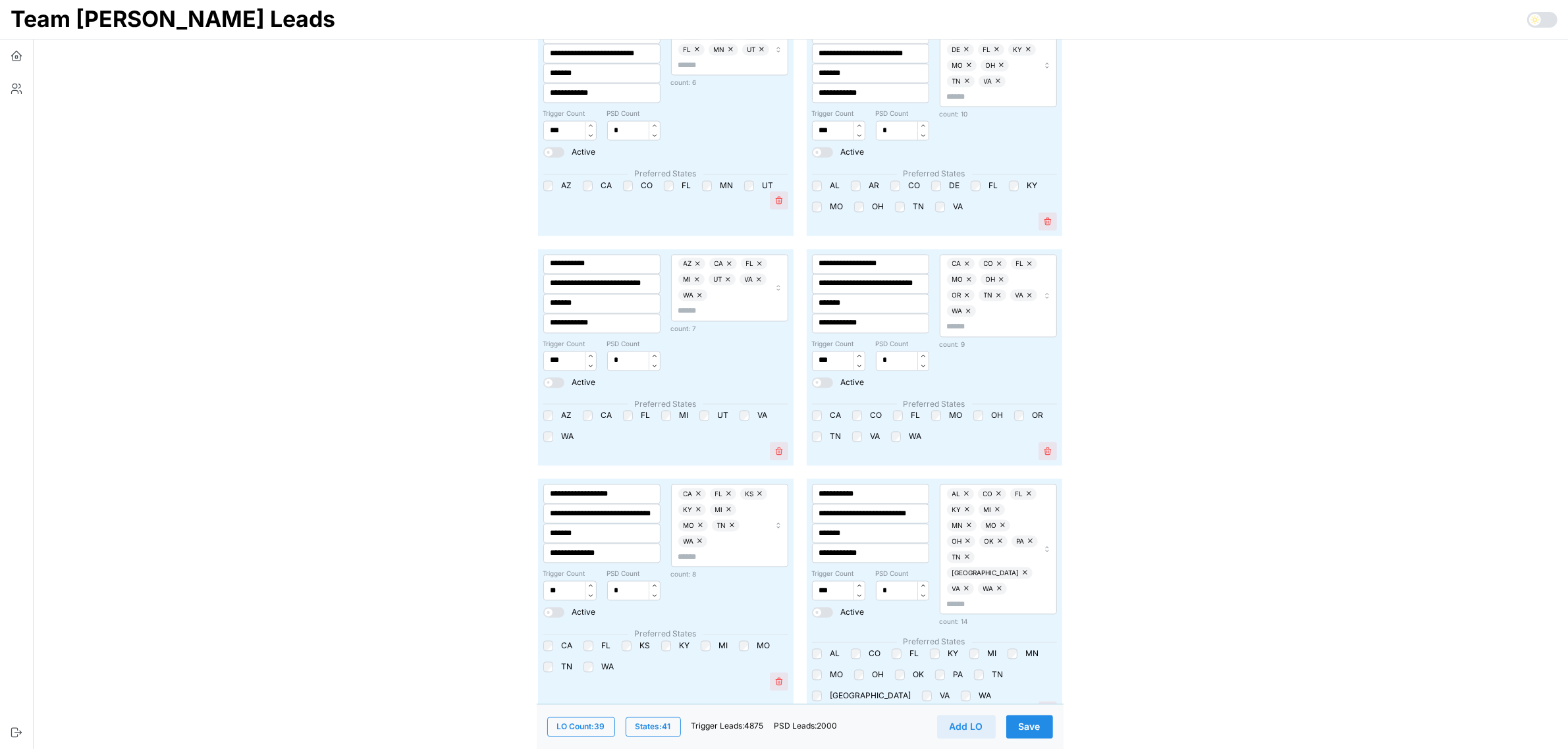
click at [1034, 728] on span "Save" at bounding box center [1029, 726] width 22 height 23
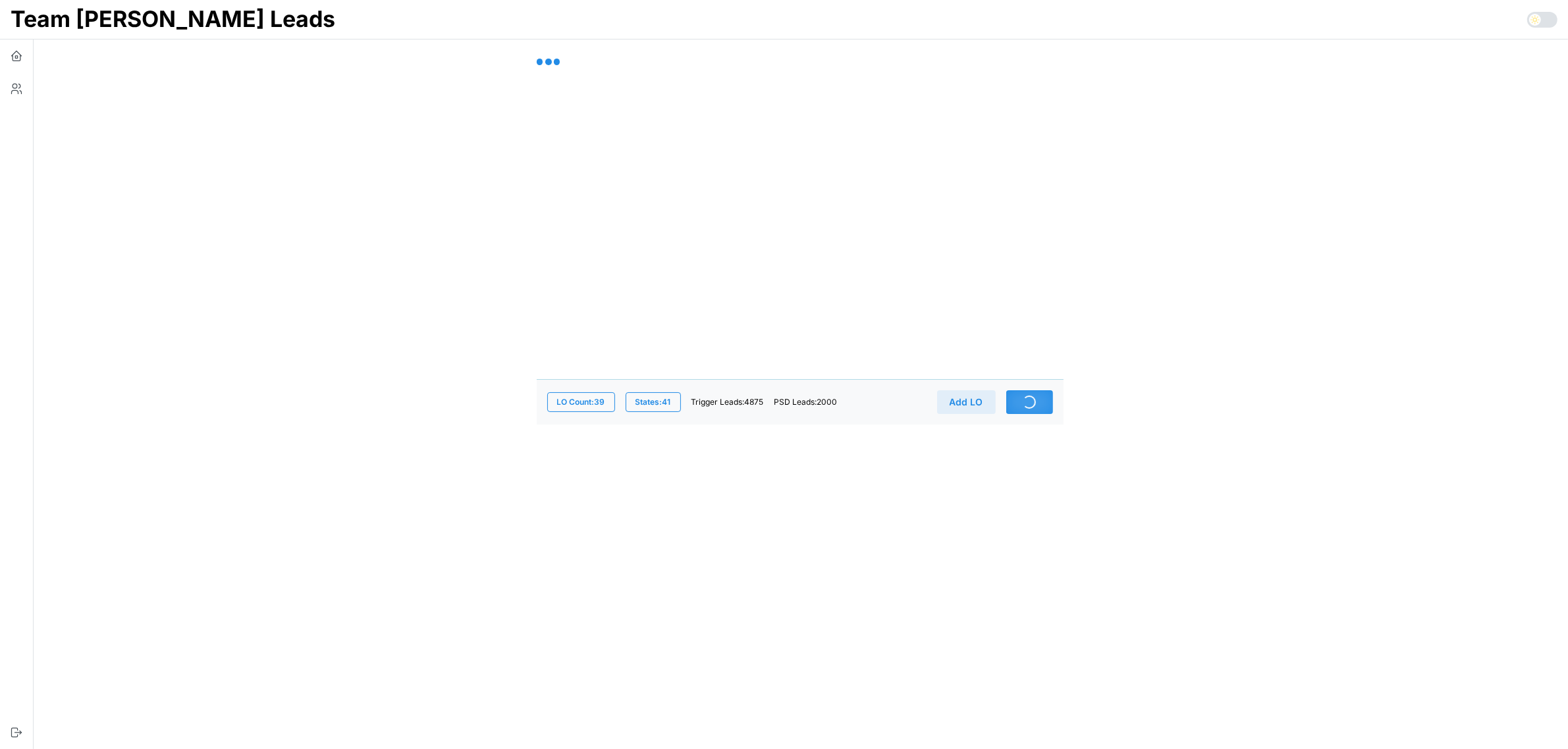
scroll to position [0, 0]
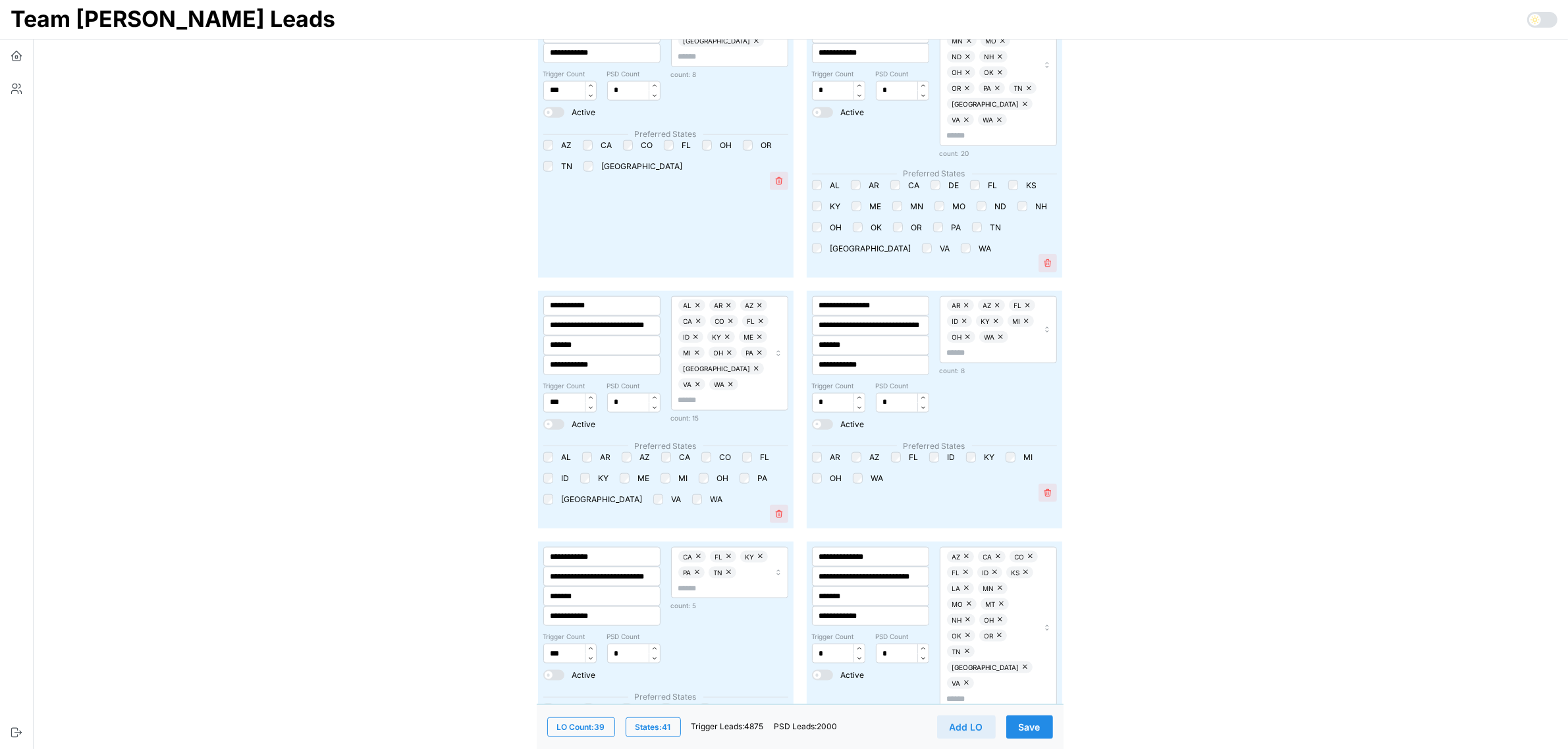
click at [1032, 731] on span "Save" at bounding box center [1029, 726] width 22 height 23
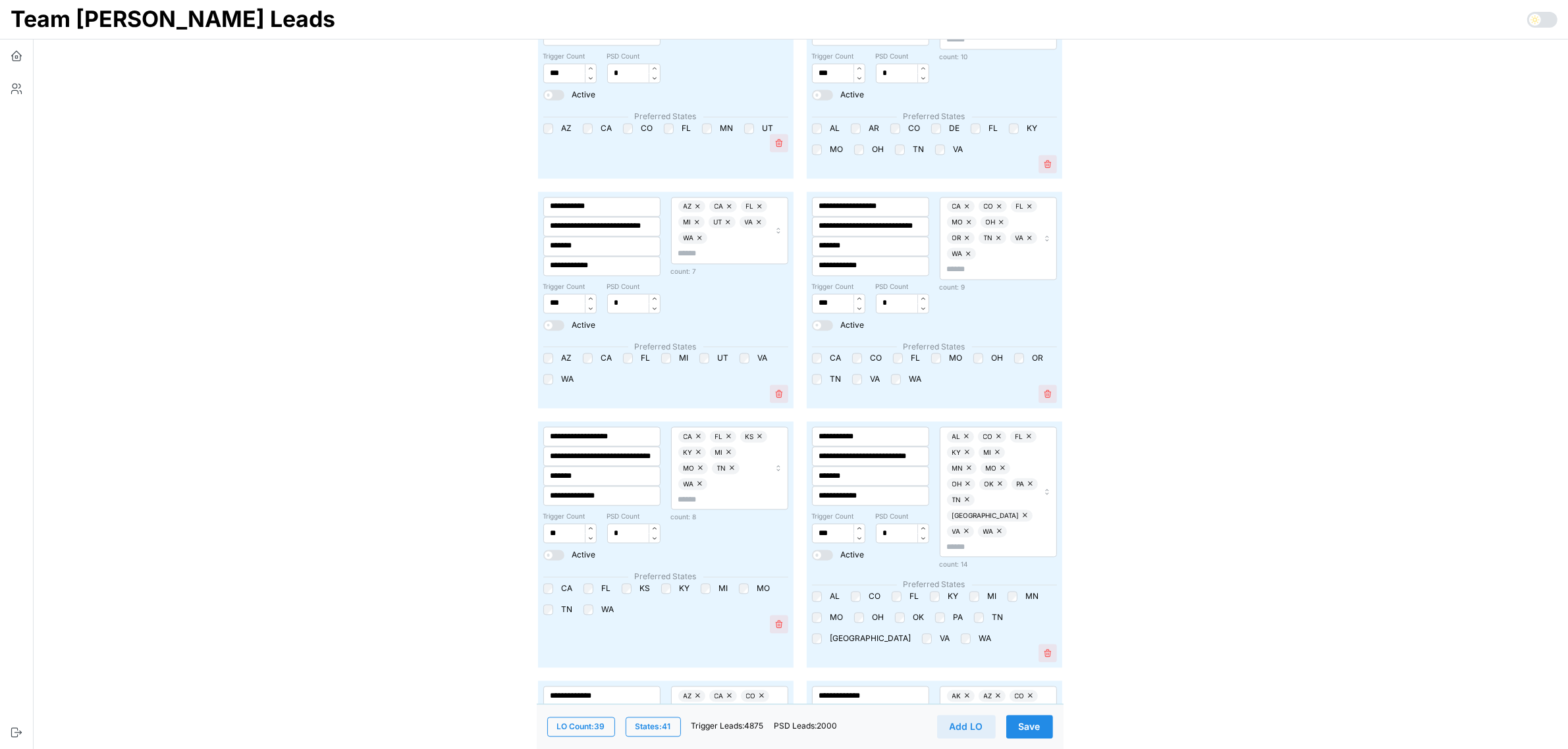
scroll to position [3719, 0]
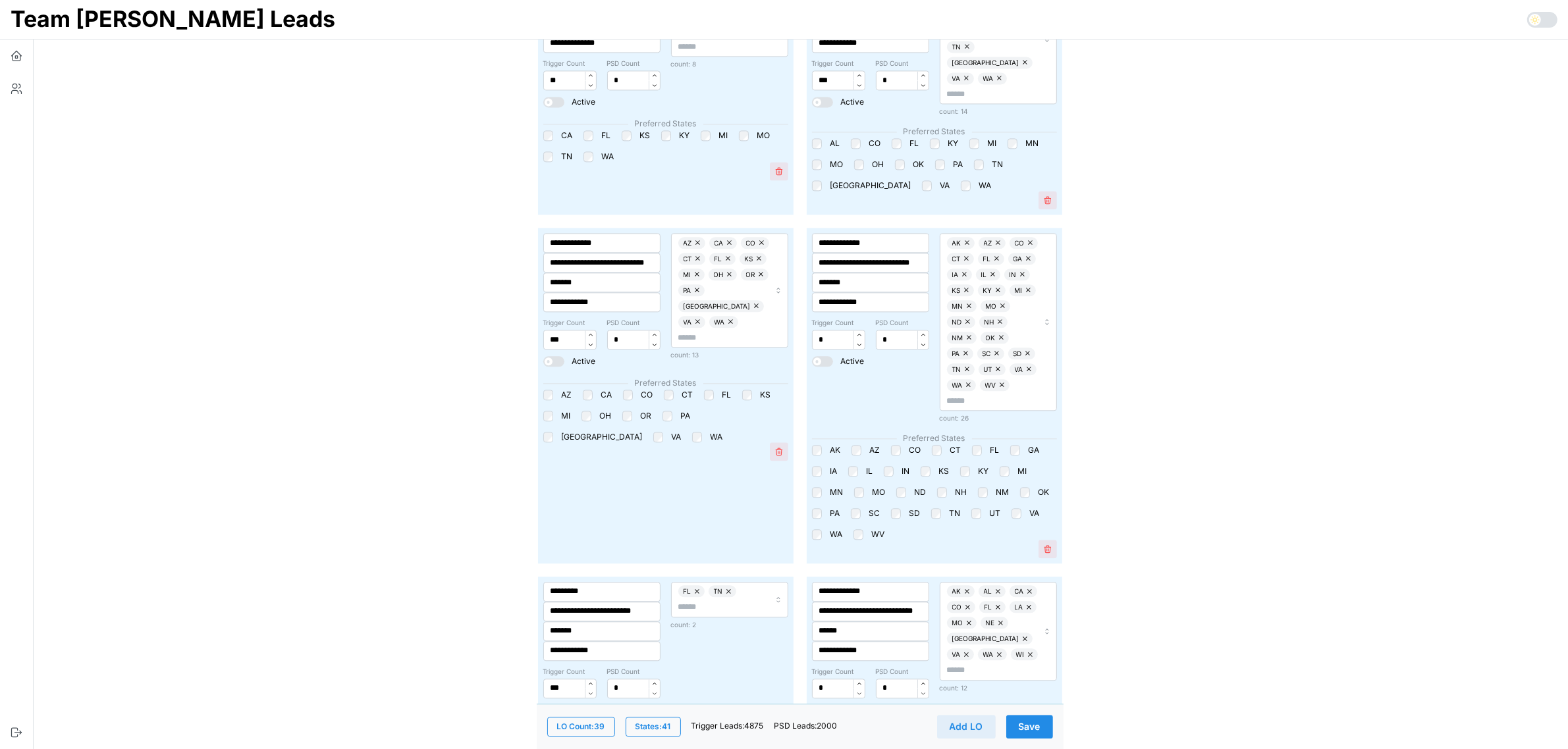
click at [1044, 724] on button "Save" at bounding box center [1029, 726] width 47 height 24
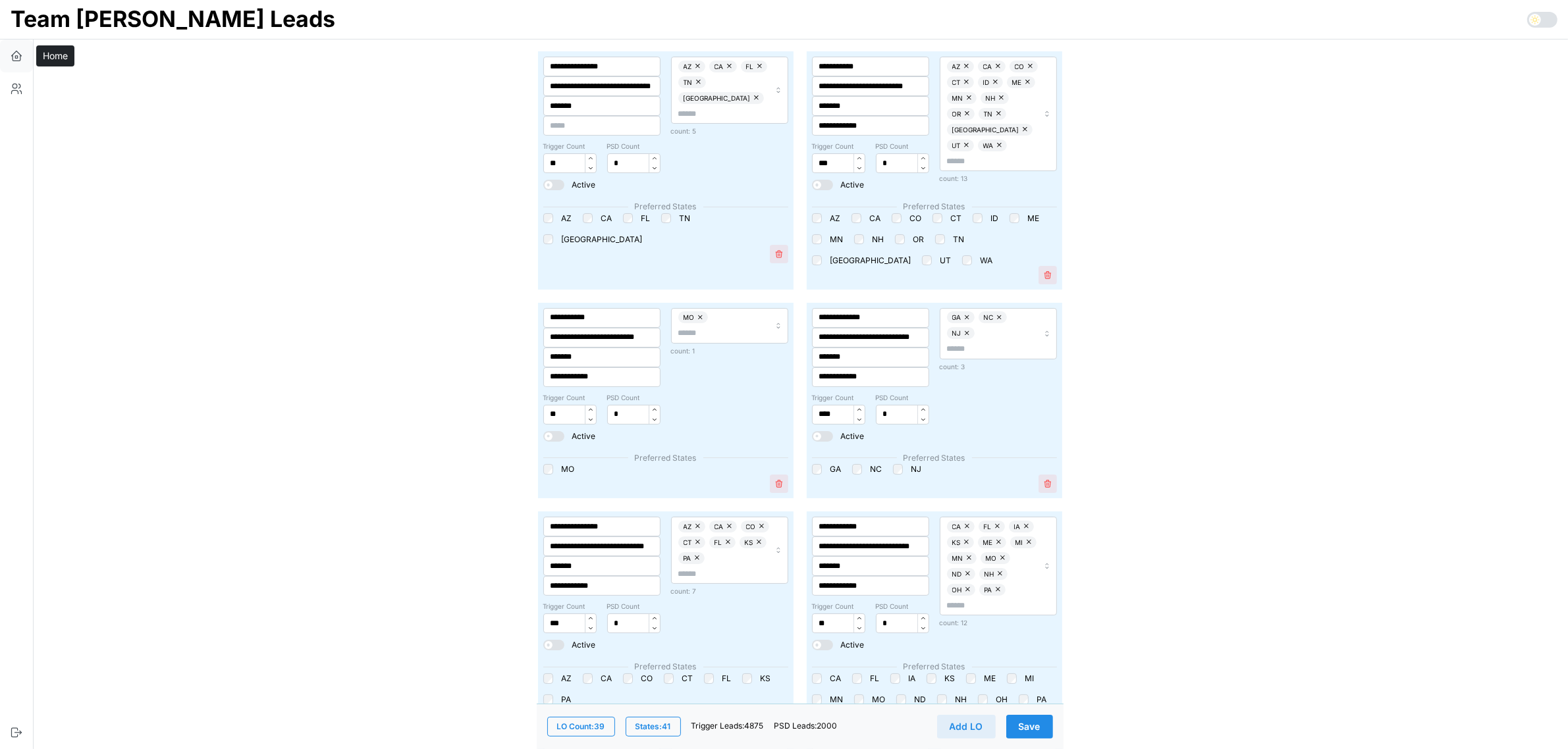
click at [21, 56] on icon "button" at bounding box center [16, 55] width 13 height 13
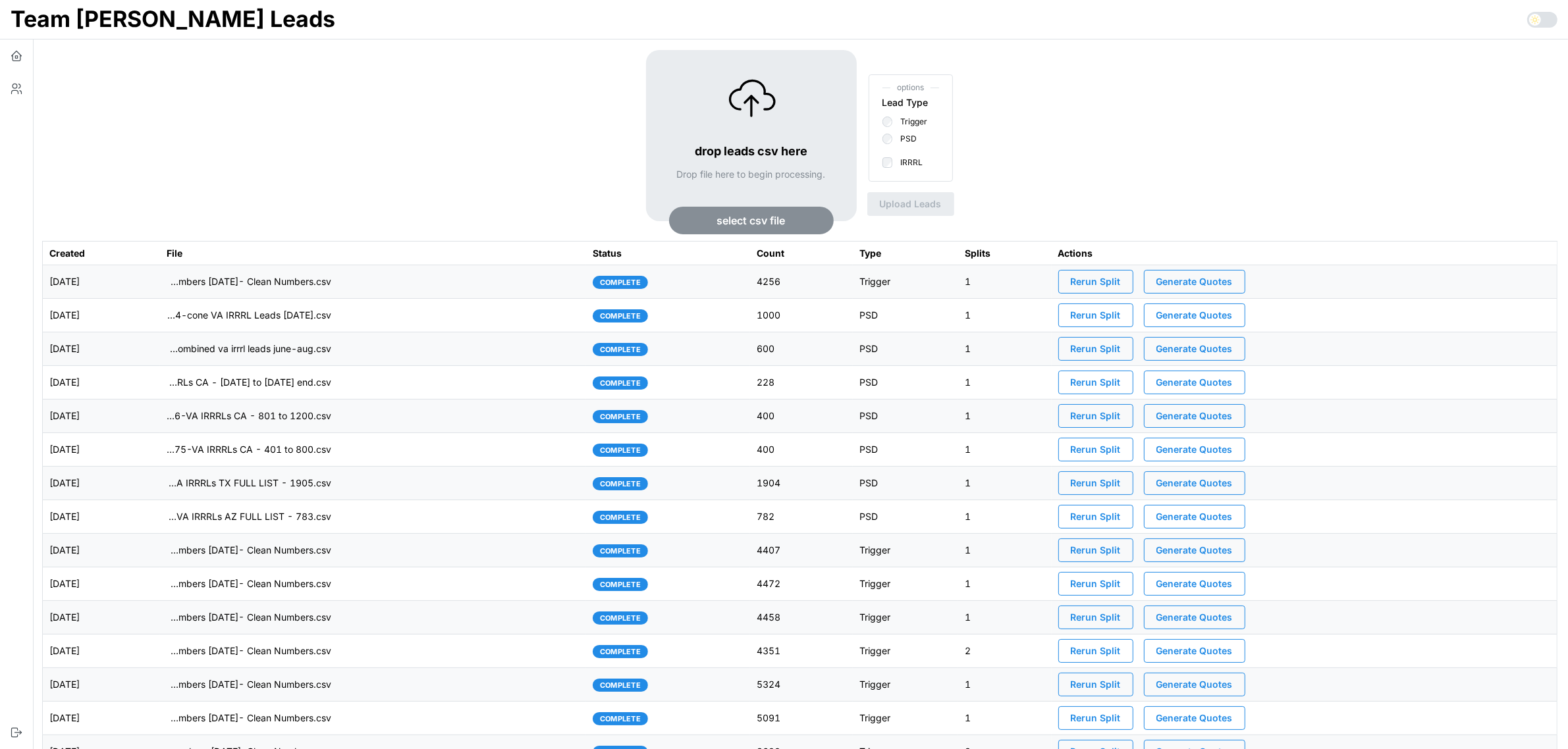
click at [1114, 281] on span "Rerun Split" at bounding box center [1095, 281] width 50 height 23
click at [1233, 283] on span "Generate Quotes" at bounding box center [1194, 281] width 77 height 23
click at [160, 281] on td "[DATE]" at bounding box center [101, 282] width 117 height 33
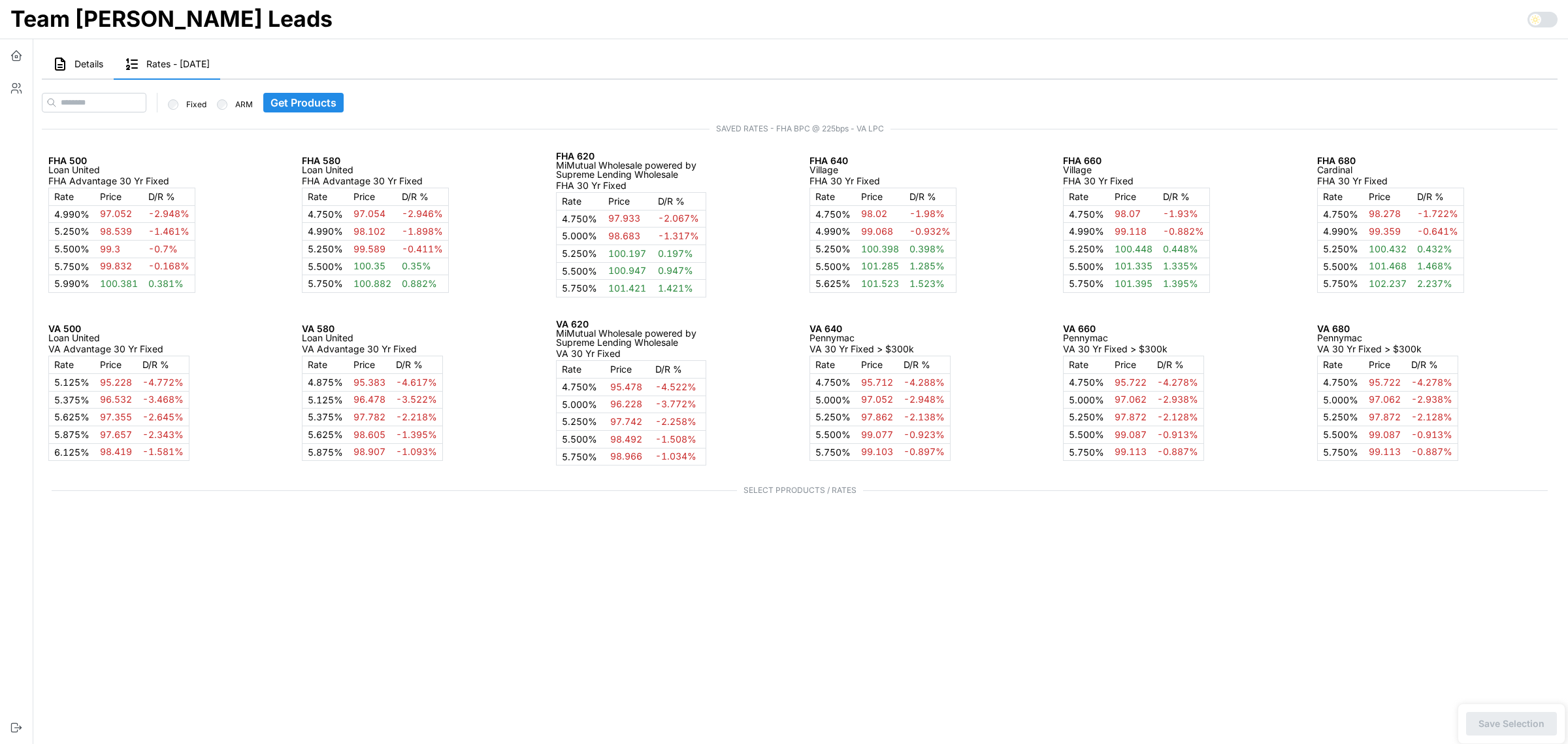
click at [79, 63] on span "Details" at bounding box center [88, 63] width 28 height 9
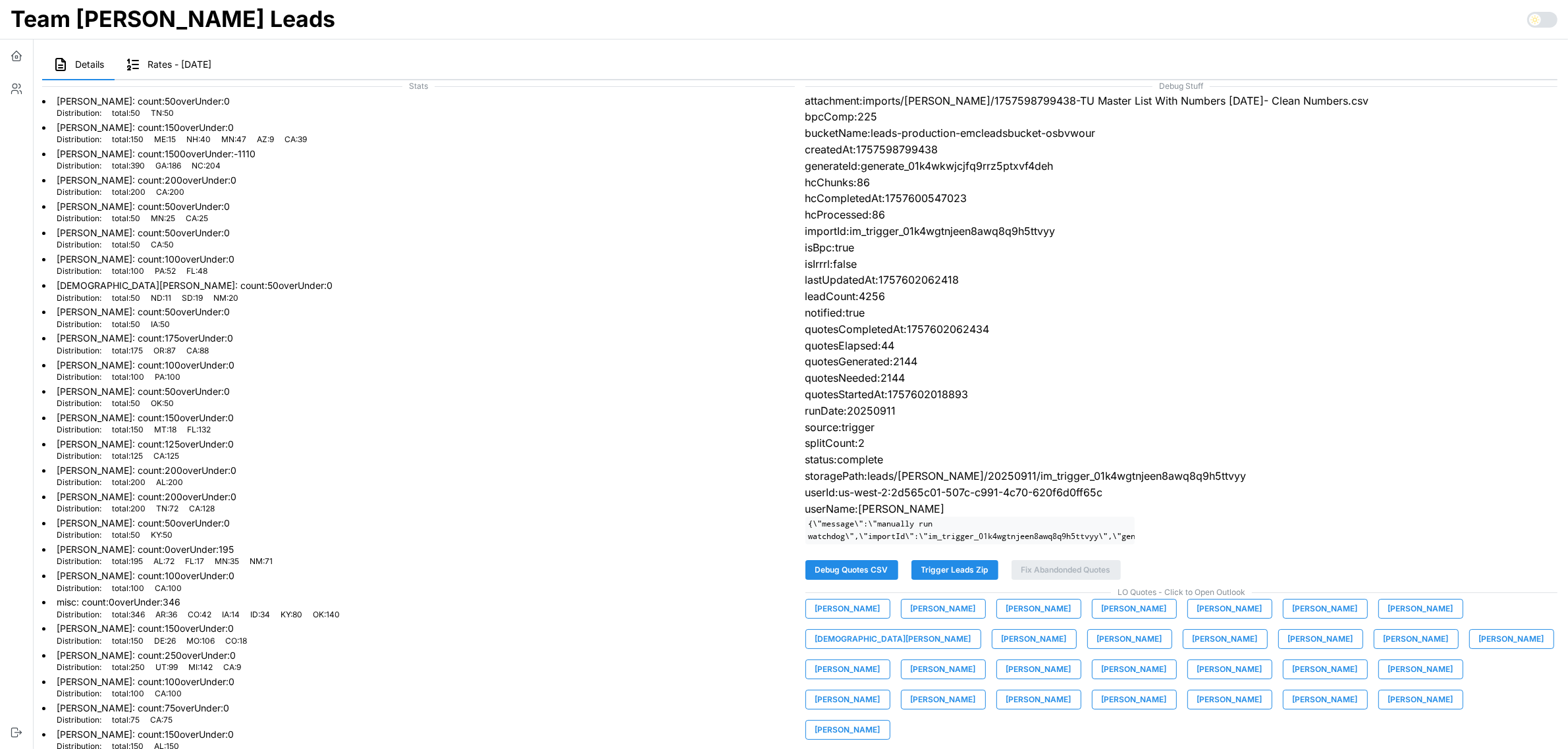
click at [959, 579] on span "Trigger Leads Zip" at bounding box center [955, 570] width 67 height 19
click at [1072, 691] on span "[PERSON_NAME]" at bounding box center [1038, 700] width 65 height 19
click at [863, 618] on span "[PERSON_NAME]" at bounding box center [847, 608] width 65 height 19
click at [949, 618] on span "Ashley Marx" at bounding box center [943, 608] width 65 height 19
click at [1034, 618] on span "Bianca Guzman" at bounding box center [1038, 608] width 65 height 19
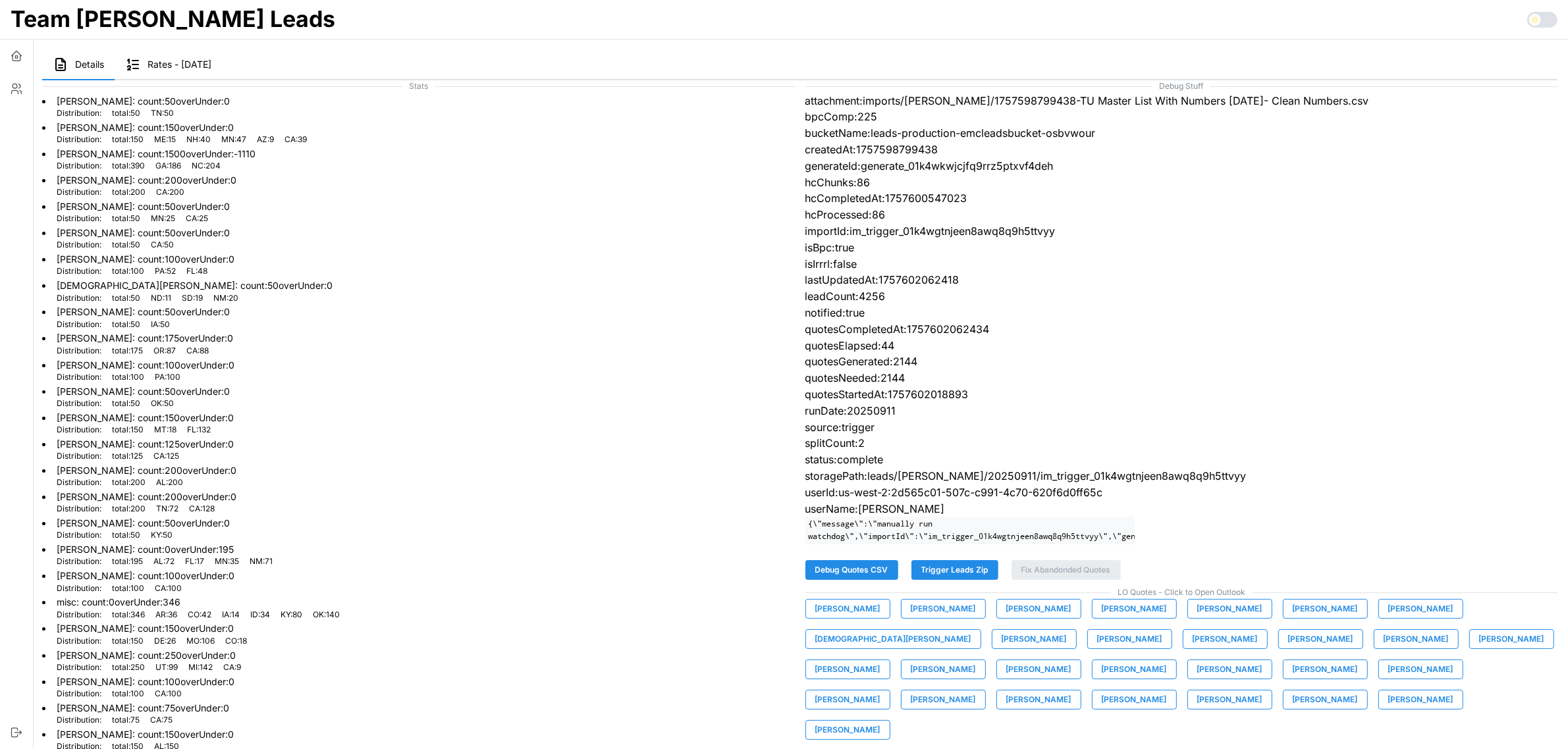
click at [1132, 618] on span "Brandon Hamrick" at bounding box center [1134, 608] width 65 height 19
click at [1217, 618] on span "Caleb Sommer" at bounding box center [1230, 608] width 65 height 19
click at [1308, 618] on span "Carolina Sepulveda" at bounding box center [1325, 608] width 65 height 19
click at [1413, 618] on span "Chris Cessac" at bounding box center [1421, 608] width 65 height 19
click at [971, 630] on span "Christian Roberts" at bounding box center [893, 639] width 156 height 19
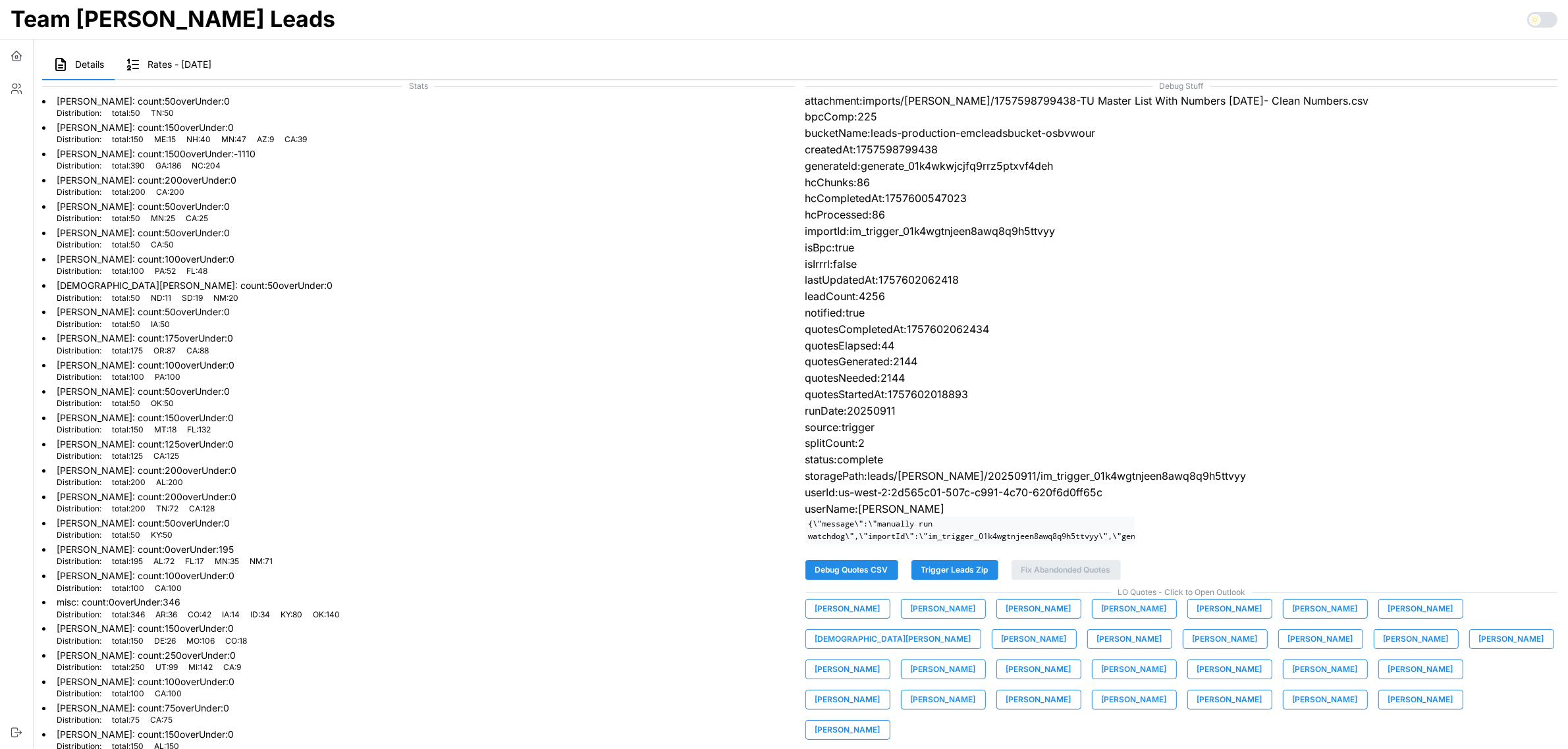
click at [1002, 649] on span "Damien Shafer" at bounding box center [1034, 639] width 65 height 19
click at [1097, 649] on span "David Guzman" at bounding box center [1130, 639] width 65 height 19
click at [1183, 649] on button "Dillon Snow" at bounding box center [1225, 639] width 85 height 20
click at [1288, 645] on span "Don Kinman" at bounding box center [1320, 639] width 65 height 19
click at [1383, 649] on span "Elisabeth Cone" at bounding box center [1416, 639] width 65 height 19
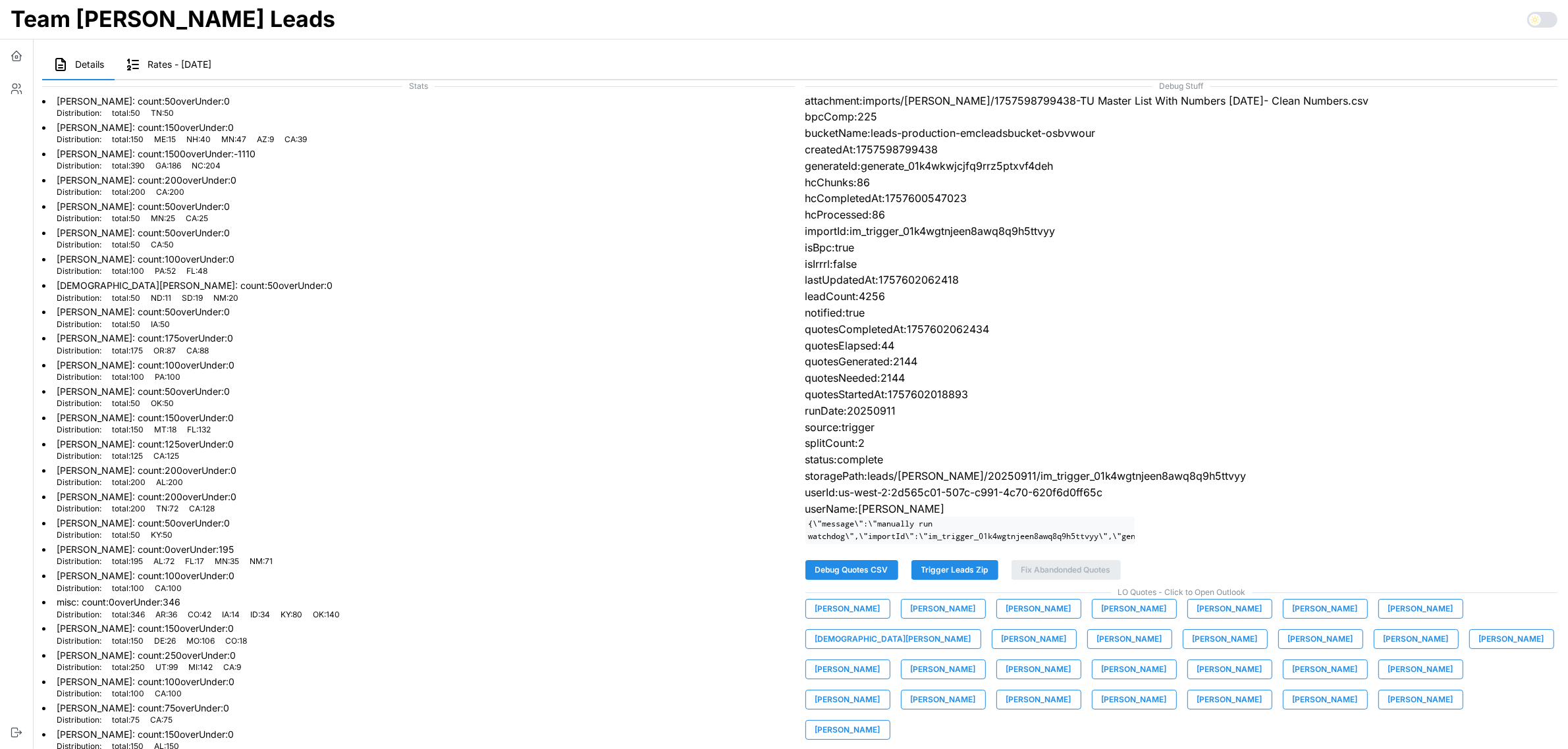
click at [1479, 649] on span "Jeremy Hicks" at bounding box center [1511, 639] width 65 height 19
click at [880, 661] on span "Joe Prizner" at bounding box center [847, 669] width 65 height 19
click at [976, 661] on span "Kaan Solagan" at bounding box center [943, 669] width 65 height 19
click at [1072, 661] on span "Kirk Campbell" at bounding box center [1038, 669] width 65 height 19
click at [1197, 679] on span "Mike Johnson" at bounding box center [1230, 669] width 65 height 19
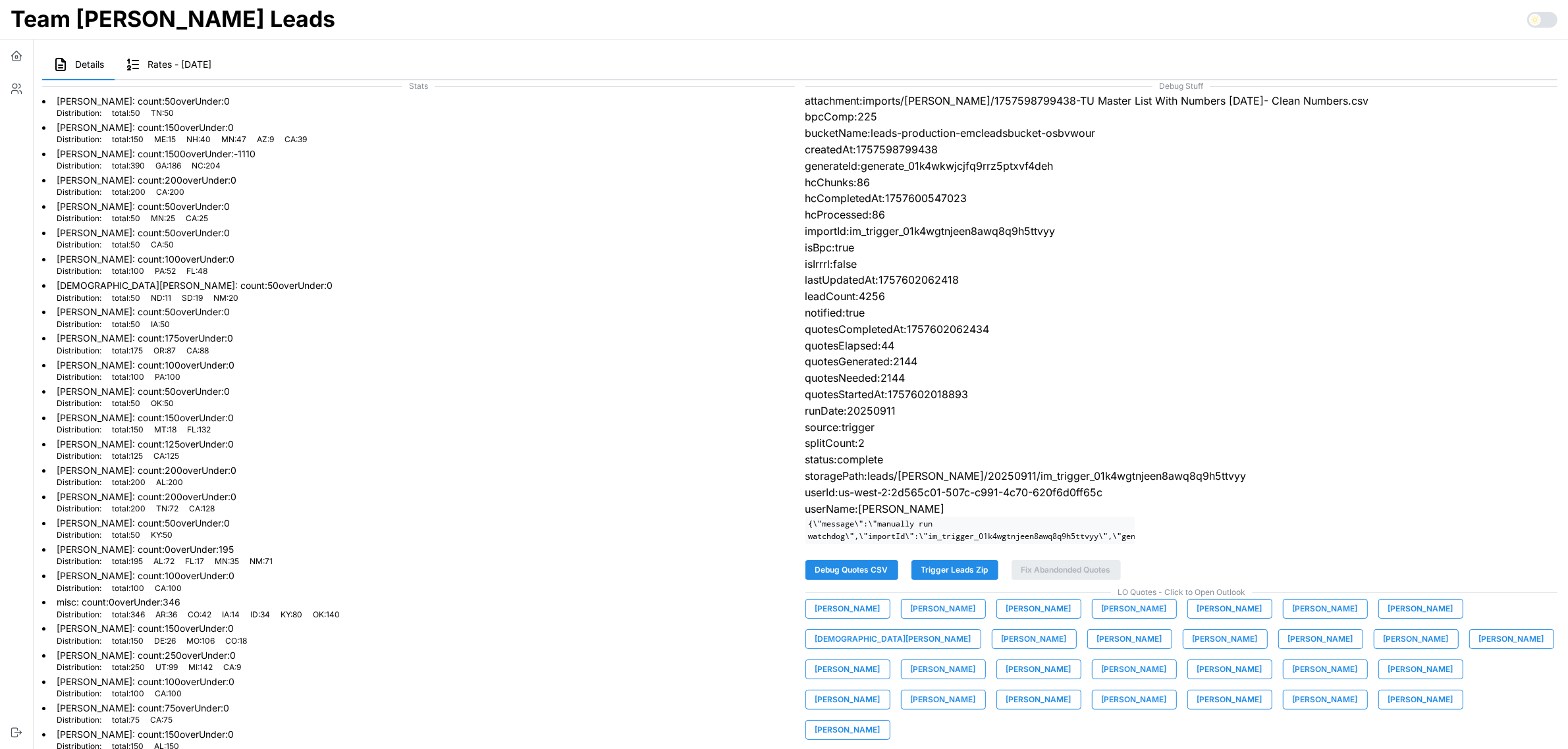
click at [1293, 679] on span "Nick Johnson" at bounding box center [1325, 669] width 65 height 19
click at [1388, 678] on span "Nick Thomas" at bounding box center [1421, 669] width 65 height 19
click at [880, 691] on span "Patrick Richardson" at bounding box center [847, 700] width 65 height 19
click at [976, 691] on span "Patrick Von Kaenel" at bounding box center [943, 700] width 65 height 19
click at [1072, 691] on span "Scott Houin" at bounding box center [1038, 700] width 65 height 19
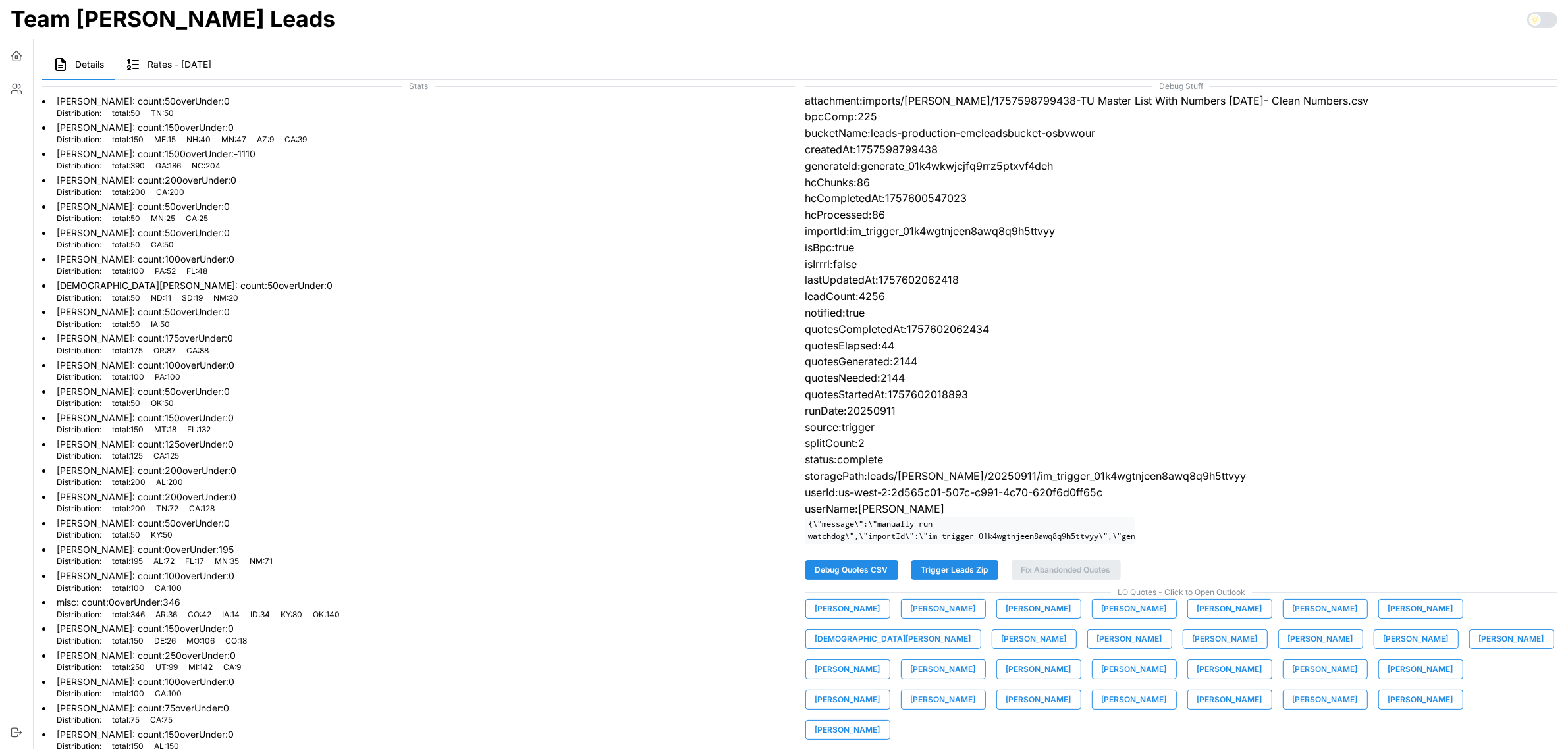
click at [1167, 691] on span "Serge Freeman" at bounding box center [1134, 700] width 65 height 19
click at [1262, 691] on span "Susie Lim" at bounding box center [1230, 700] width 65 height 19
click at [1293, 709] on span "Tim Snow" at bounding box center [1325, 700] width 65 height 19
click at [1388, 705] on span "Tyler Warrick" at bounding box center [1421, 700] width 65 height 19
click at [880, 720] on span "Zach Taylor" at bounding box center [847, 729] width 65 height 19
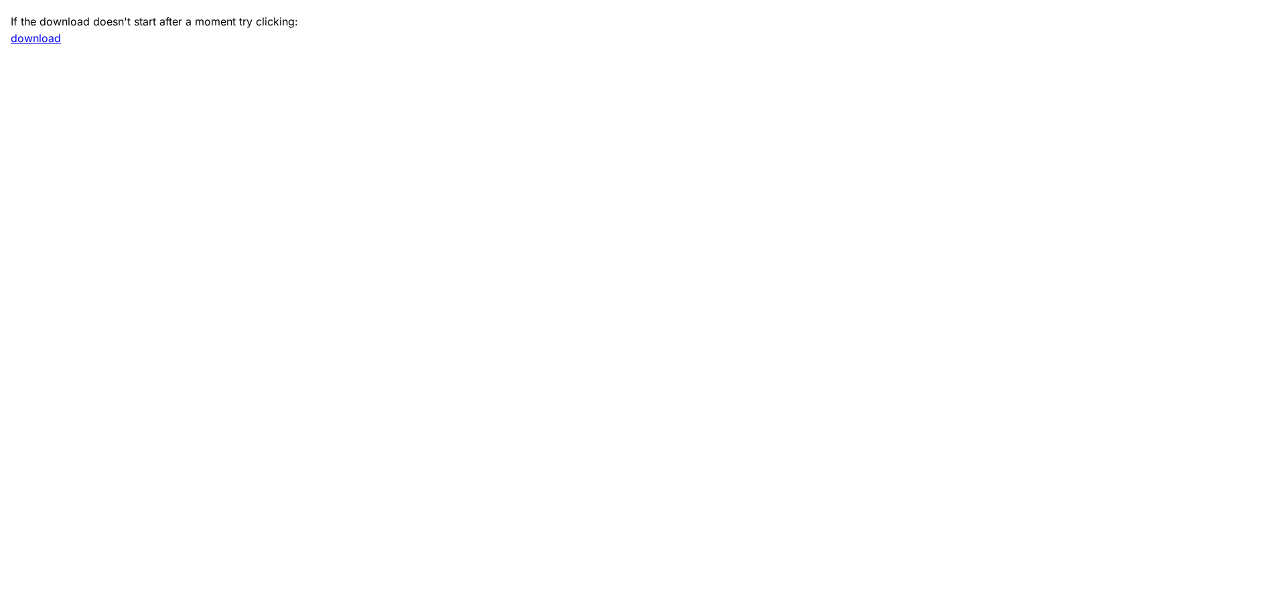
click at [41, 40] on link "download" at bounding box center [36, 37] width 50 height 13
click at [40, 42] on link "download" at bounding box center [36, 37] width 50 height 13
